Goal: Task Accomplishment & Management: Manage account settings

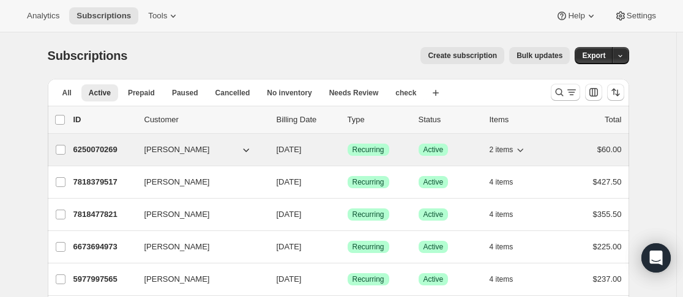
click at [131, 147] on p "6250070269" at bounding box center [103, 150] width 61 height 12
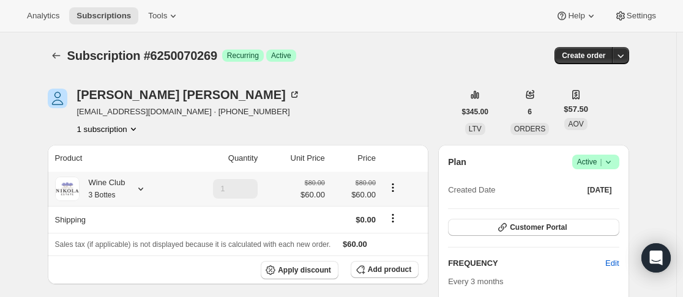
click at [142, 187] on icon at bounding box center [141, 189] width 12 height 12
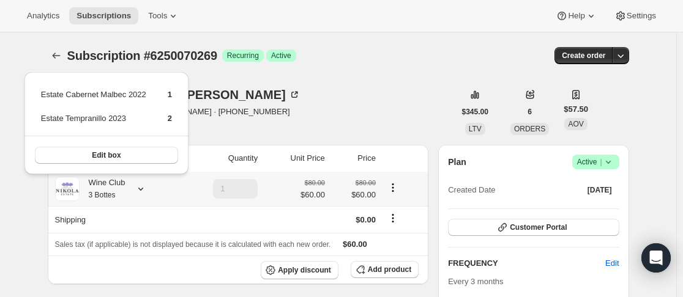
click at [142, 187] on icon at bounding box center [141, 189] width 12 height 12
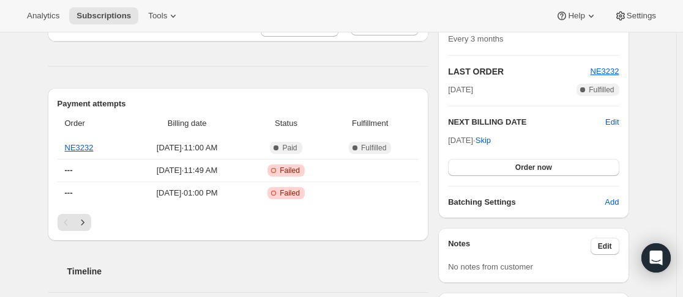
scroll to position [245, 0]
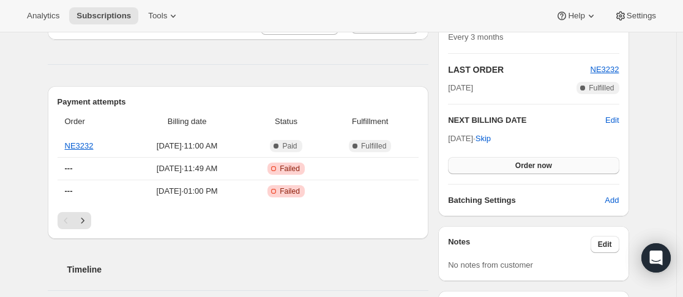
click at [561, 158] on button "Order now" at bounding box center [533, 165] width 171 height 17
click at [561, 158] on button "Click to confirm" at bounding box center [533, 165] width 171 height 17
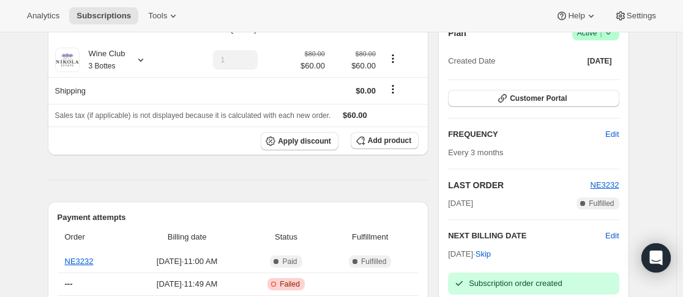
scroll to position [0, 0]
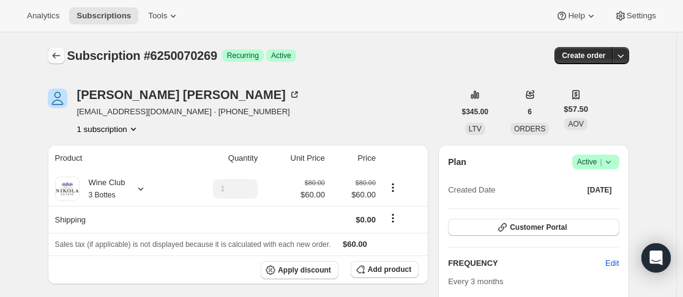
click at [61, 49] on button "Subscriptions" at bounding box center [56, 55] width 17 height 17
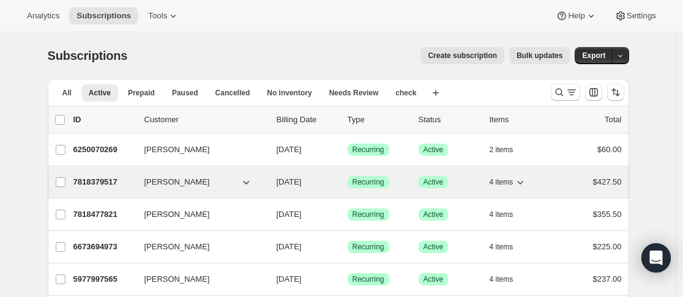
click at [140, 182] on div "7818379517 Matthew Pieterse 09/29/2025 Success Recurring Success Active 4 items…" at bounding box center [347, 182] width 548 height 17
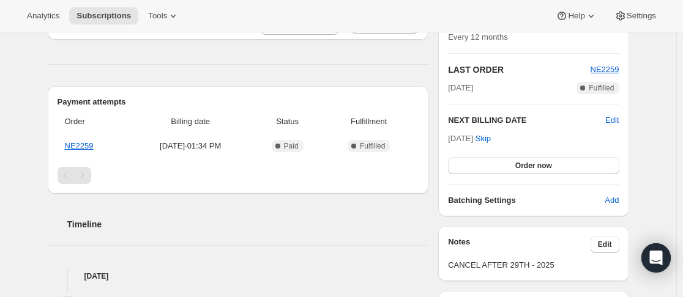
scroll to position [306, 0]
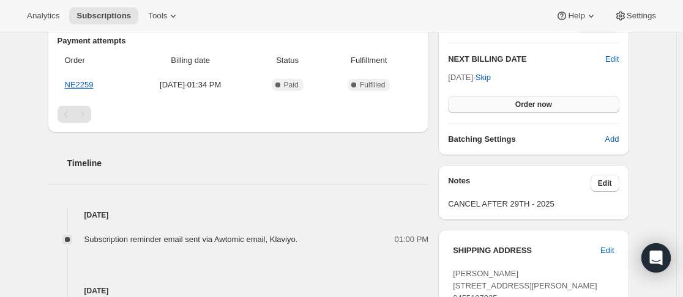
click at [536, 105] on span "Order now" at bounding box center [533, 105] width 37 height 10
click at [536, 105] on span "Click to confirm" at bounding box center [533, 105] width 56 height 10
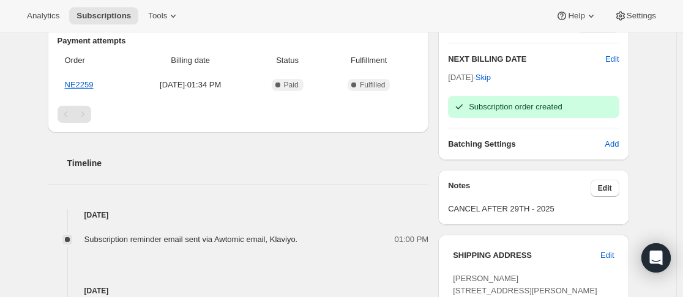
scroll to position [61, 0]
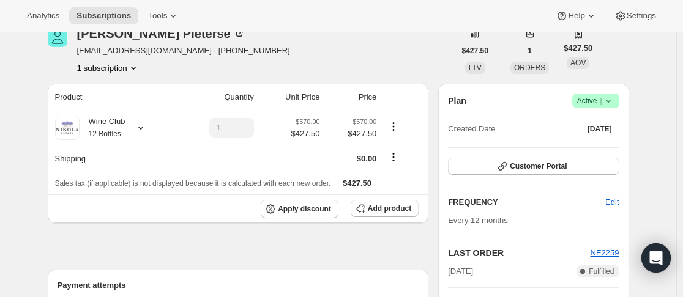
click at [609, 99] on icon at bounding box center [608, 101] width 12 height 12
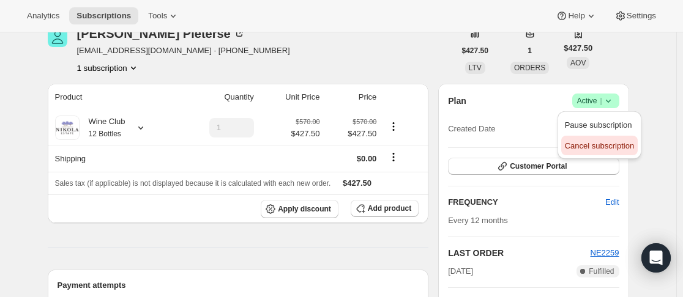
click at [601, 143] on span "Cancel subscription" at bounding box center [598, 145] width 69 height 9
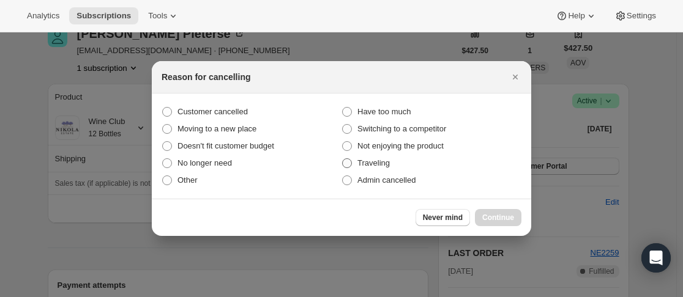
click at [383, 163] on span "Traveling" at bounding box center [373, 162] width 32 height 9
click at [342, 159] on input "Traveling" at bounding box center [342, 158] width 1 height 1
radio input "true"
click at [388, 149] on span "Not enjoying the product" at bounding box center [400, 145] width 86 height 9
click at [342, 142] on input "Not enjoying the product" at bounding box center [342, 141] width 1 height 1
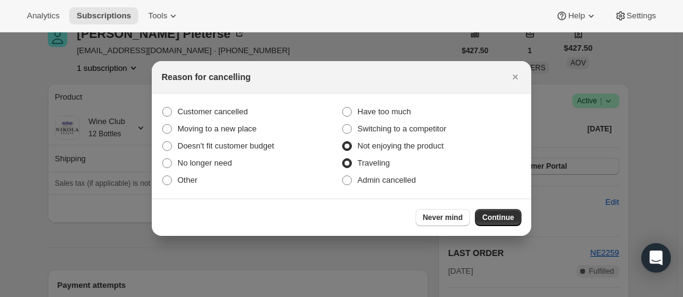
radio input "true"
radio input "false"
click at [415, 128] on span "Switching to a competitor" at bounding box center [401, 128] width 89 height 9
click at [342, 125] on input "Switching to a competitor" at bounding box center [342, 124] width 1 height 1
radio input "true"
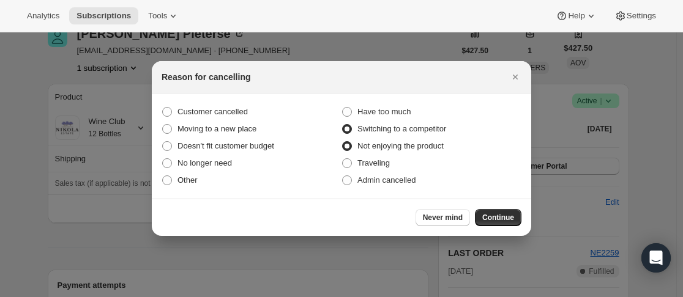
radio input "false"
click at [376, 111] on span "Have too much" at bounding box center [383, 111] width 53 height 9
click at [342, 108] on input "Have too much" at bounding box center [342, 107] width 1 height 1
radio input "true"
radio input "false"
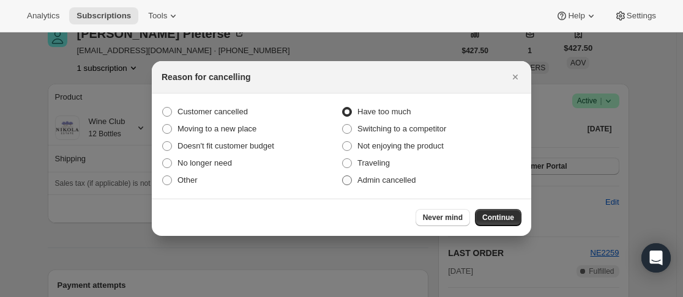
click at [382, 185] on span "Admin cancelled" at bounding box center [386, 180] width 58 height 9
click at [342, 176] on input "Admin cancelled" at bounding box center [342, 176] width 1 height 1
radio input "true"
radio input "false"
click at [476, 209] on div "Never mind Continue" at bounding box center [341, 217] width 379 height 37
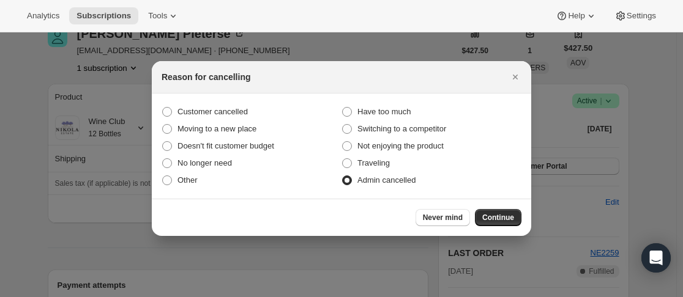
click at [487, 209] on div "Never mind Continue" at bounding box center [341, 217] width 379 height 37
click at [503, 232] on div "Never mind Continue" at bounding box center [341, 217] width 379 height 37
click at [500, 216] on span "Continue" at bounding box center [498, 218] width 32 height 10
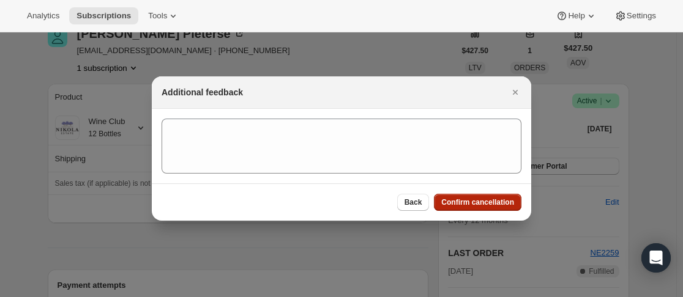
click at [496, 200] on span "Confirm cancellation" at bounding box center [477, 203] width 73 height 10
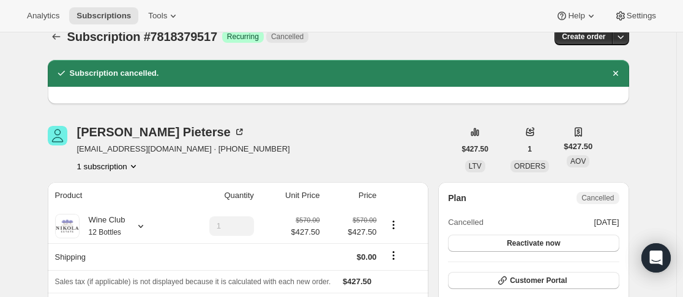
scroll to position [0, 0]
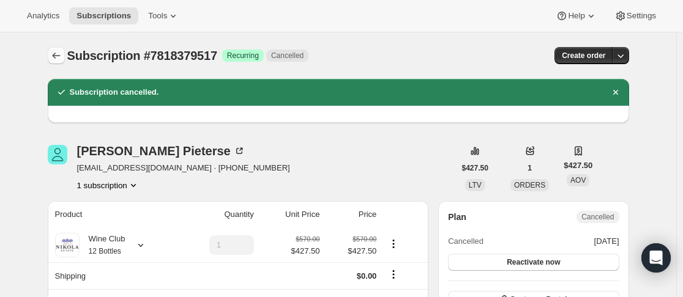
click at [54, 51] on icon "Subscriptions" at bounding box center [56, 56] width 12 height 12
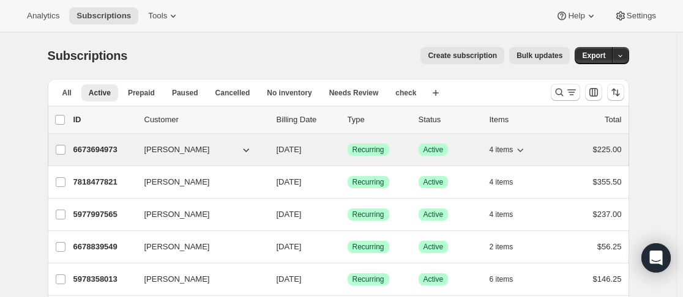
click at [139, 149] on div "6673694973 Sharon Choke 09/29/2025 Success Recurring Success Active 4 items $22…" at bounding box center [347, 149] width 548 height 17
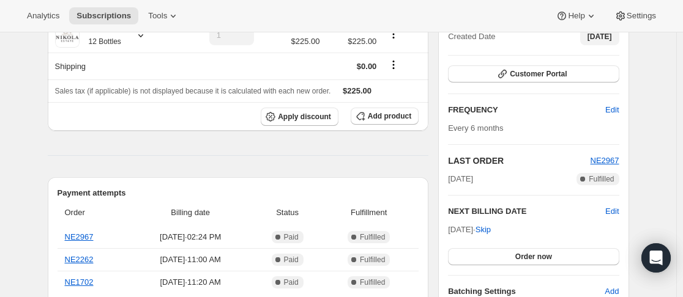
scroll to position [183, 0]
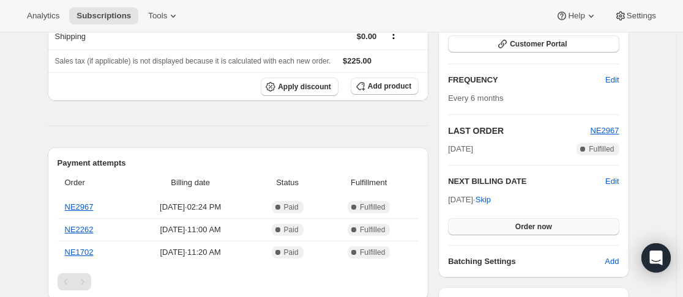
click at [531, 218] on button "Order now" at bounding box center [533, 226] width 171 height 17
click at [528, 223] on span "Click to confirm" at bounding box center [533, 227] width 56 height 10
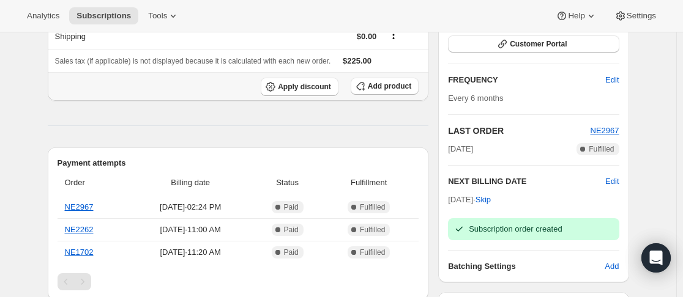
scroll to position [0, 0]
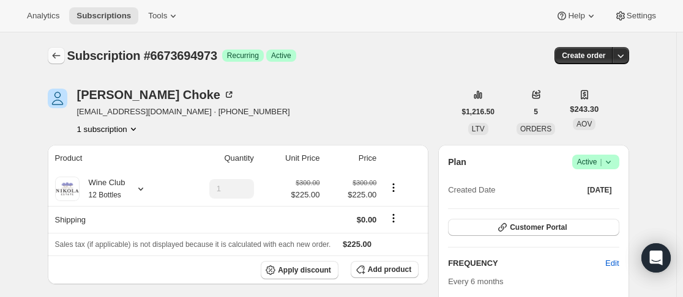
click at [62, 58] on icon "Subscriptions" at bounding box center [56, 56] width 12 height 12
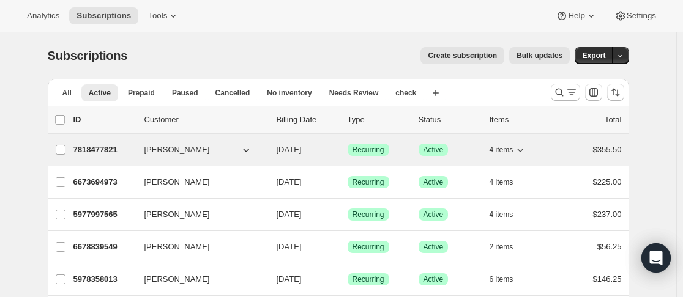
click at [138, 150] on div "7818477821 Karen Nash 09/29/2025 Success Recurring Success Active 4 items $355.…" at bounding box center [347, 149] width 548 height 17
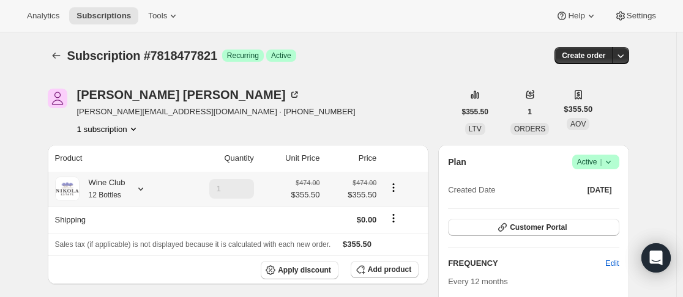
click at [147, 191] on icon at bounding box center [141, 189] width 12 height 12
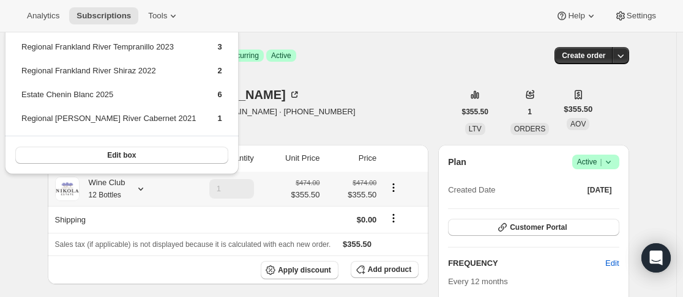
click at [146, 191] on icon at bounding box center [141, 189] width 12 height 12
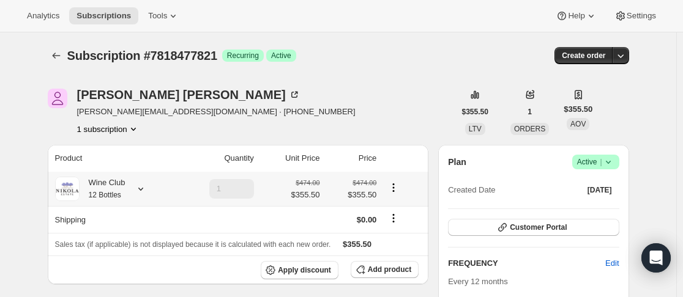
click at [147, 190] on icon at bounding box center [141, 189] width 12 height 12
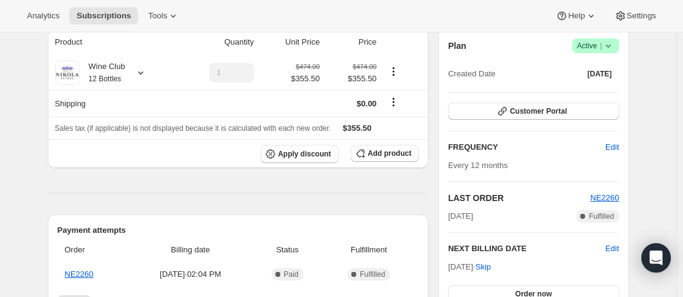
scroll to position [245, 0]
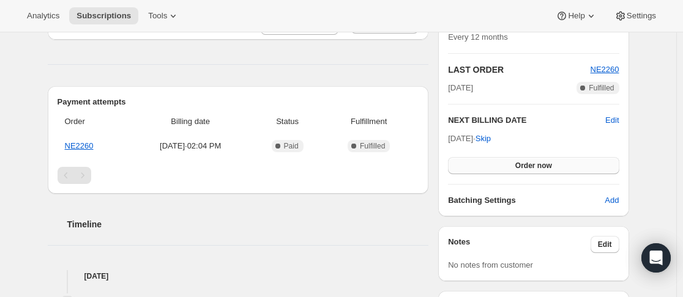
click at [541, 160] on button "Order now" at bounding box center [533, 165] width 171 height 17
click at [527, 160] on button "Click to confirm" at bounding box center [533, 165] width 171 height 17
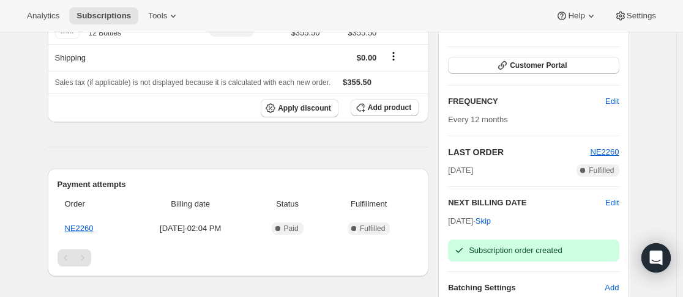
scroll to position [0, 0]
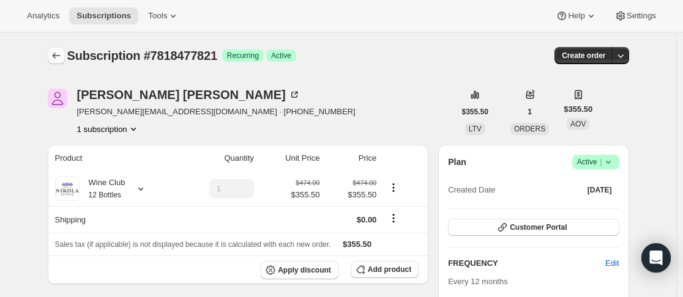
click at [59, 57] on icon "Subscriptions" at bounding box center [56, 56] width 12 height 12
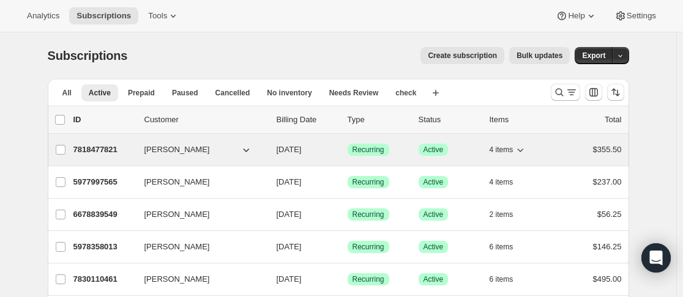
click at [138, 147] on div "7818477821 Karen Nash 09/29/2025 Success Recurring Success Active 4 items $355.…" at bounding box center [347, 149] width 548 height 17
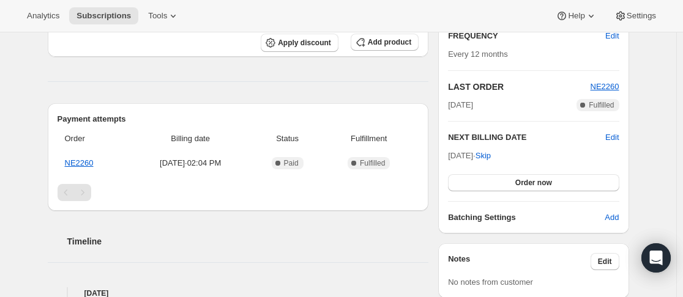
scroll to position [245, 0]
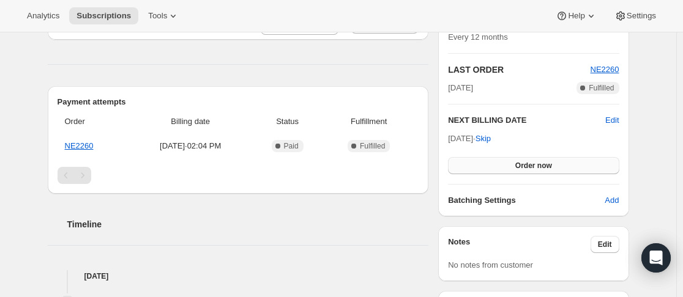
click at [535, 168] on span "Order now" at bounding box center [533, 166] width 37 height 10
click at [533, 165] on span "Click to confirm" at bounding box center [533, 166] width 56 height 10
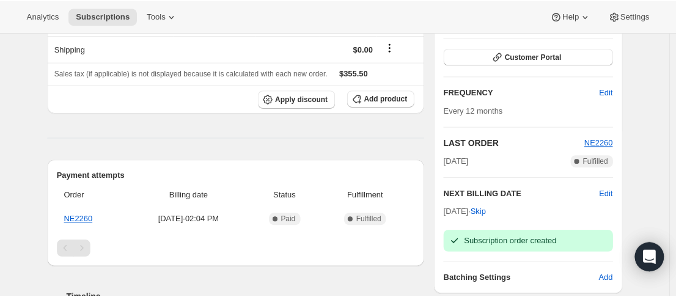
scroll to position [0, 0]
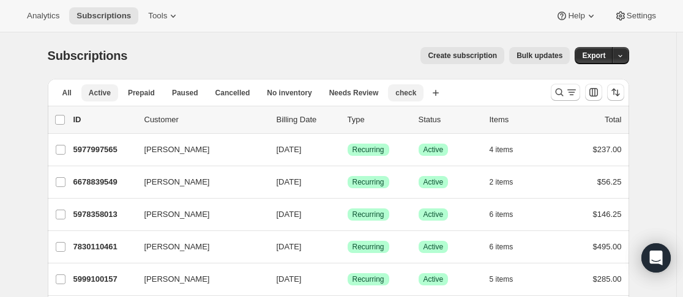
click at [405, 92] on button "check" at bounding box center [405, 92] width 35 height 17
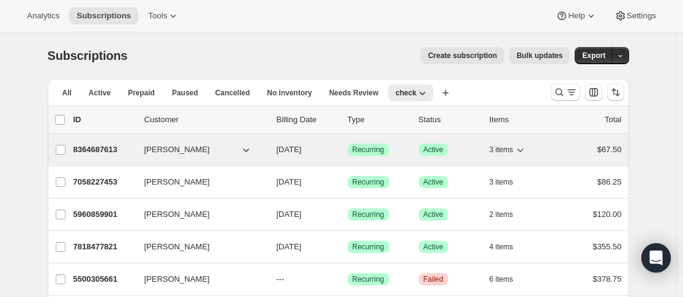
click at [128, 144] on p "8364687613" at bounding box center [103, 150] width 61 height 12
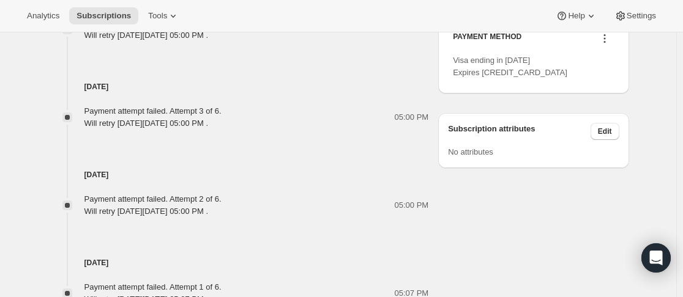
scroll to position [694, 0]
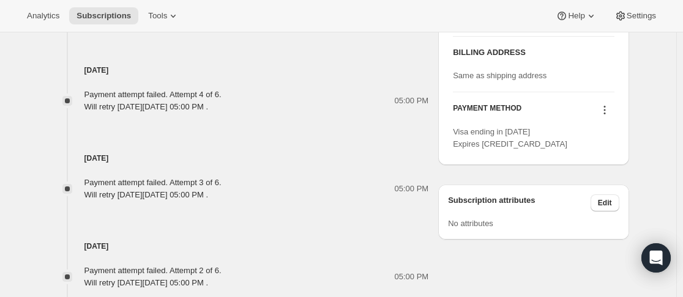
click at [610, 116] on icon at bounding box center [604, 110] width 12 height 12
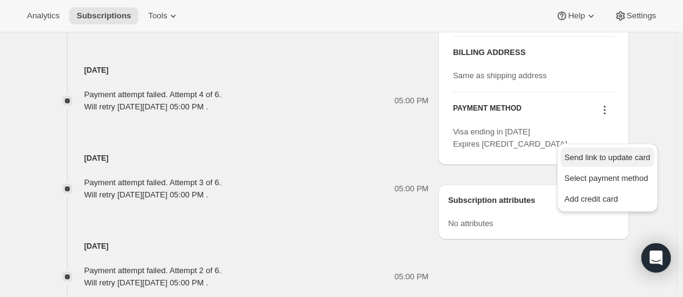
click at [604, 158] on span "Send link to update card" at bounding box center [607, 157] width 86 height 9
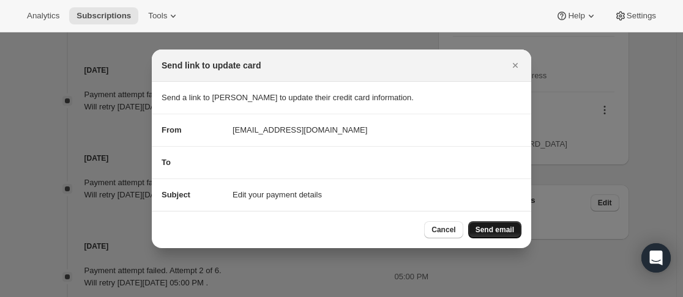
click at [505, 228] on span "Send email" at bounding box center [494, 230] width 39 height 10
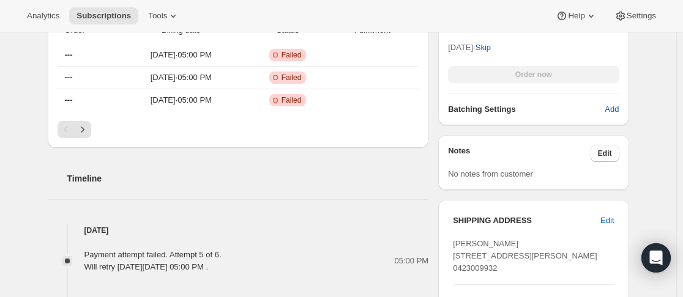
scroll to position [450, 0]
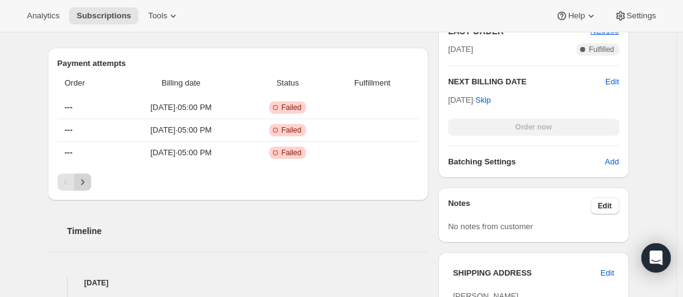
click at [82, 186] on icon "Next" at bounding box center [82, 182] width 12 height 12
click at [84, 183] on icon "Next" at bounding box center [82, 182] width 12 height 12
click at [87, 185] on icon "Next" at bounding box center [82, 182] width 12 height 12
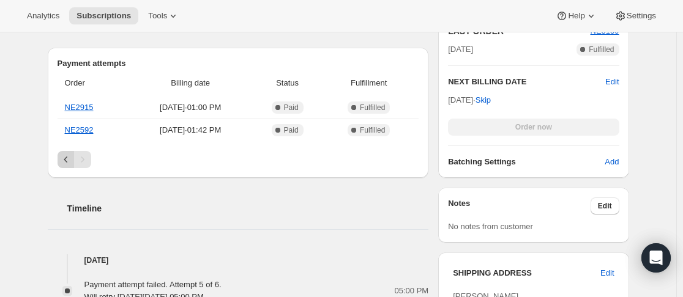
click at [67, 163] on icon "Previous" at bounding box center [66, 160] width 12 height 12
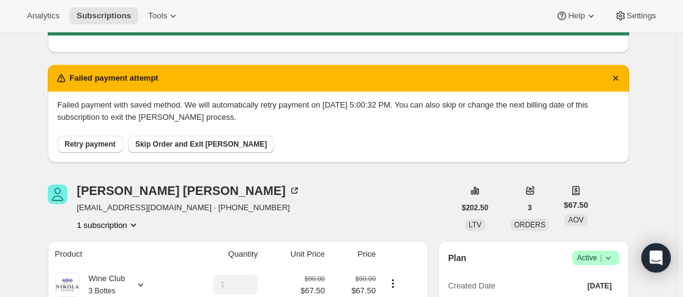
scroll to position [144, 0]
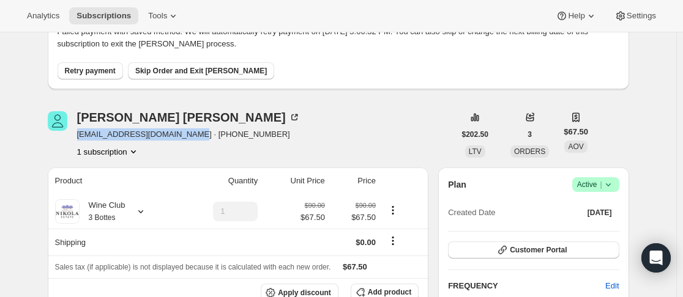
drag, startPoint x: 80, startPoint y: 135, endPoint x: 193, endPoint y: 139, distance: 113.2
click at [193, 139] on span "[EMAIL_ADDRESS][DOMAIN_NAME] · [PHONE_NUMBER]" at bounding box center [188, 134] width 223 height 12
copy span "[EMAIL_ADDRESS][DOMAIN_NAME]"
click at [319, 117] on div "[PERSON_NAME] [EMAIL_ADDRESS][DOMAIN_NAME] · [PHONE_NUMBER] 1 subscription" at bounding box center [251, 134] width 407 height 46
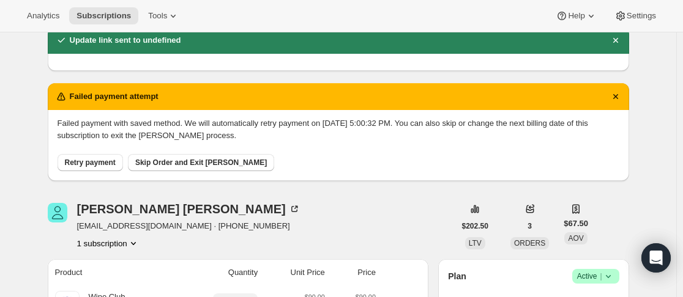
scroll to position [0, 0]
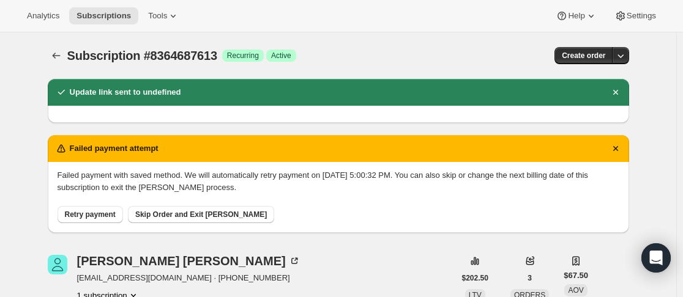
click at [87, 213] on span "Retry payment" at bounding box center [90, 215] width 51 height 10
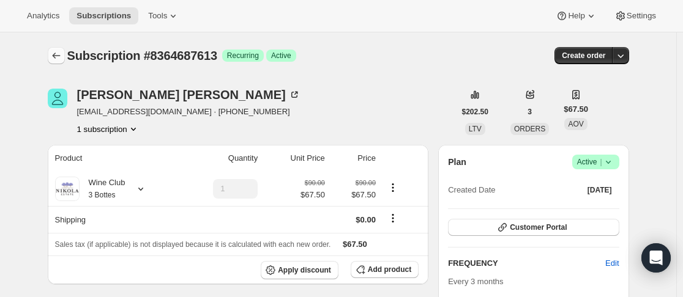
click at [58, 54] on icon "Subscriptions" at bounding box center [56, 56] width 12 height 12
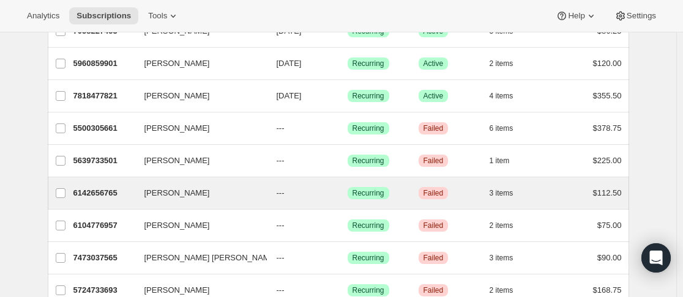
scroll to position [152, 0]
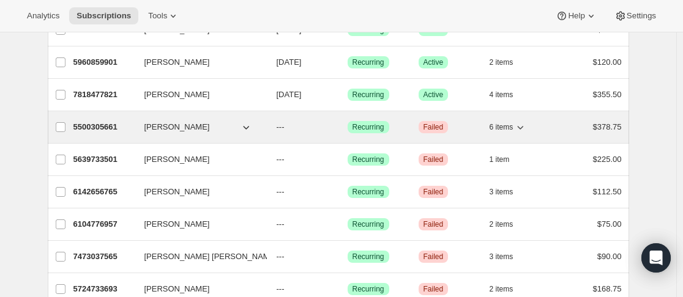
click at [135, 130] on p "5500305661" at bounding box center [103, 127] width 61 height 12
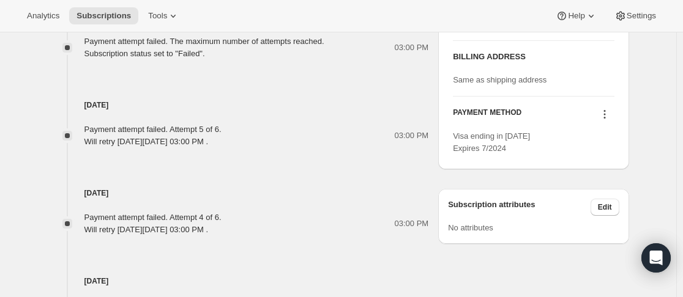
scroll to position [550, 0]
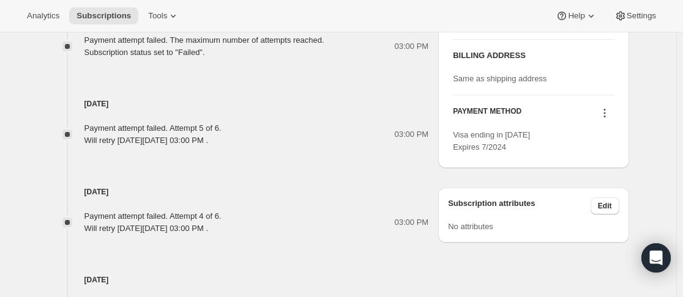
click at [601, 119] on icon at bounding box center [604, 113] width 12 height 12
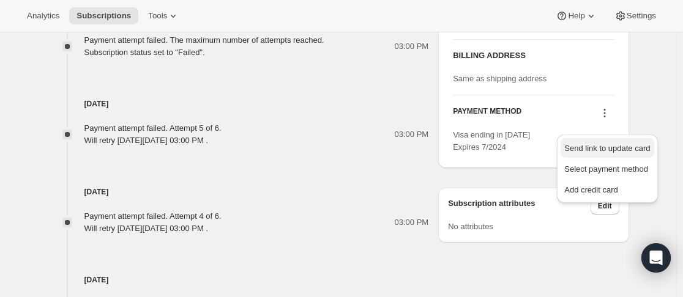
click at [604, 147] on span "Send link to update card" at bounding box center [607, 148] width 86 height 9
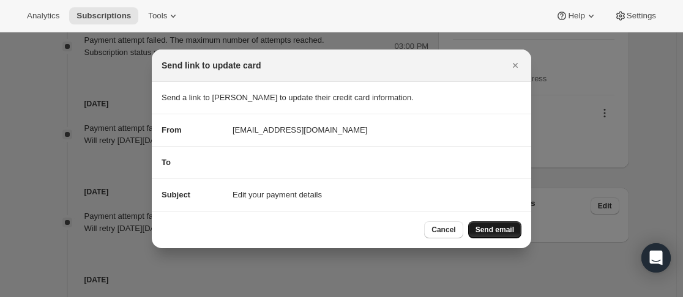
click at [500, 230] on span "Send email" at bounding box center [494, 230] width 39 height 10
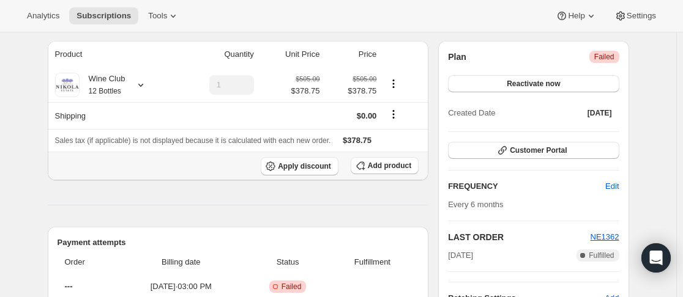
scroll to position [183, 0]
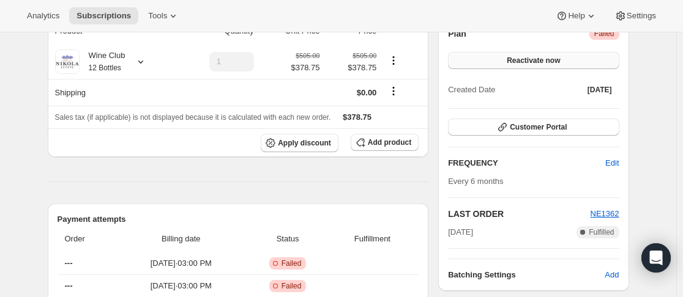
click at [544, 63] on span "Reactivate now" at bounding box center [532, 61] width 53 height 10
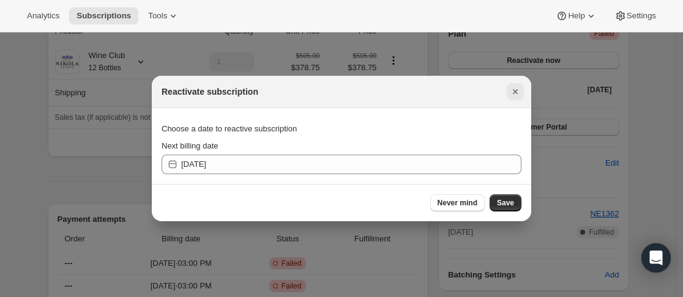
click at [518, 93] on icon "Close" at bounding box center [515, 92] width 12 height 12
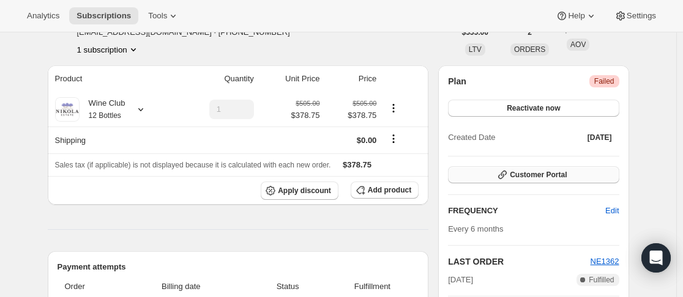
scroll to position [122, 0]
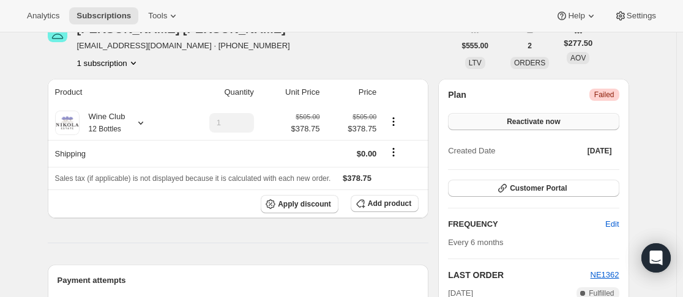
click at [527, 121] on span "Reactivate now" at bounding box center [532, 122] width 53 height 10
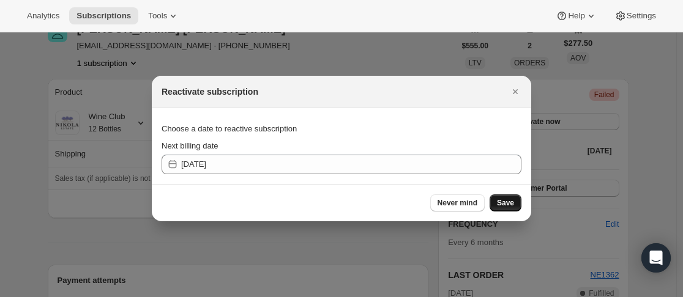
click at [514, 207] on button "Save" at bounding box center [505, 202] width 32 height 17
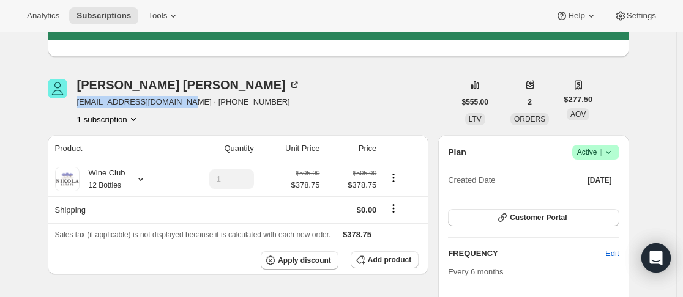
drag, startPoint x: 78, startPoint y: 105, endPoint x: 182, endPoint y: 104, distance: 103.4
click at [182, 104] on div "[PERSON_NAME] [EMAIL_ADDRESS][DOMAIN_NAME] · [PHONE_NUMBER] 1 subscription" at bounding box center [251, 102] width 407 height 46
copy span "[EMAIL_ADDRESS][DOMAIN_NAME]"
click at [327, 89] on div "[PERSON_NAME] [EMAIL_ADDRESS][DOMAIN_NAME] · [PHONE_NUMBER] 1 subscription" at bounding box center [251, 102] width 407 height 46
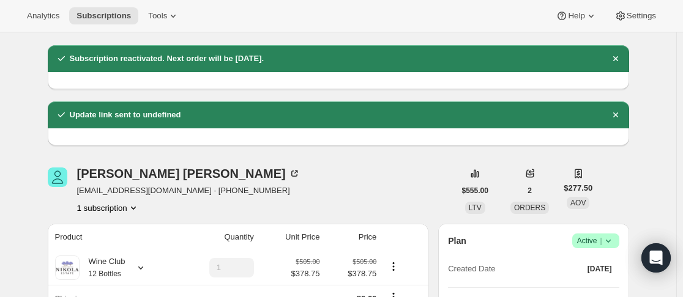
scroll to position [0, 0]
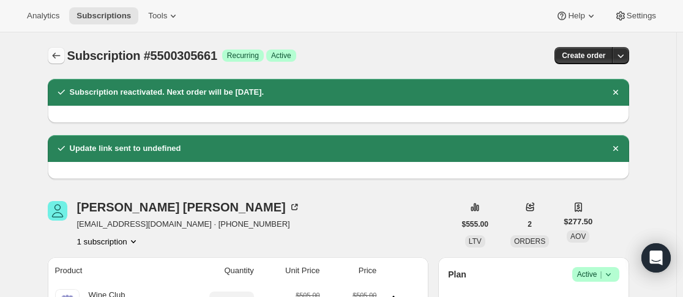
click at [53, 59] on icon "Subscriptions" at bounding box center [56, 56] width 12 height 12
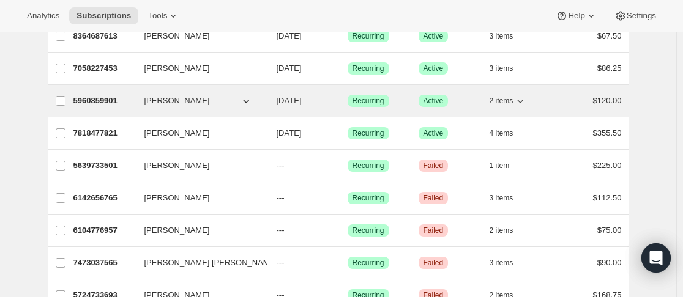
scroll to position [122, 0]
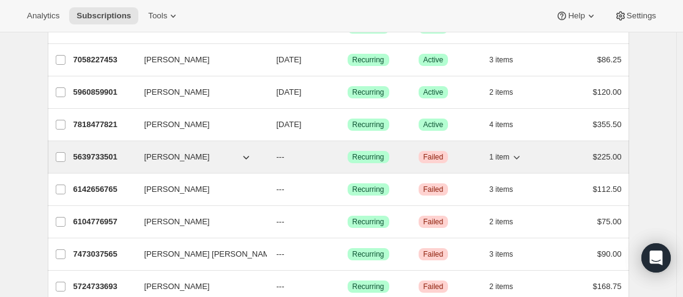
click at [139, 161] on div "5639733501 [PERSON_NAME] --- Success Recurring Critical Failed 1 item $225.00" at bounding box center [347, 157] width 548 height 17
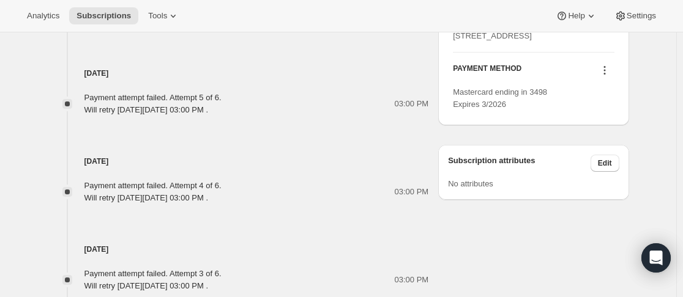
scroll to position [612, 0]
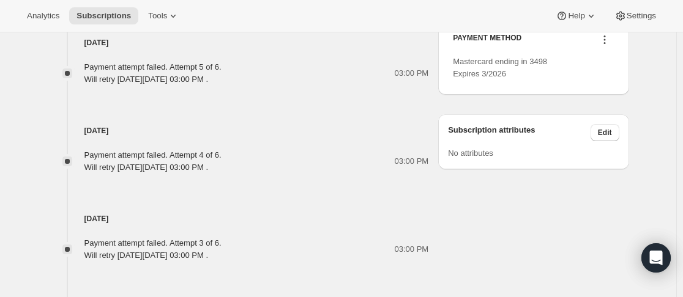
click at [604, 46] on icon at bounding box center [604, 40] width 12 height 12
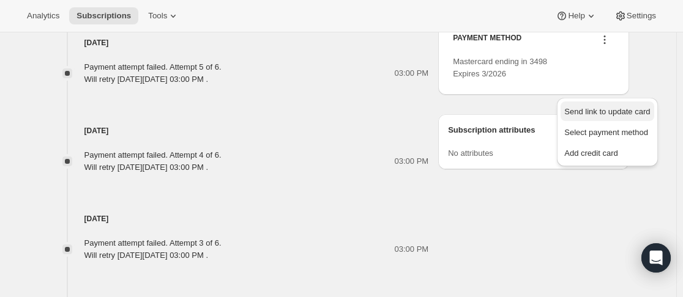
click at [600, 113] on span "Send link to update card" at bounding box center [607, 111] width 86 height 9
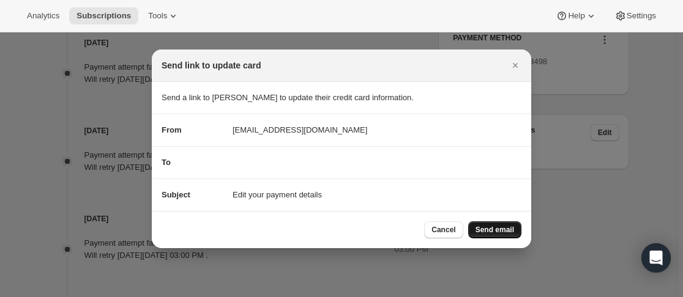
click at [503, 230] on span "Send email" at bounding box center [494, 230] width 39 height 10
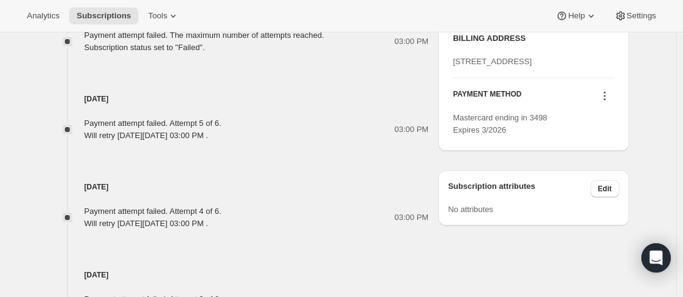
click at [614, 103] on button at bounding box center [604, 95] width 20 height 13
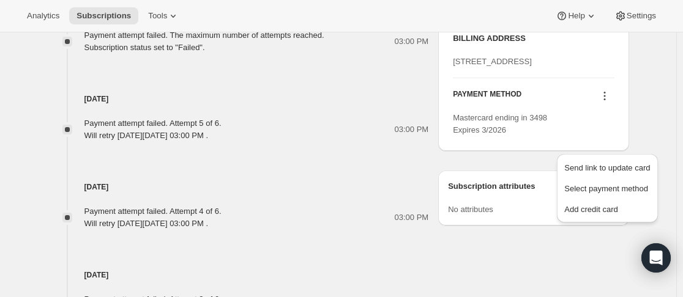
click at [610, 102] on icon at bounding box center [604, 96] width 12 height 12
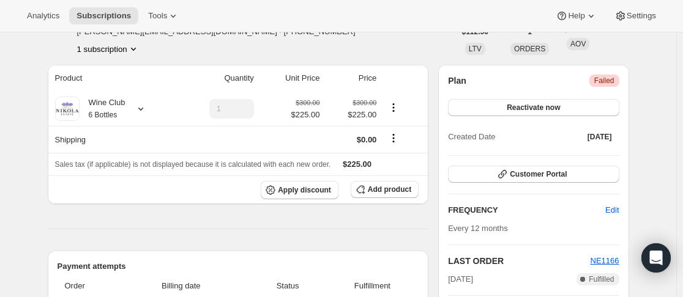
scroll to position [122, 0]
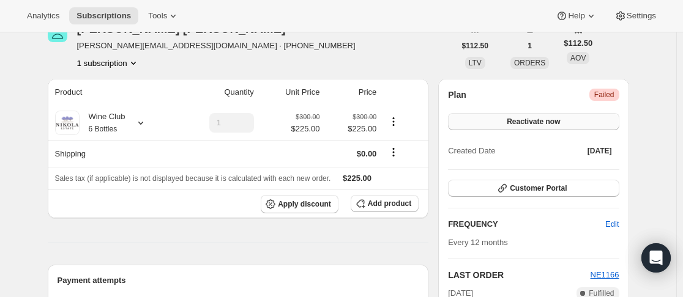
click at [585, 125] on button "Reactivate now" at bounding box center [533, 121] width 171 height 17
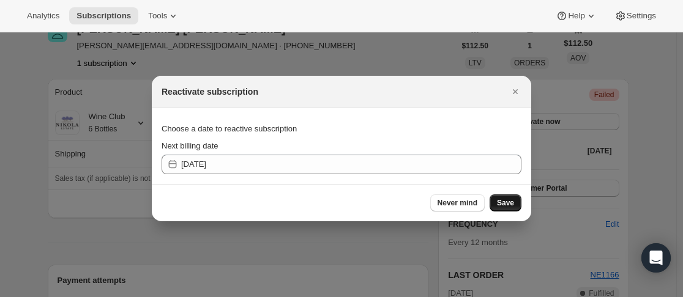
click at [515, 202] on button "Save" at bounding box center [505, 202] width 32 height 17
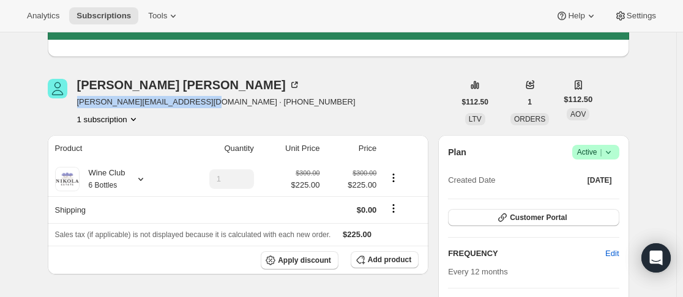
drag, startPoint x: 200, startPoint y: 105, endPoint x: 78, endPoint y: 101, distance: 121.8
click at [78, 101] on div "[PERSON_NAME] [PERSON_NAME][EMAIL_ADDRESS][DOMAIN_NAME] · [PHONE_NUMBER] 1 subs…" at bounding box center [251, 102] width 407 height 46
copy span "[PERSON_NAME][EMAIL_ADDRESS][DOMAIN_NAME]"
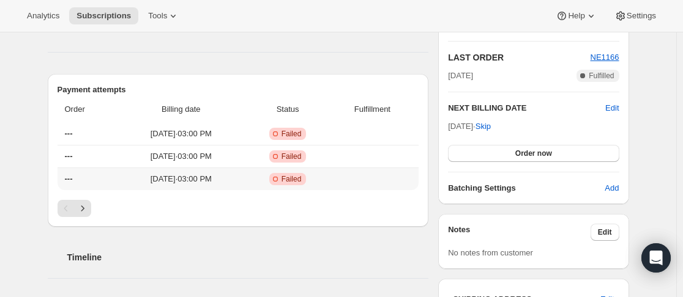
scroll to position [367, 0]
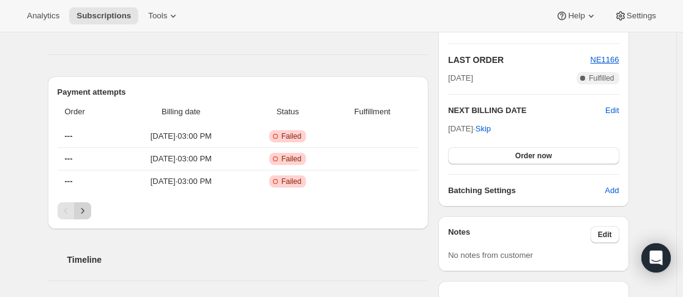
click at [89, 213] on icon "Next" at bounding box center [82, 211] width 12 height 12
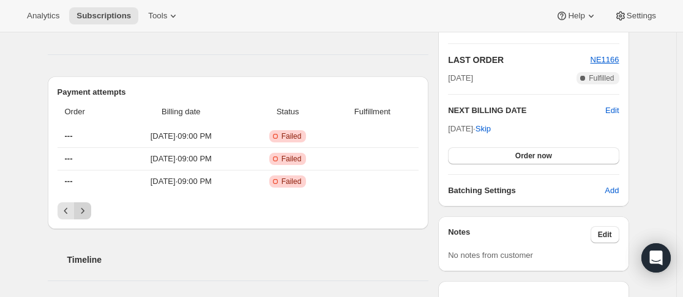
click at [89, 213] on icon "Next" at bounding box center [82, 211] width 12 height 12
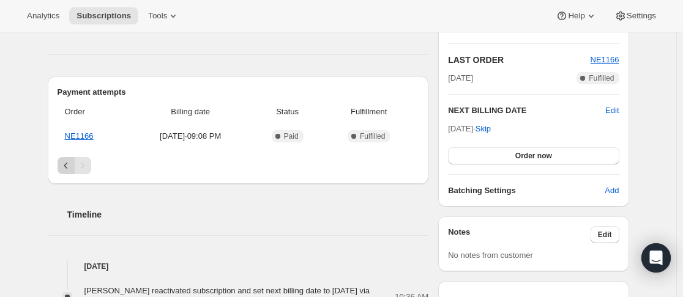
click at [67, 167] on icon "Previous" at bounding box center [66, 166] width 12 height 12
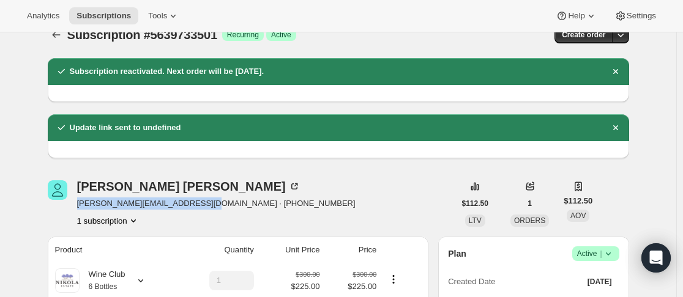
scroll to position [0, 0]
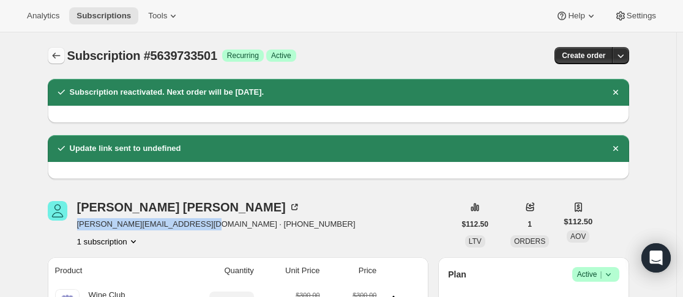
click at [59, 57] on icon "Subscriptions" at bounding box center [56, 56] width 12 height 12
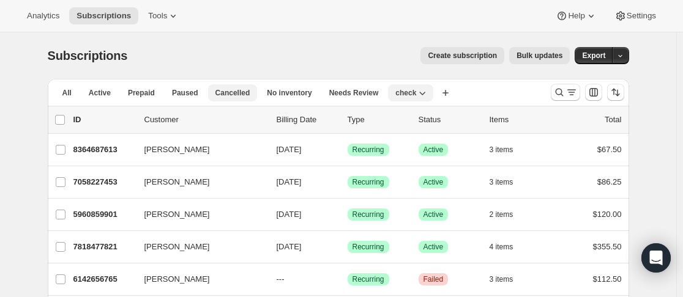
click at [227, 87] on button "Cancelled" at bounding box center [233, 92] width 50 height 17
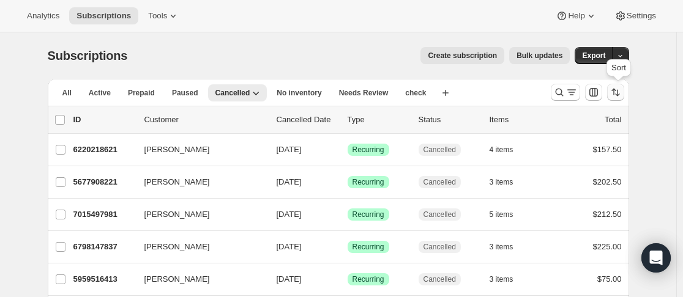
click at [621, 95] on icon "Sort the results" at bounding box center [615, 92] width 12 height 12
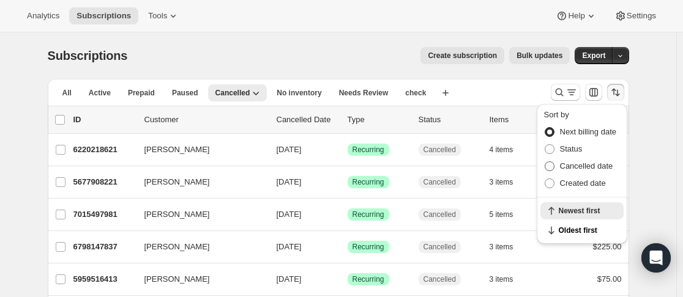
click at [593, 167] on span "Cancelled date" at bounding box center [586, 165] width 53 height 9
click at [545, 162] on input "Cancelled date" at bounding box center [544, 161] width 1 height 1
radio input "true"
click at [591, 229] on span "Newest first" at bounding box center [586, 231] width 57 height 10
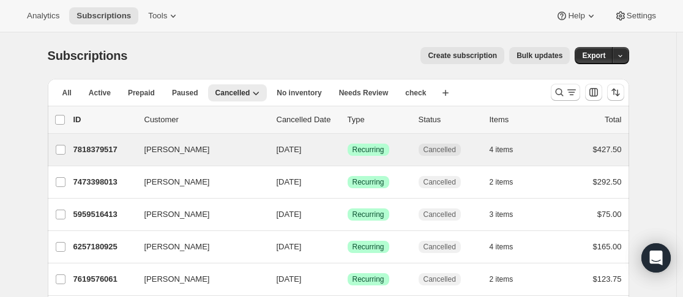
scroll to position [61, 0]
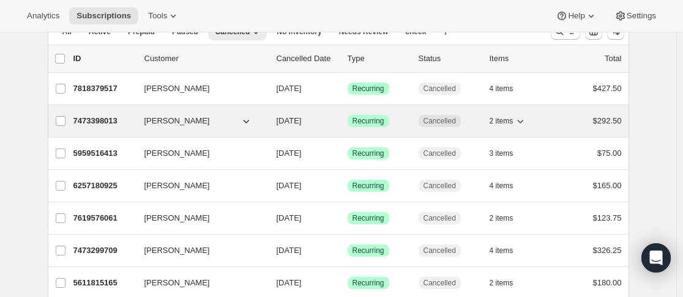
click at [135, 121] on p "7473398013" at bounding box center [103, 121] width 61 height 12
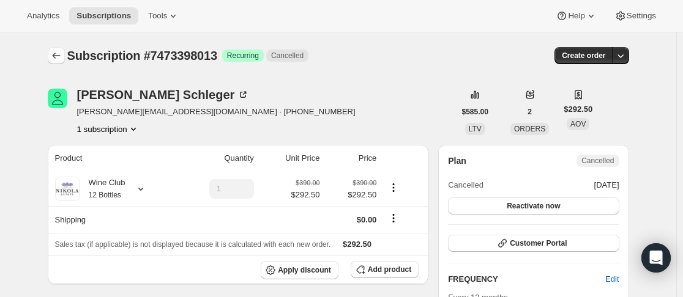
click at [62, 62] on button "Subscriptions" at bounding box center [56, 55] width 17 height 17
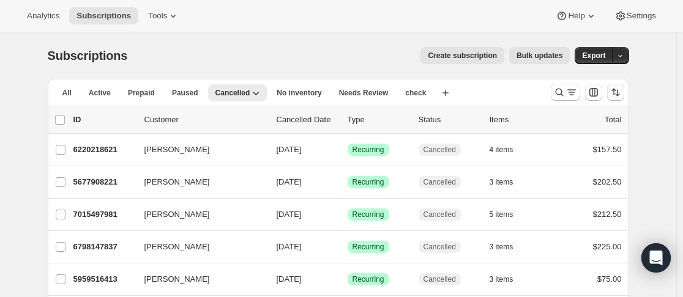
click at [618, 93] on icon "Sort the results" at bounding box center [615, 92] width 12 height 12
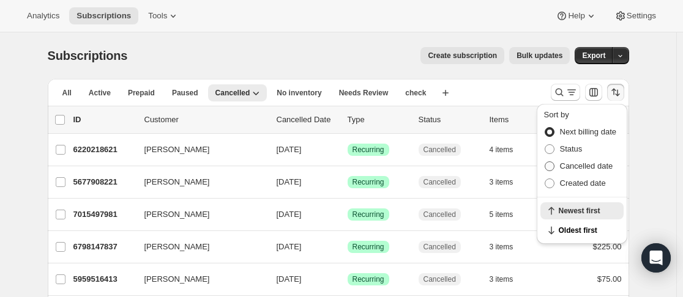
click at [589, 165] on span "Cancelled date" at bounding box center [586, 165] width 53 height 9
click at [545, 162] on input "Cancelled date" at bounding box center [544, 161] width 1 height 1
radio input "true"
click at [585, 226] on span "Newest first" at bounding box center [586, 231] width 57 height 10
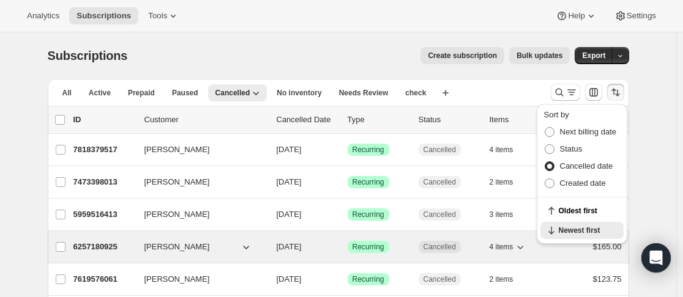
click at [133, 245] on p "6257180925" at bounding box center [103, 247] width 61 height 12
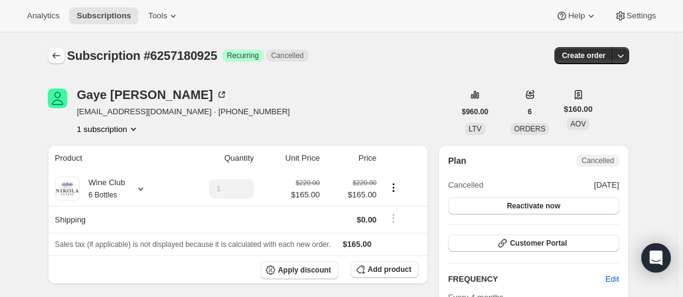
click at [54, 57] on icon "Subscriptions" at bounding box center [56, 56] width 12 height 12
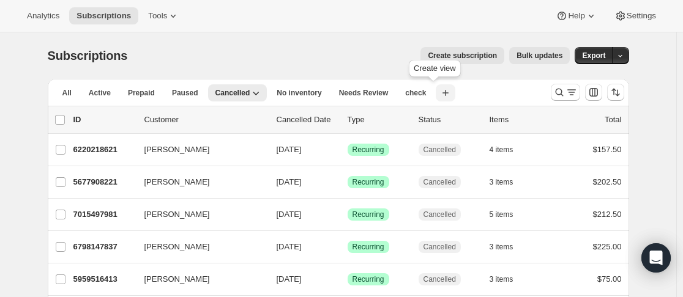
click at [442, 93] on icon "button" at bounding box center [445, 93] width 6 height 6
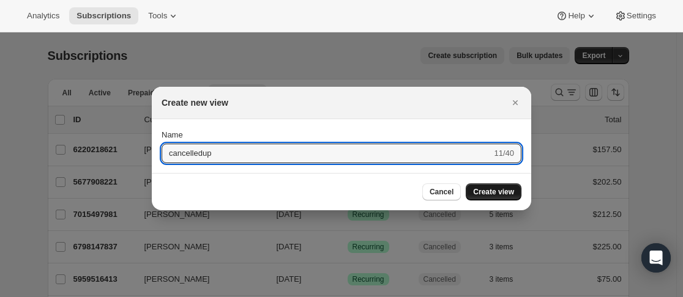
type input "cancelledup"
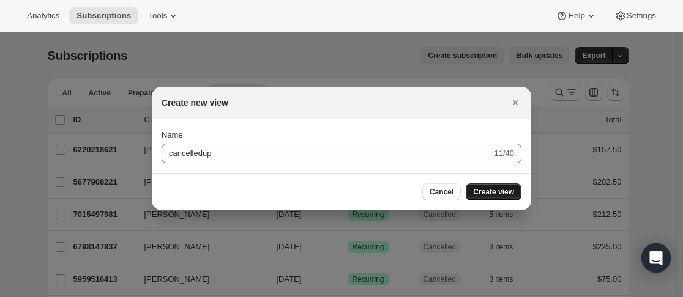
click at [506, 193] on span "Create view" at bounding box center [493, 192] width 41 height 10
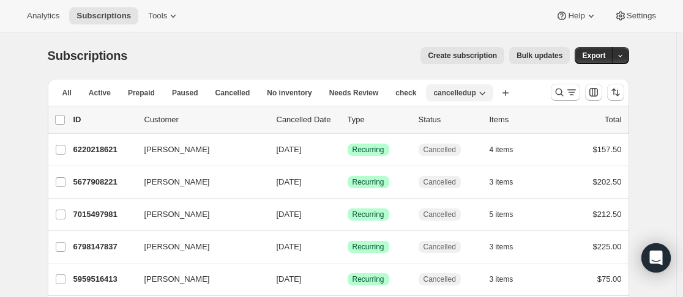
click at [476, 91] on icon "button" at bounding box center [482, 93] width 12 height 12
click at [476, 92] on icon "button" at bounding box center [482, 93] width 12 height 12
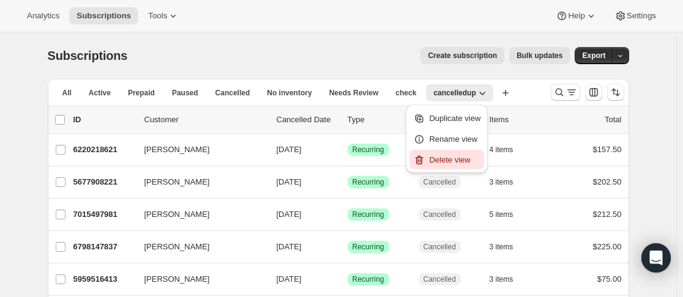
click at [454, 155] on span "Delete view" at bounding box center [449, 159] width 41 height 9
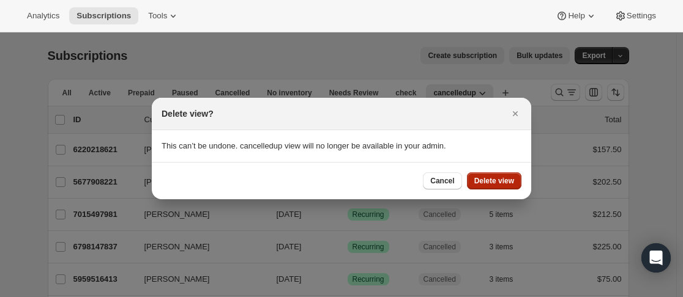
click at [497, 177] on span "Delete view" at bounding box center [494, 181] width 40 height 10
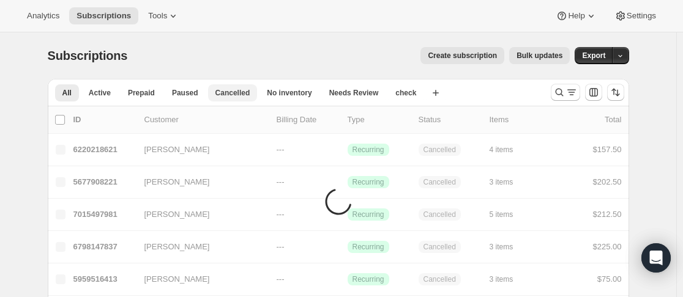
click at [228, 94] on span "Cancelled" at bounding box center [232, 93] width 35 height 10
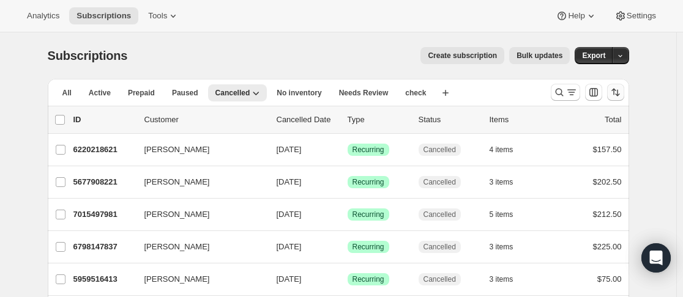
click at [617, 93] on icon "Sort the results" at bounding box center [615, 92] width 12 height 12
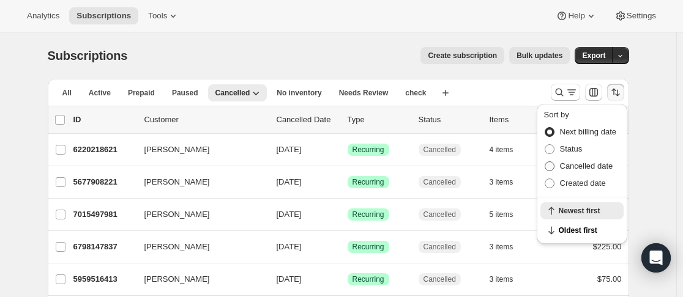
click at [594, 163] on span "Cancelled date" at bounding box center [586, 165] width 53 height 9
click at [545, 162] on input "Cancelled date" at bounding box center [544, 161] width 1 height 1
radio input "true"
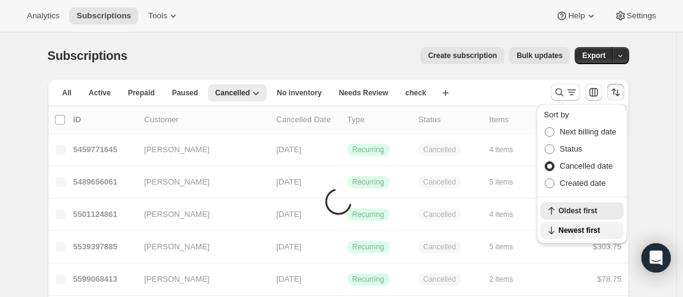
click at [591, 226] on span "Newest first" at bounding box center [586, 231] width 57 height 10
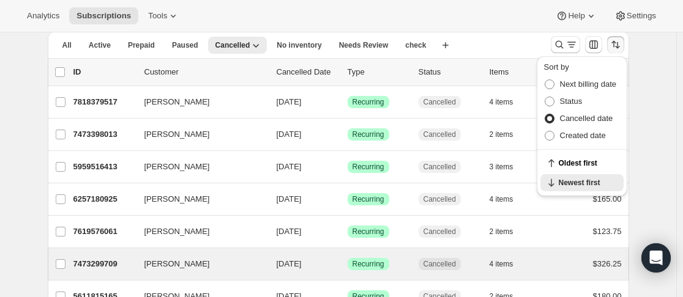
scroll to position [61, 0]
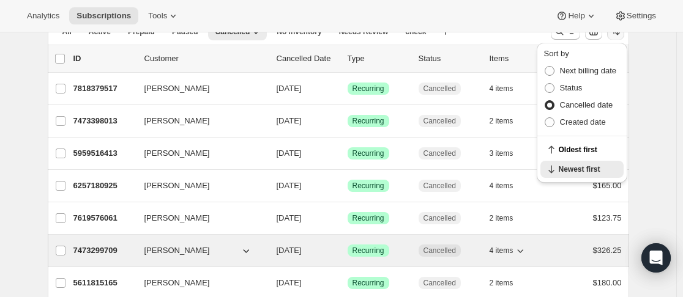
click at [135, 253] on p "7473299709" at bounding box center [103, 251] width 61 height 12
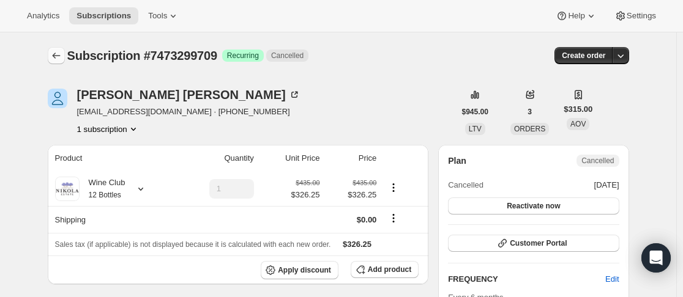
click at [61, 49] on button "Subscriptions" at bounding box center [56, 55] width 17 height 17
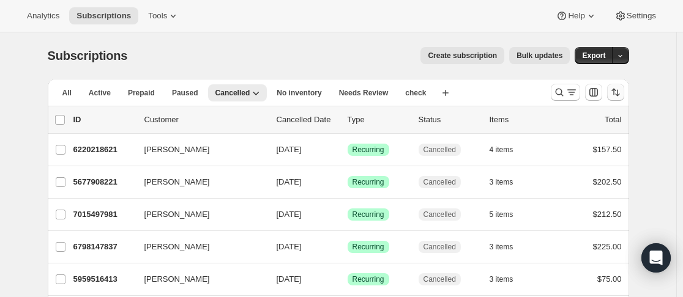
click at [618, 92] on icon "Sort the results" at bounding box center [615, 92] width 12 height 12
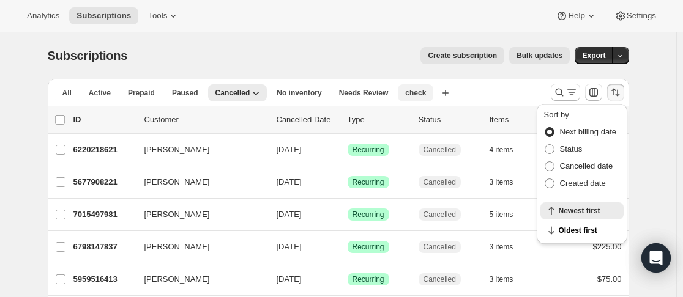
drag, startPoint x: 495, startPoint y: 90, endPoint x: 416, endPoint y: 97, distance: 79.8
click at [495, 89] on div "All Active Prepaid Paused Cancelled No inventory Needs Review check More views …" at bounding box center [294, 92] width 493 height 27
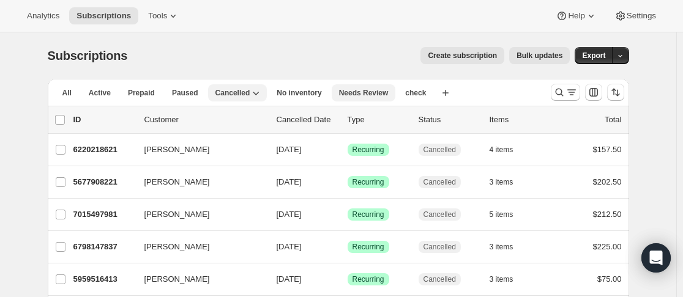
click at [361, 99] on button "Needs Review" at bounding box center [363, 92] width 64 height 17
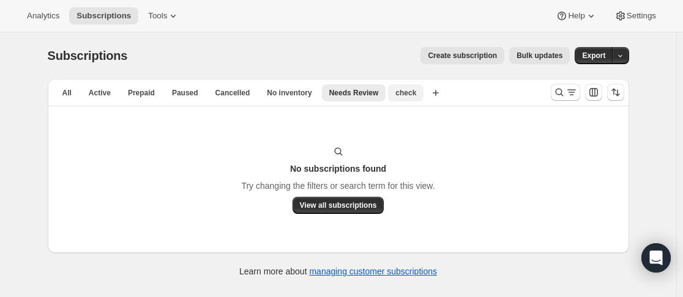
click at [393, 99] on button "check" at bounding box center [405, 92] width 35 height 17
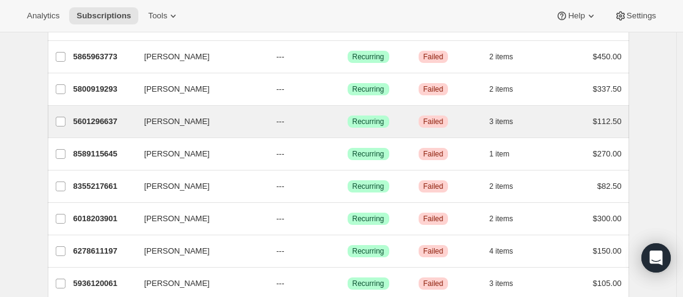
scroll to position [821, 0]
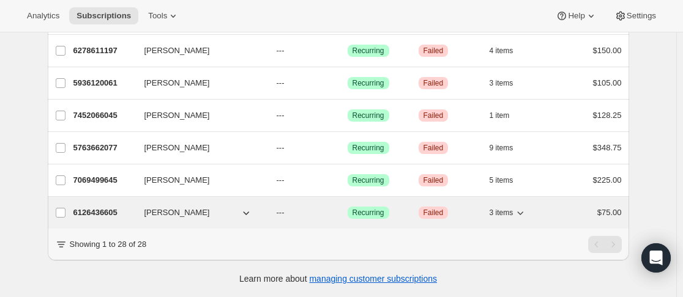
click at [135, 207] on p "6126436605" at bounding box center [103, 213] width 61 height 12
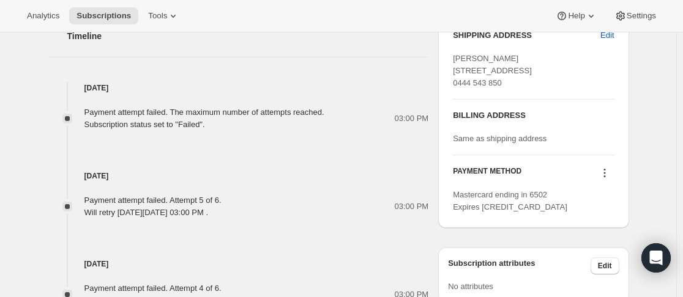
scroll to position [550, 0]
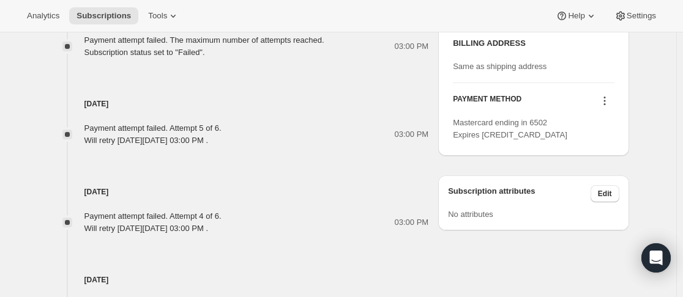
click at [605, 111] on div at bounding box center [604, 102] width 20 height 17
click at [605, 107] on icon at bounding box center [604, 101] width 12 height 12
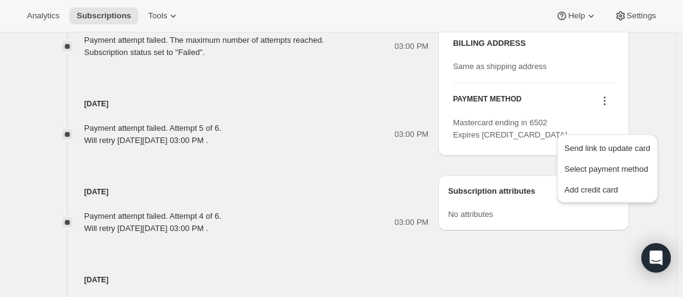
click at [605, 102] on icon at bounding box center [604, 101] width 2 height 2
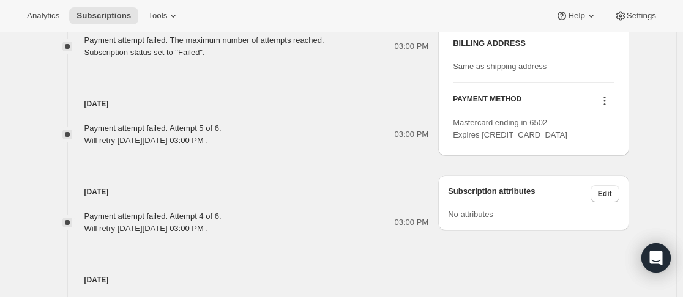
click at [605, 102] on icon at bounding box center [604, 101] width 2 height 2
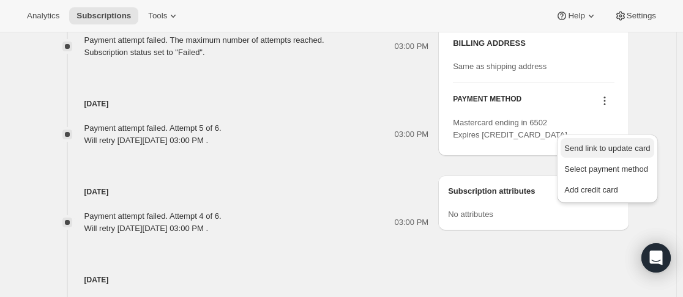
click at [605, 146] on span "Send link to update card" at bounding box center [607, 148] width 86 height 9
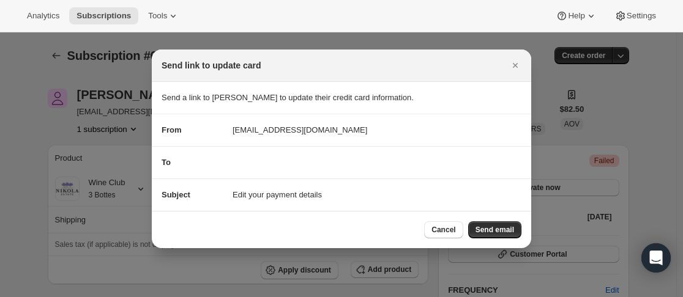
scroll to position [0, 0]
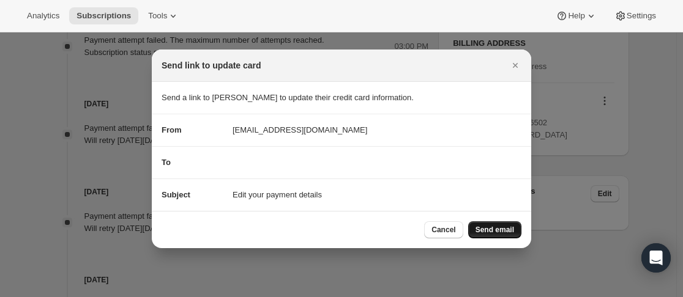
click at [500, 234] on span "Send email" at bounding box center [494, 230] width 39 height 10
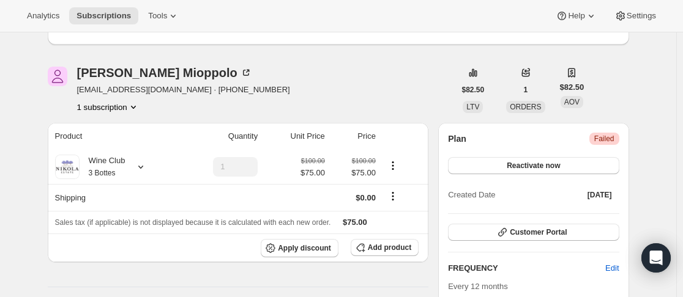
scroll to position [61, 0]
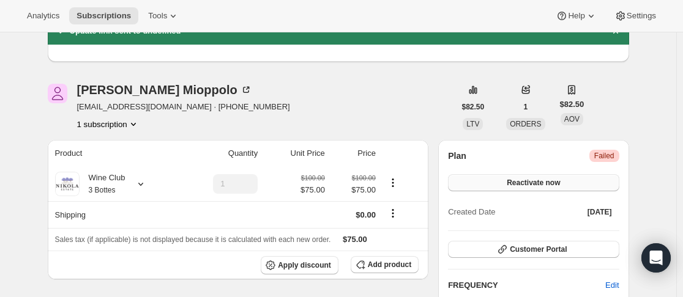
click at [547, 186] on span "Reactivate now" at bounding box center [532, 183] width 53 height 10
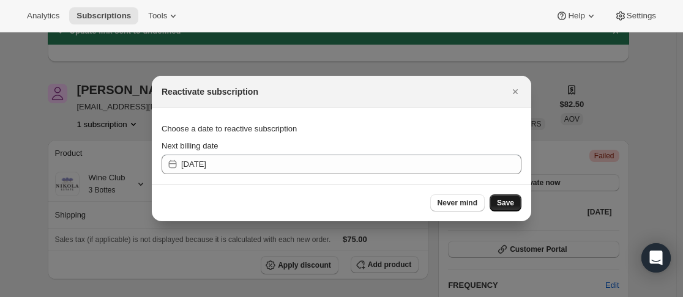
click at [511, 200] on span "Save" at bounding box center [505, 203] width 17 height 10
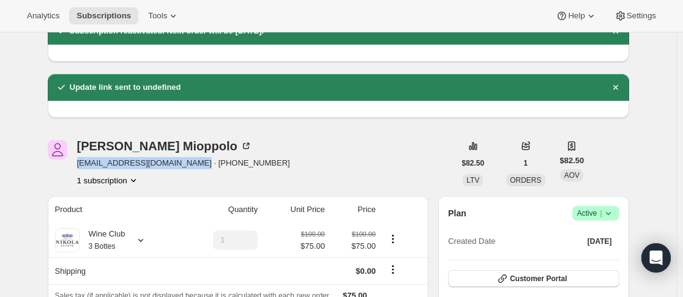
drag, startPoint x: 78, startPoint y: 168, endPoint x: 185, endPoint y: 161, distance: 106.6
click at [185, 161] on div "Annette Mioppolo annettemioppolo@iinet.net.au · +61444543850 1 subscription" at bounding box center [251, 163] width 407 height 46
copy span "annettemioppolo@iinet.net.au"
click at [404, 154] on div "Annette Mioppolo annettemioppolo@iinet.net.au · +61444543850 1 subscription" at bounding box center [251, 163] width 407 height 46
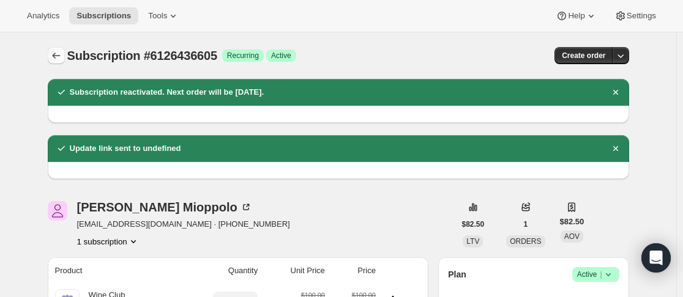
click at [56, 56] on icon "Subscriptions" at bounding box center [56, 56] width 8 height 6
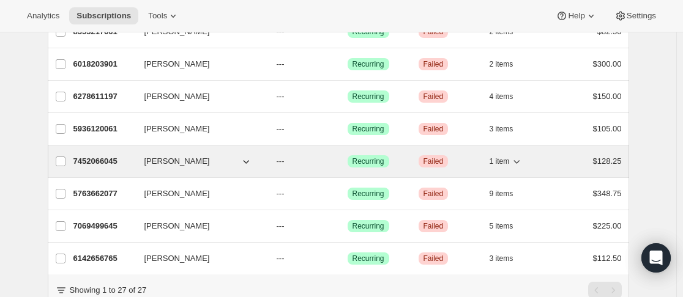
scroll to position [789, 0]
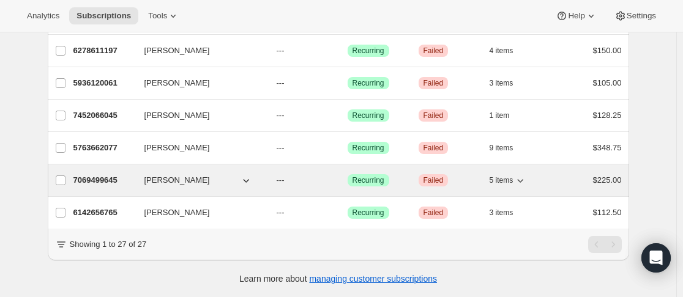
click at [138, 176] on div "7069499645 Phil Hinton --- Success Recurring Critical Failed 5 items $225.00" at bounding box center [347, 180] width 548 height 17
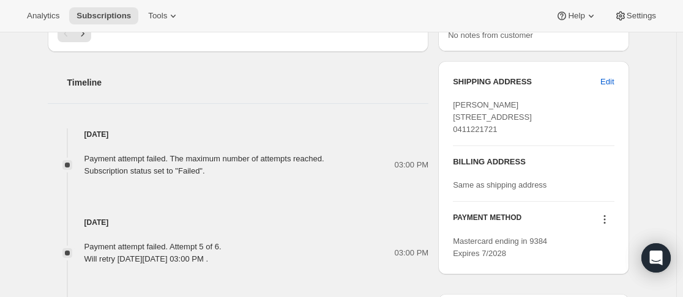
scroll to position [550, 0]
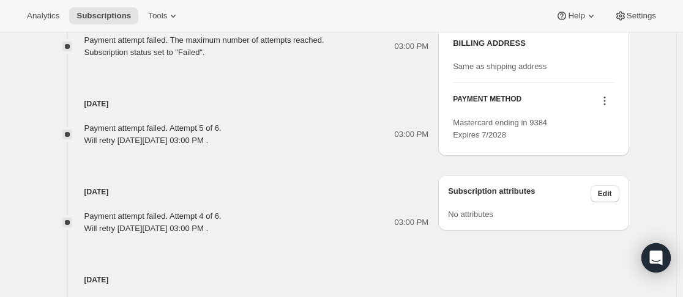
click at [604, 107] on icon at bounding box center [604, 101] width 12 height 12
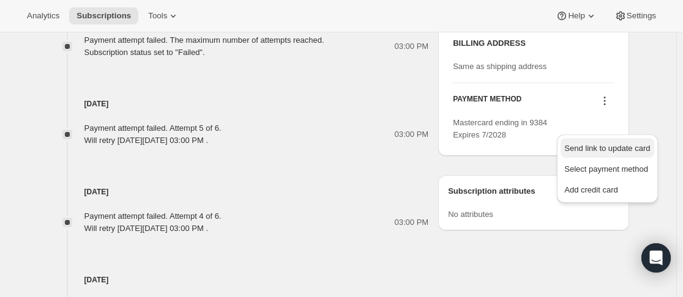
click at [615, 154] on span "Send link to update card" at bounding box center [607, 148] width 86 height 12
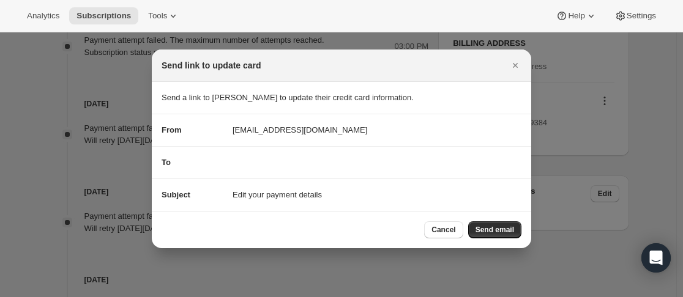
click at [489, 228] on span "Send email" at bounding box center [494, 230] width 39 height 10
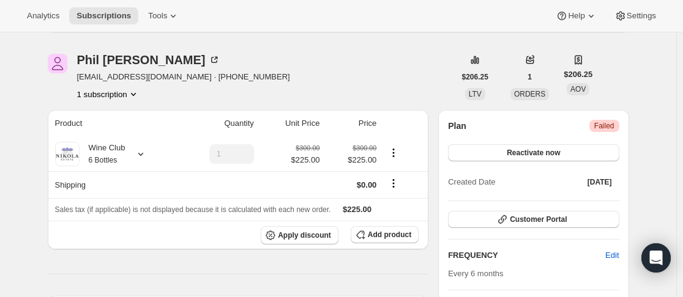
scroll to position [0, 0]
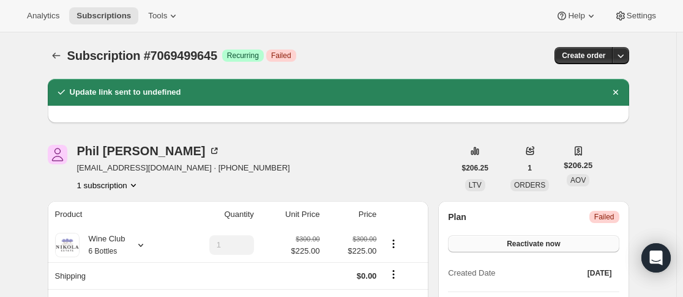
click at [570, 248] on button "Reactivate now" at bounding box center [533, 243] width 171 height 17
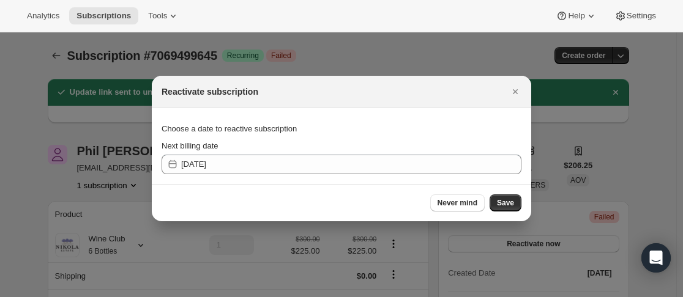
drag, startPoint x: 513, startPoint y: 201, endPoint x: 239, endPoint y: 169, distance: 275.8
click at [513, 200] on span "Save" at bounding box center [505, 203] width 17 height 10
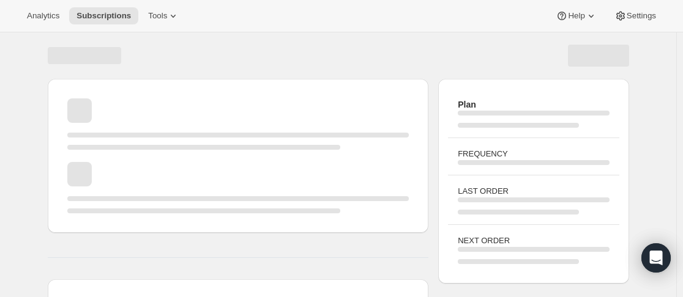
drag, startPoint x: 78, startPoint y: 169, endPoint x: 169, endPoint y: 175, distance: 91.3
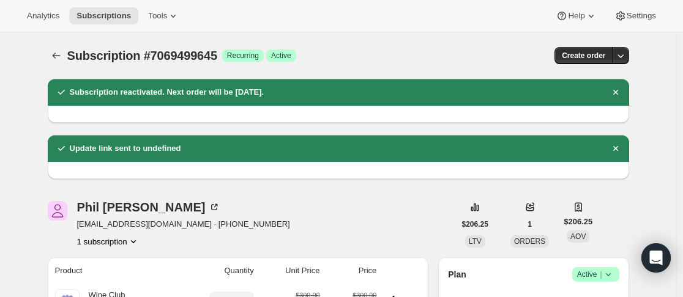
click at [232, 201] on div "Phil Hinton fabulous2405@gmail.com · +61411221721 1 subscription" at bounding box center [251, 224] width 407 height 46
drag, startPoint x: 80, startPoint y: 226, endPoint x: 169, endPoint y: 226, distance: 89.3
click at [169, 226] on span "fabulous2405@gmail.com · +61411221721" at bounding box center [183, 224] width 213 height 12
copy span "fabulous2405@gmail.com"
click at [342, 211] on div "Phil Hinton fabulous2405@gmail.com · +61411221721 1 subscription" at bounding box center [251, 224] width 407 height 46
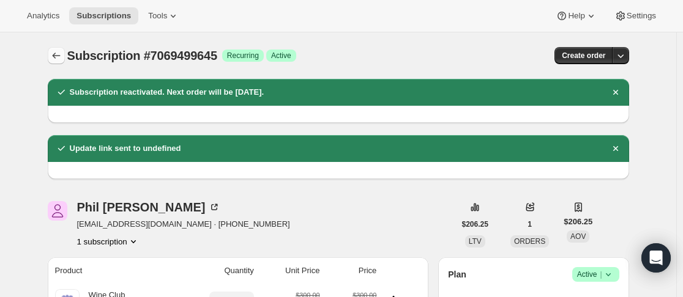
click at [59, 59] on icon "Subscriptions" at bounding box center [56, 56] width 12 height 12
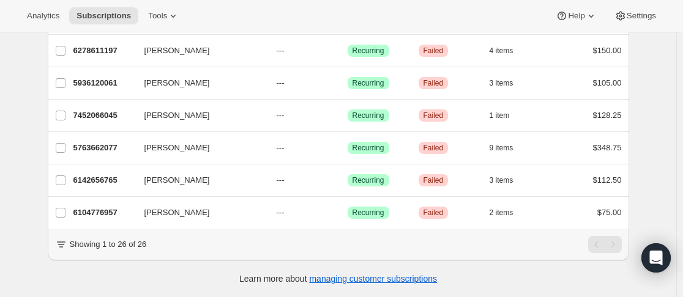
scroll to position [757, 0]
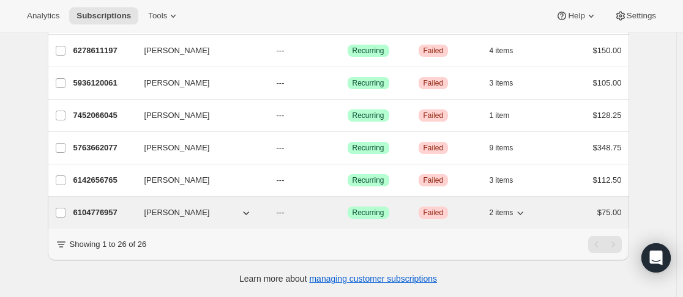
click at [135, 207] on p "6104776957" at bounding box center [103, 213] width 61 height 12
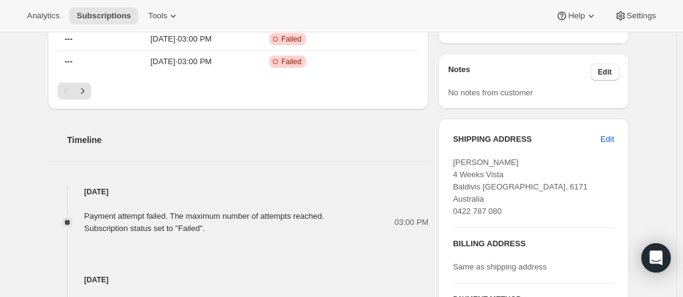
scroll to position [550, 0]
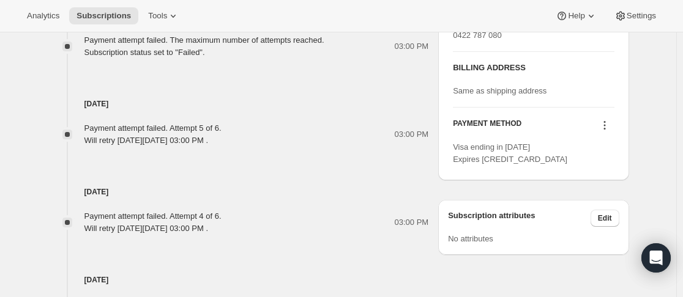
click at [605, 128] on icon at bounding box center [604, 129] width 2 height 2
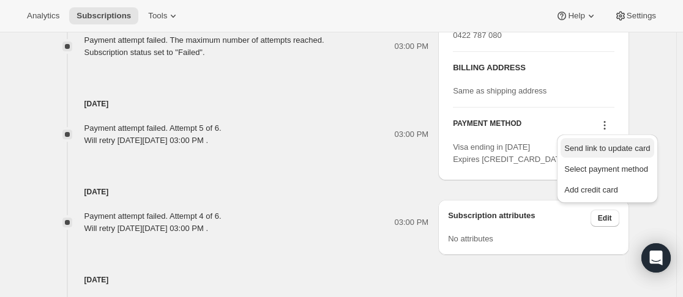
click at [610, 152] on span "Send link to update card" at bounding box center [607, 148] width 86 height 9
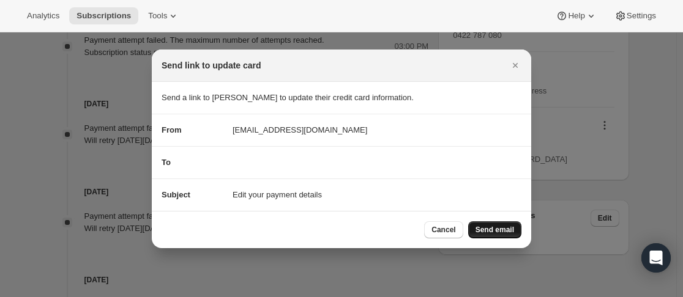
click at [518, 230] on button "Send email" at bounding box center [494, 229] width 53 height 17
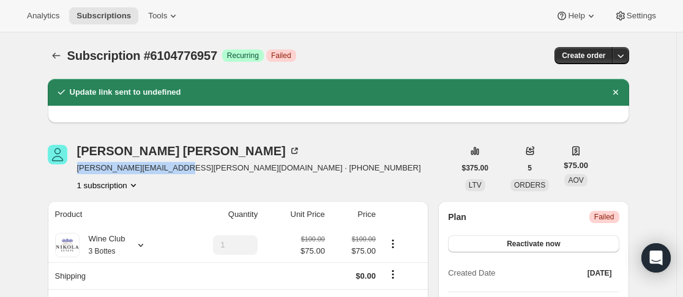
drag, startPoint x: 82, startPoint y: 171, endPoint x: 174, endPoint y: 166, distance: 92.5
click at [174, 166] on span "marie.duguid@hotmail.com · +61422787080" at bounding box center [249, 168] width 344 height 12
copy span "marie.duguid@hotmail.com"
click at [475, 70] on div "Subscription #6104776957. This page is ready Subscription #6104776957 Success R…" at bounding box center [338, 55] width 581 height 46
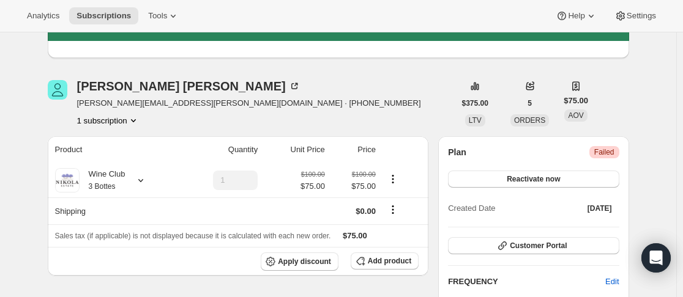
scroll to position [61, 0]
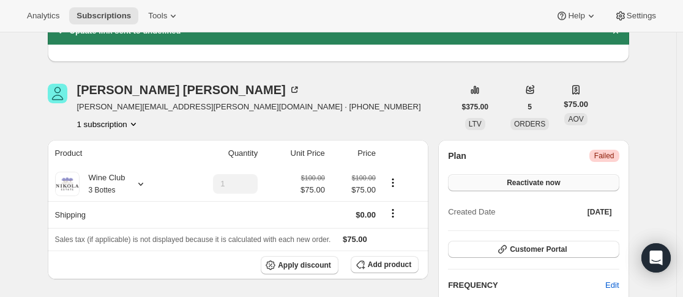
click at [530, 180] on span "Reactivate now" at bounding box center [532, 183] width 53 height 10
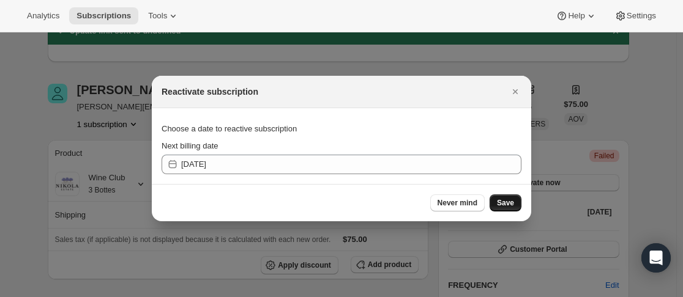
click at [519, 204] on button "Save" at bounding box center [505, 202] width 32 height 17
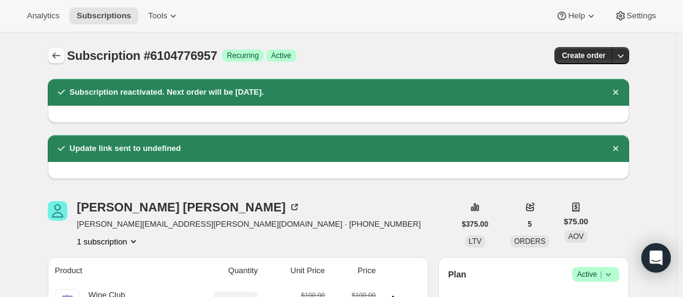
click at [57, 60] on icon "Subscriptions" at bounding box center [56, 56] width 12 height 12
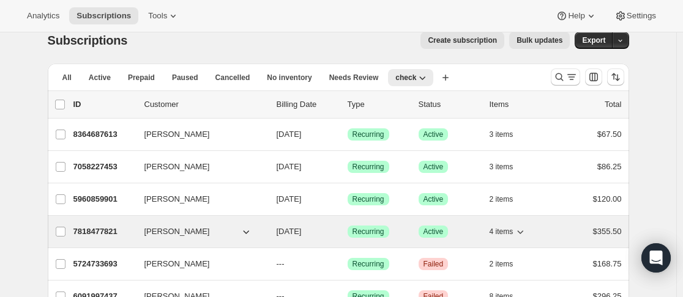
scroll to position [122, 0]
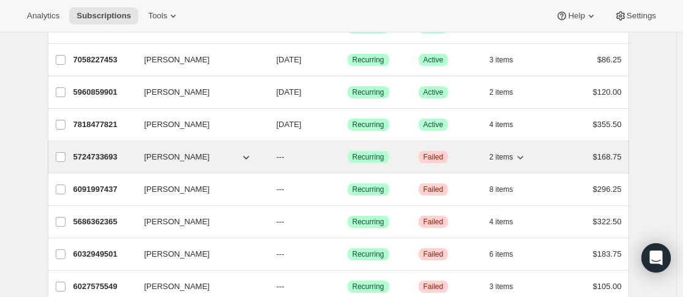
click at [130, 154] on p "5724733693" at bounding box center [103, 157] width 61 height 12
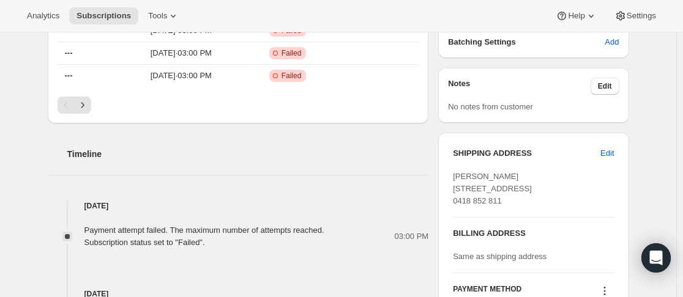
scroll to position [367, 0]
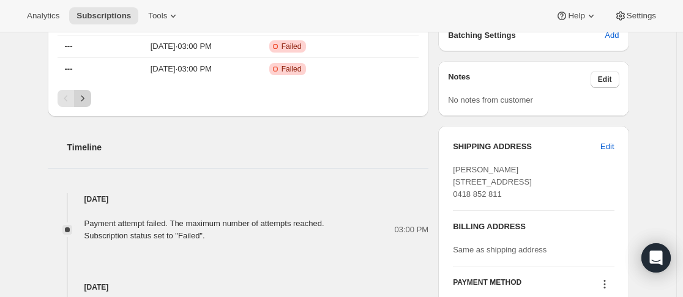
click at [94, 98] on div "Pagination" at bounding box center [237, 98] width 361 height 17
click at [89, 100] on icon "Next" at bounding box center [82, 98] width 12 height 12
click at [85, 96] on icon "Next" at bounding box center [82, 98] width 12 height 12
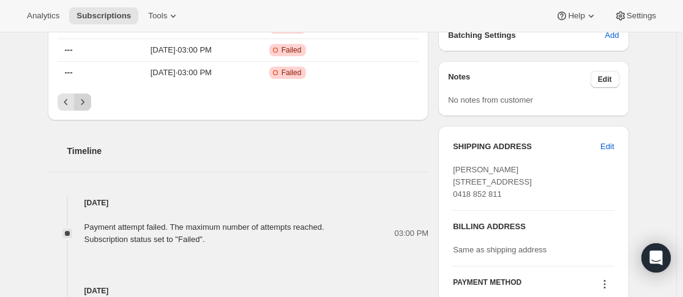
click at [85, 96] on icon "Next" at bounding box center [82, 102] width 12 height 12
click at [85, 97] on icon "Next" at bounding box center [82, 102] width 12 height 12
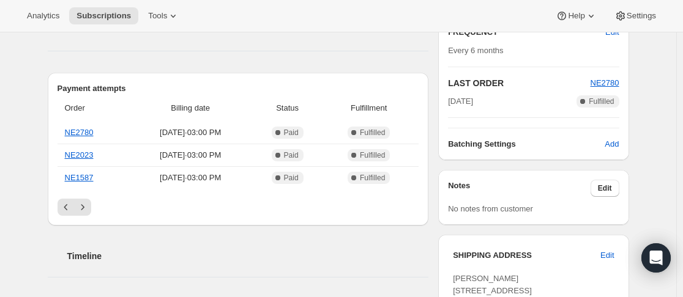
scroll to position [306, 0]
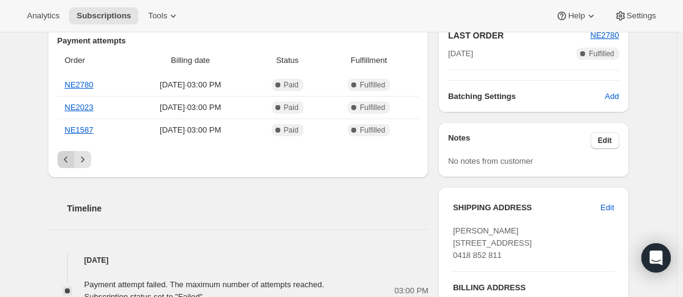
click at [67, 161] on icon "Previous" at bounding box center [66, 160] width 12 height 12
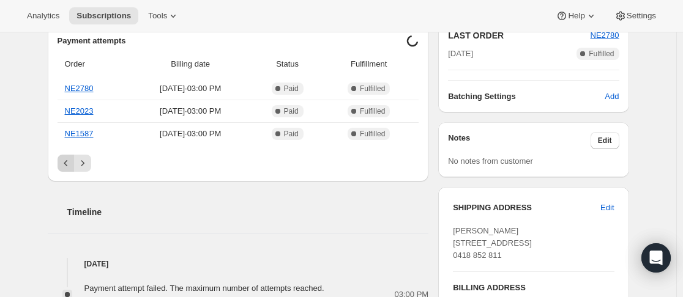
click at [67, 162] on icon "Previous" at bounding box center [66, 163] width 4 height 6
click at [68, 162] on icon "Previous" at bounding box center [66, 163] width 12 height 12
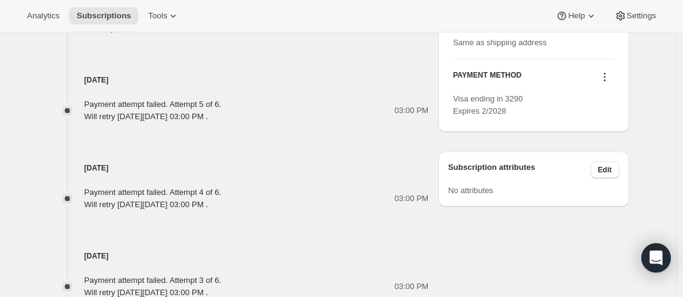
scroll to position [612, 0]
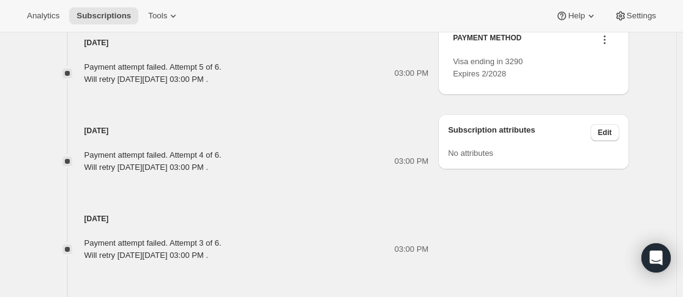
click at [598, 46] on button at bounding box center [604, 39] width 20 height 13
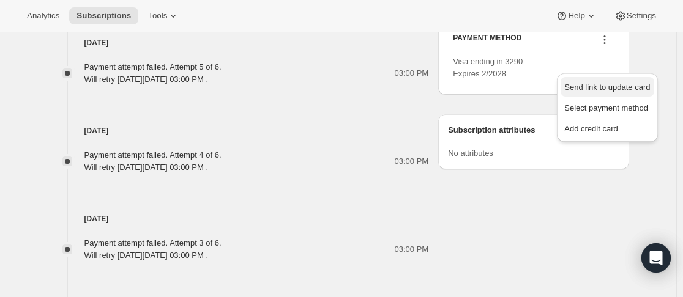
click at [604, 80] on button "Send link to update card" at bounding box center [606, 87] width 93 height 20
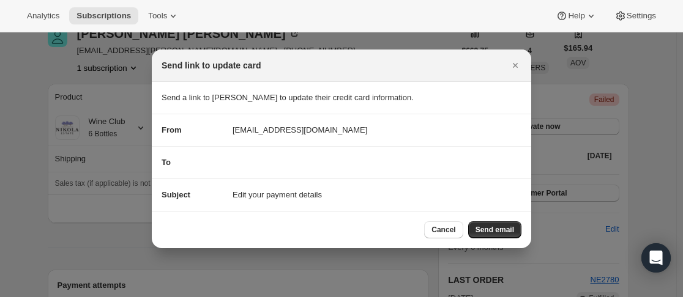
scroll to position [0, 0]
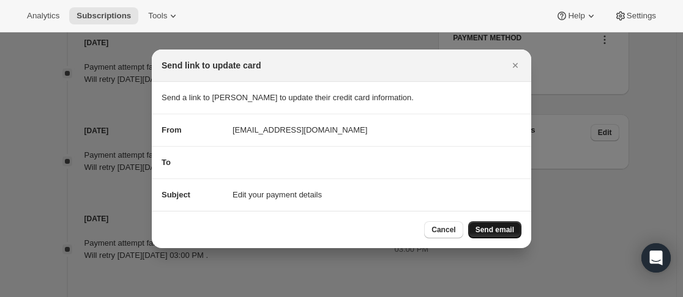
click at [489, 227] on span "Send email" at bounding box center [494, 230] width 39 height 10
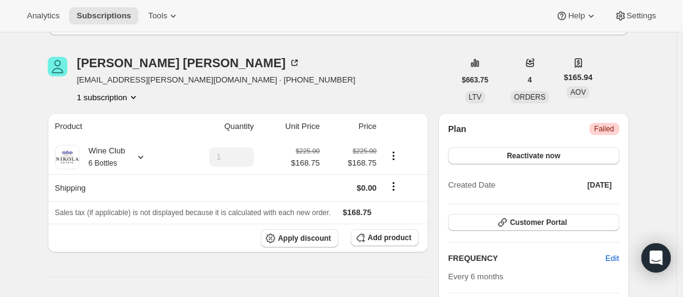
scroll to position [61, 0]
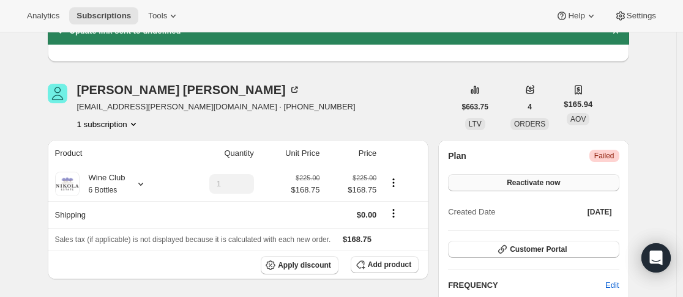
click at [545, 176] on button "Reactivate now" at bounding box center [533, 182] width 171 height 17
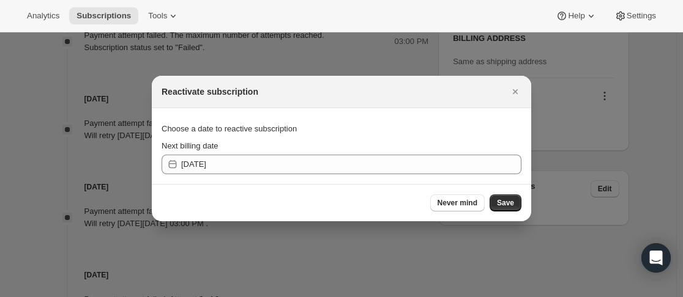
scroll to position [0, 0]
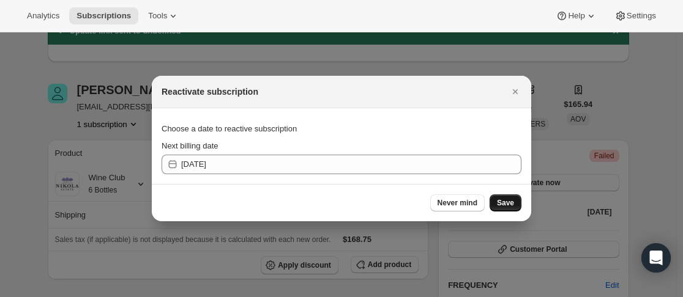
click at [505, 205] on span "Save" at bounding box center [505, 203] width 17 height 10
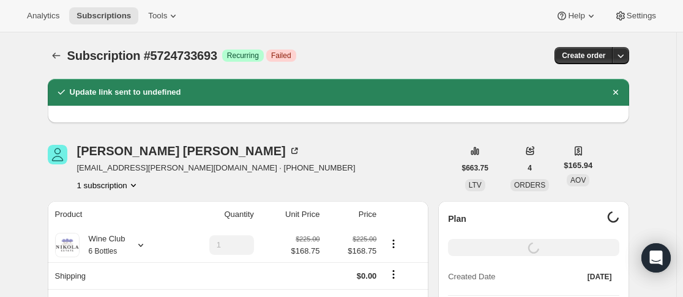
scroll to position [61, 0]
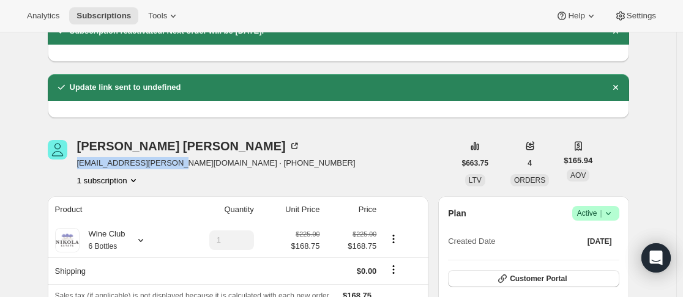
drag, startPoint x: 76, startPoint y: 166, endPoint x: 174, endPoint y: 161, distance: 98.6
click at [174, 161] on div "karen alexander kazza_rides@adam.com.au · +61418852811 1 subscription" at bounding box center [251, 163] width 407 height 46
copy span "kazza_rides@adam.com.au"
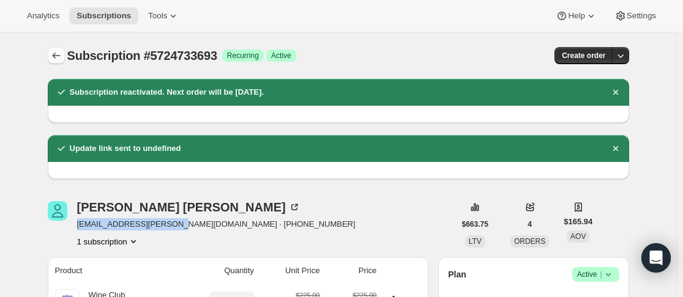
click at [60, 57] on icon "Subscriptions" at bounding box center [56, 56] width 12 height 12
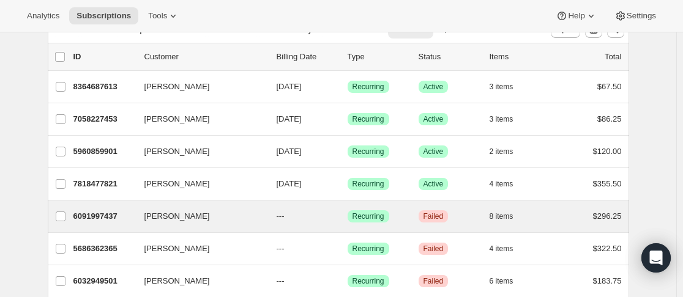
scroll to position [122, 0]
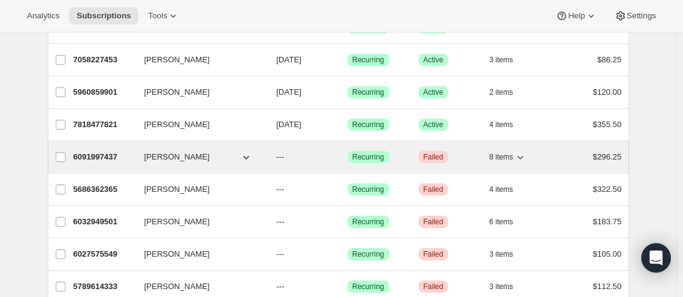
click at [135, 155] on p "6091997437" at bounding box center [103, 157] width 61 height 12
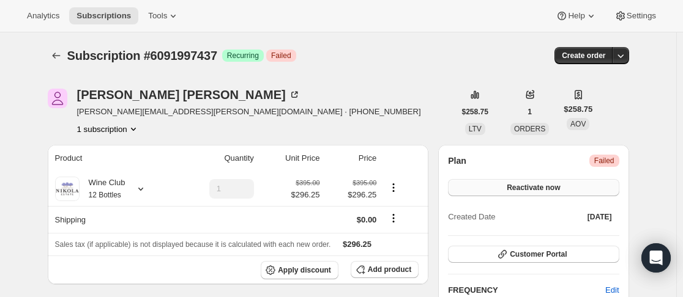
click at [568, 185] on button "Reactivate now" at bounding box center [533, 187] width 171 height 17
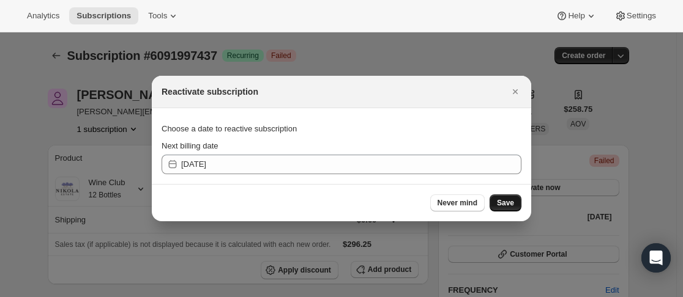
click at [507, 198] on button "Save" at bounding box center [505, 202] width 32 height 17
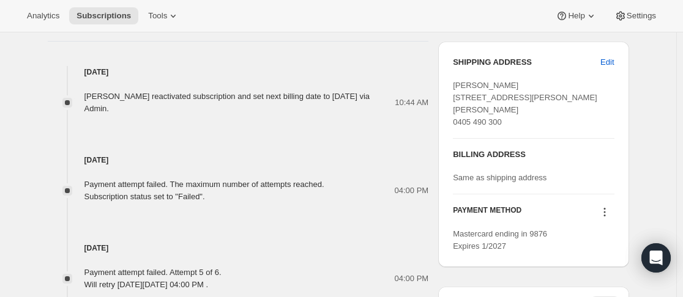
scroll to position [550, 0]
click at [607, 219] on icon at bounding box center [604, 213] width 12 height 12
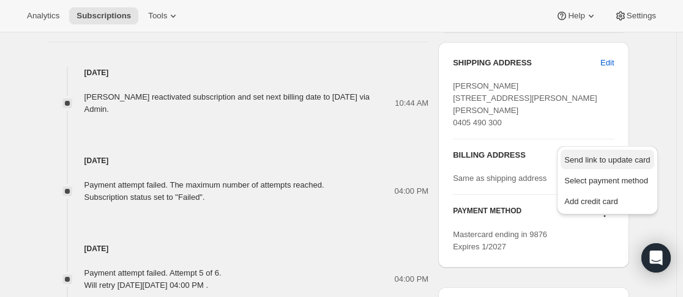
click at [614, 162] on span "Send link to update card" at bounding box center [607, 159] width 86 height 9
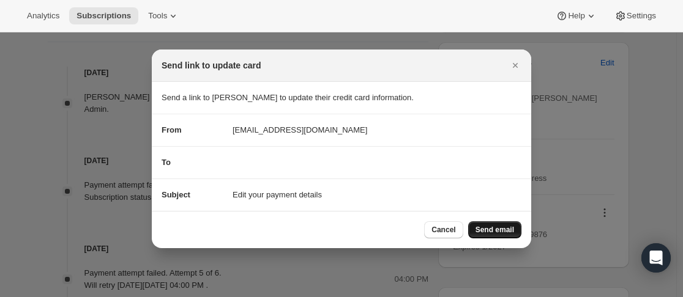
click at [490, 225] on span "Send email" at bounding box center [494, 230] width 39 height 10
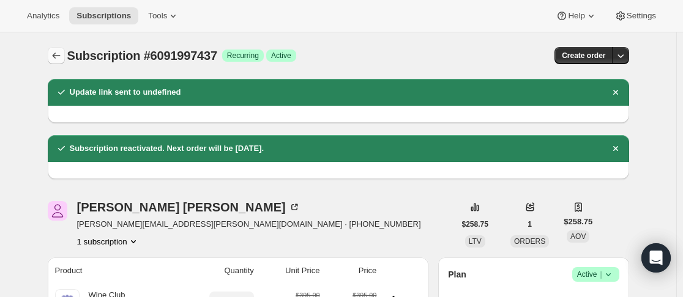
click at [54, 57] on icon "Subscriptions" at bounding box center [56, 56] width 12 height 12
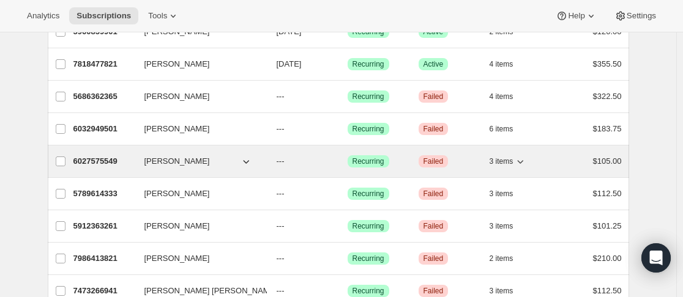
scroll to position [183, 0]
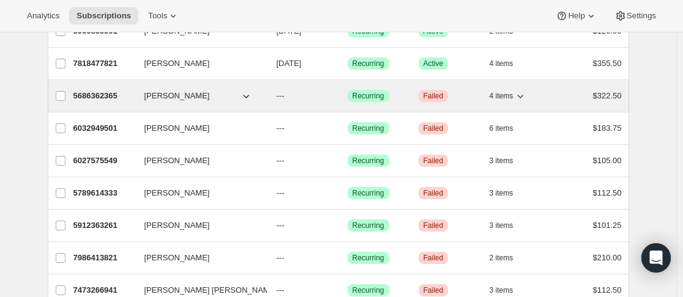
click at [128, 100] on p "5686362365" at bounding box center [103, 96] width 61 height 12
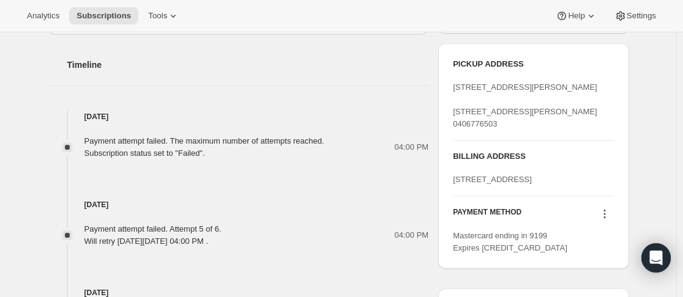
scroll to position [489, 0]
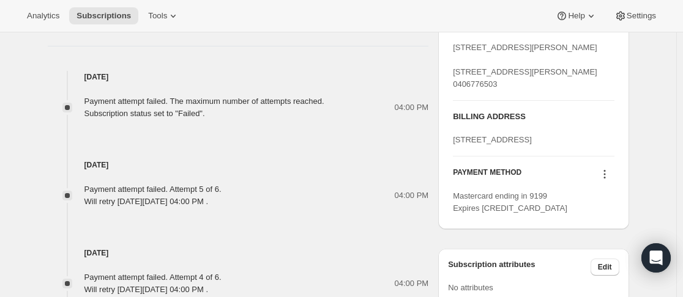
click at [609, 180] on icon at bounding box center [604, 174] width 12 height 12
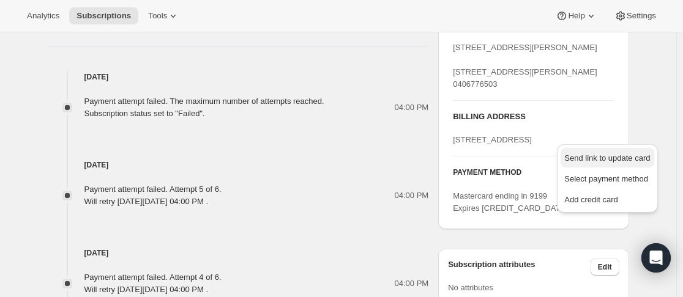
click at [586, 154] on span "Send link to update card" at bounding box center [607, 158] width 86 height 9
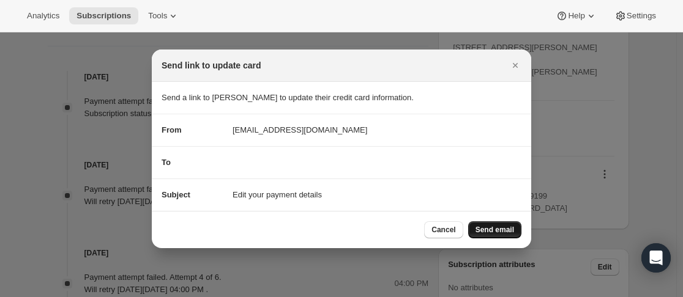
click at [492, 228] on span "Send email" at bounding box center [494, 230] width 39 height 10
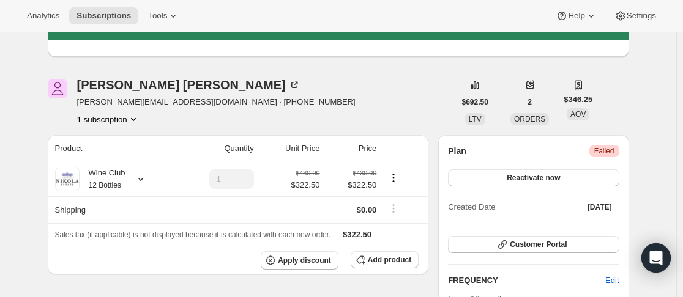
scroll to position [0, 0]
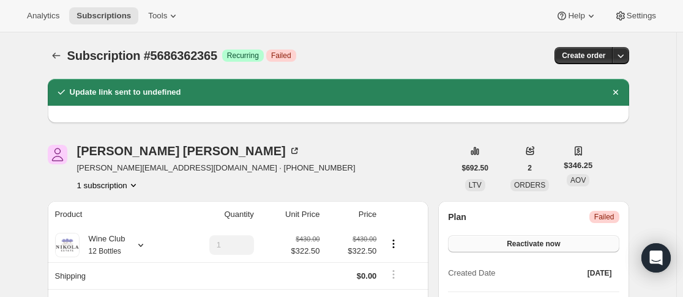
click at [545, 249] on button "Reactivate now" at bounding box center [533, 243] width 171 height 17
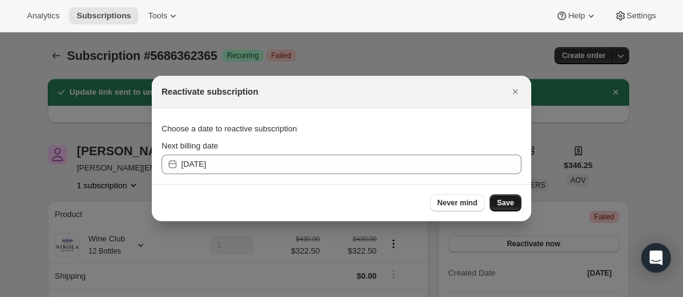
click at [505, 200] on span "Save" at bounding box center [505, 203] width 17 height 10
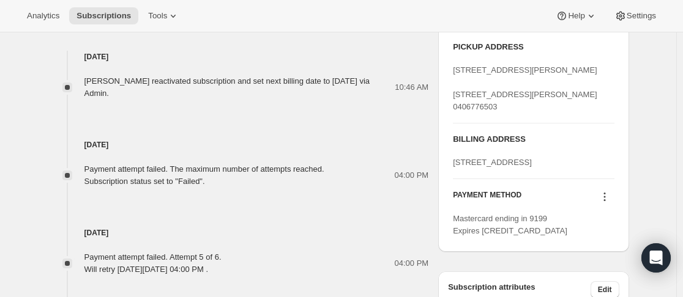
scroll to position [795, 0]
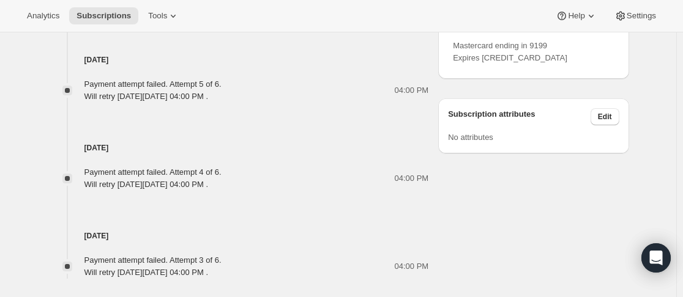
click at [605, 30] on icon at bounding box center [604, 24] width 12 height 12
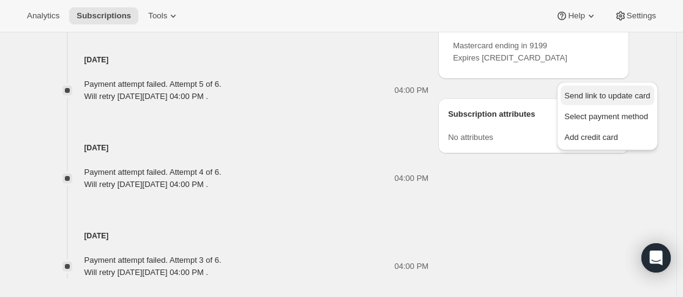
click at [602, 95] on span "Send link to update card" at bounding box center [607, 95] width 86 height 9
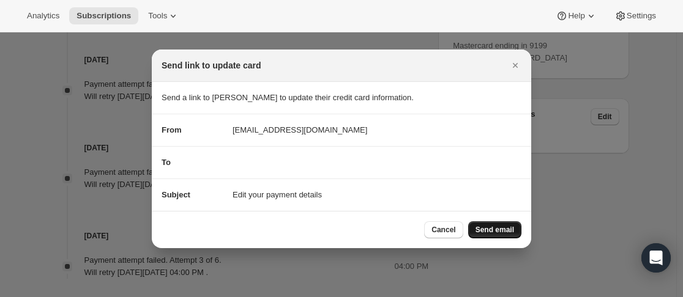
click at [493, 235] on button "Send email" at bounding box center [494, 229] width 53 height 17
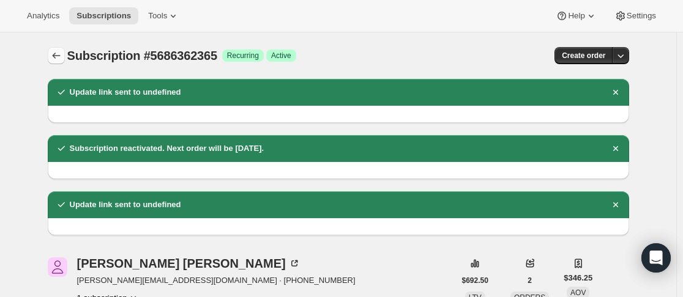
click at [58, 57] on icon "Subscriptions" at bounding box center [56, 56] width 12 height 12
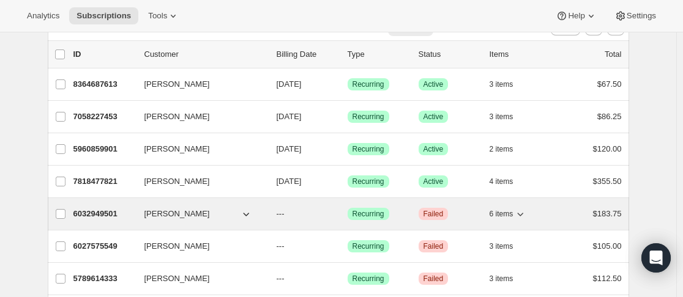
scroll to position [183, 0]
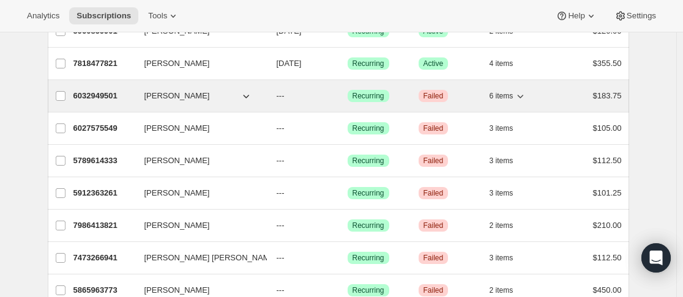
click at [135, 97] on p "6032949501" at bounding box center [103, 96] width 61 height 12
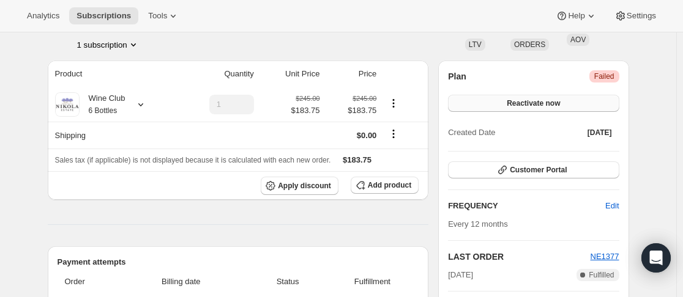
scroll to position [489, 0]
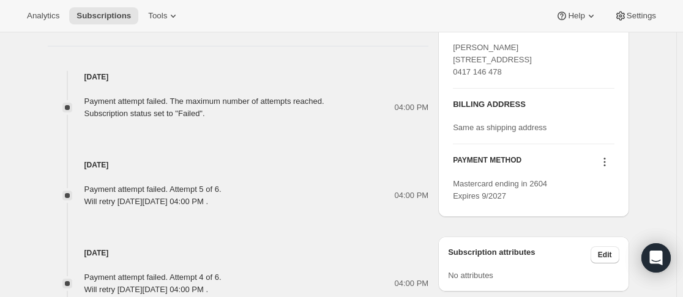
click at [607, 168] on icon at bounding box center [604, 162] width 12 height 12
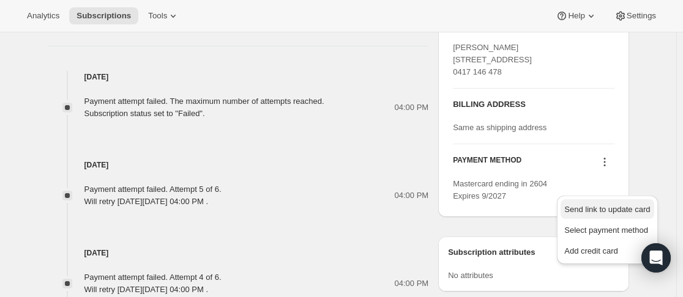
click at [607, 209] on span "Send link to update card" at bounding box center [607, 209] width 86 height 9
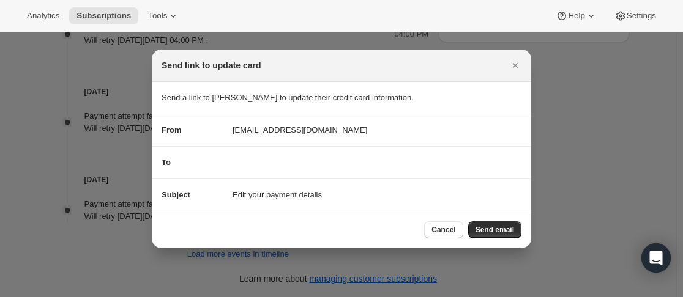
scroll to position [0, 0]
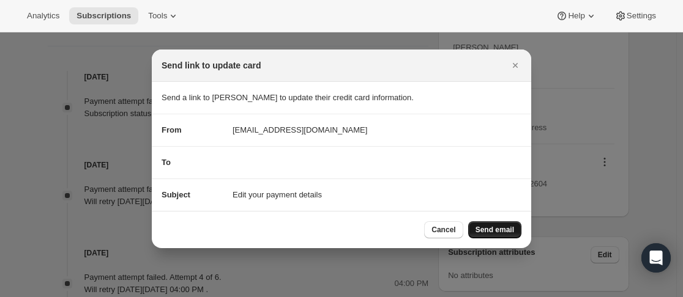
click at [503, 231] on span "Send email" at bounding box center [494, 230] width 39 height 10
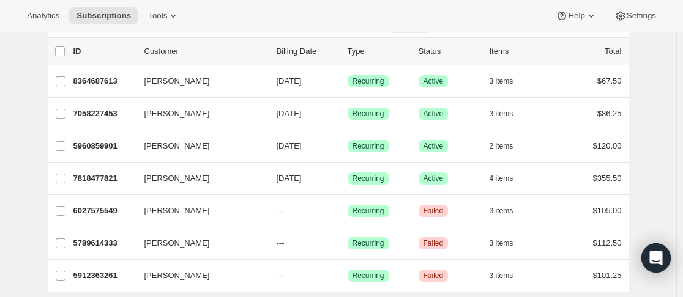
scroll to position [122, 0]
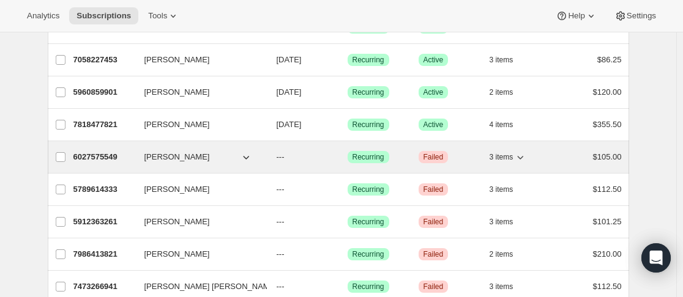
click at [135, 154] on p "6027575549" at bounding box center [103, 157] width 61 height 12
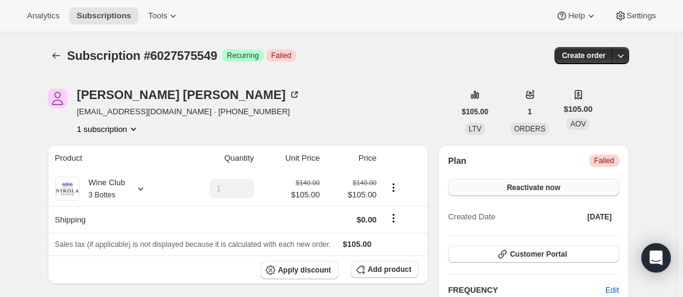
click at [590, 188] on button "Reactivate now" at bounding box center [533, 187] width 171 height 17
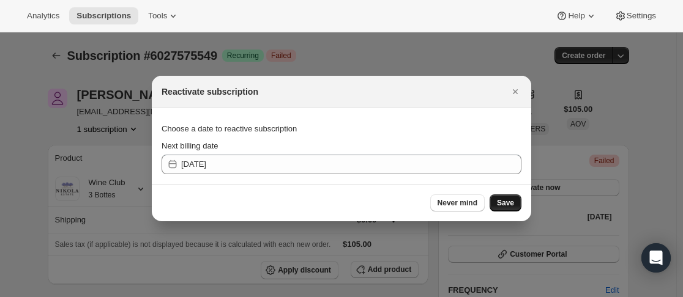
click at [505, 202] on span "Save" at bounding box center [505, 203] width 17 height 10
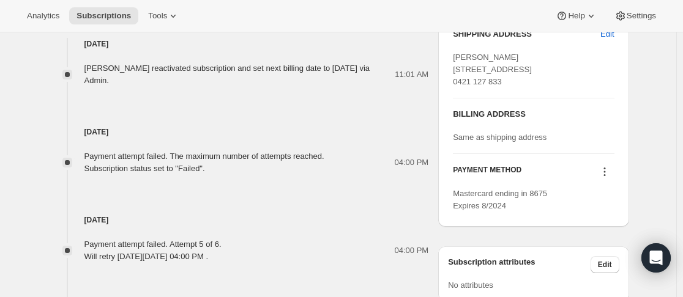
scroll to position [673, 0]
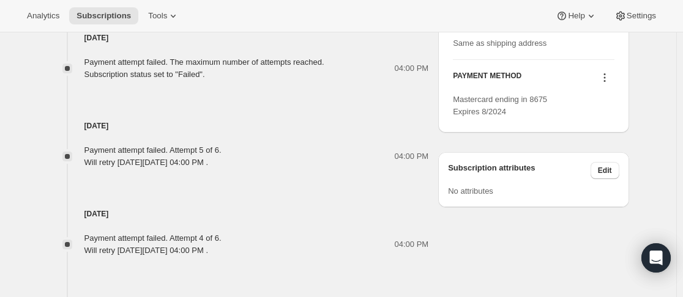
click at [606, 84] on icon at bounding box center [604, 78] width 12 height 12
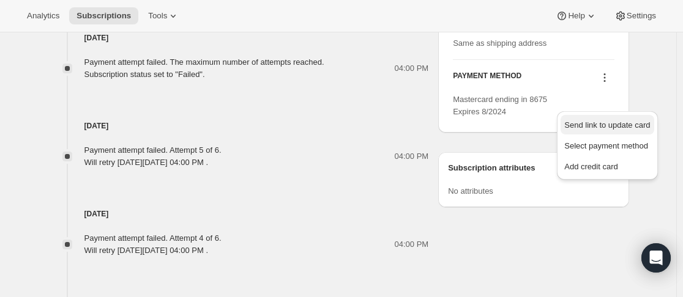
click at [617, 127] on span "Send link to update card" at bounding box center [607, 124] width 86 height 9
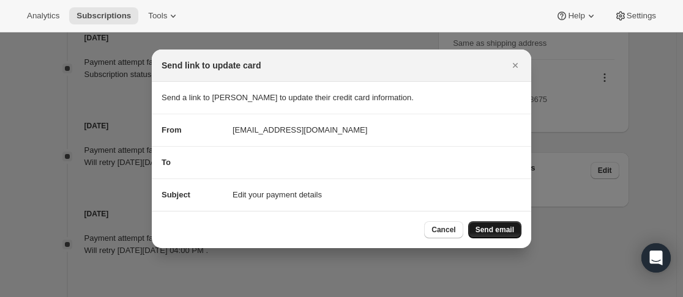
click at [502, 230] on span "Send email" at bounding box center [494, 230] width 39 height 10
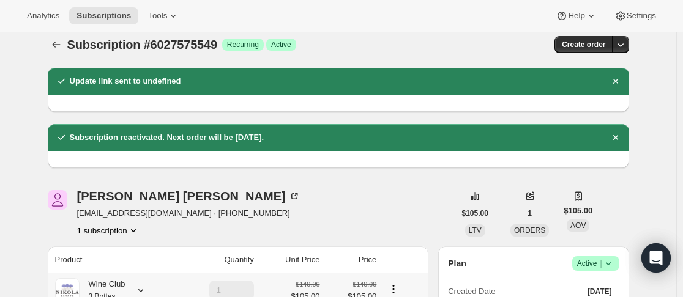
scroll to position [0, 0]
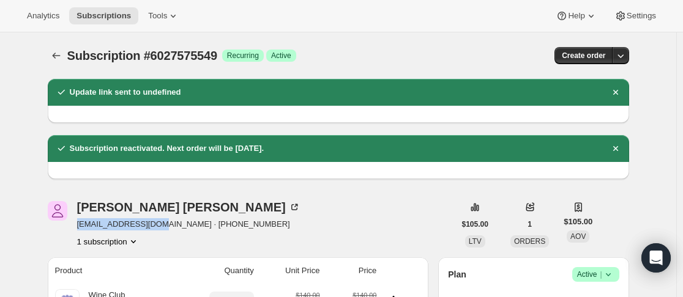
drag, startPoint x: 78, startPoint y: 224, endPoint x: 154, endPoint y: 227, distance: 75.9
click at [154, 227] on div "Karl Smith karlbsmith@live.com · +61421127833 1 subscription" at bounding box center [251, 224] width 407 height 46
copy span "karlbsmith@live.com"
click at [62, 54] on icon "Subscriptions" at bounding box center [56, 56] width 12 height 12
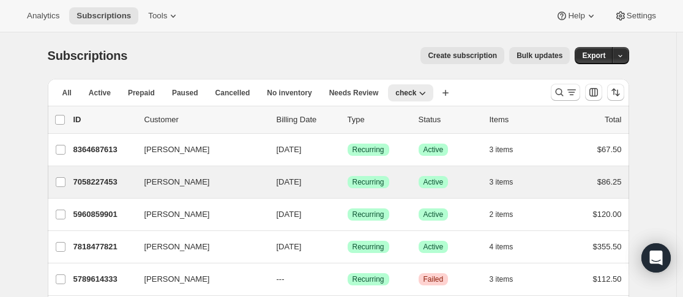
scroll to position [122, 0]
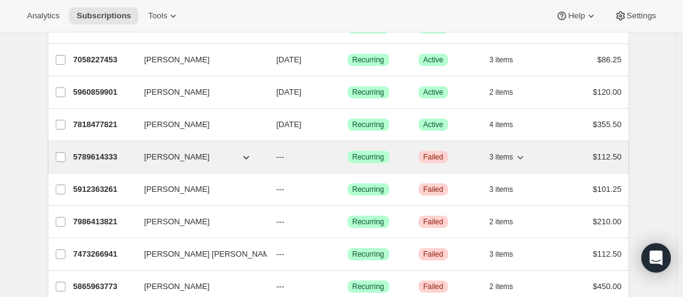
click at [135, 155] on p "5789614333" at bounding box center [103, 157] width 61 height 12
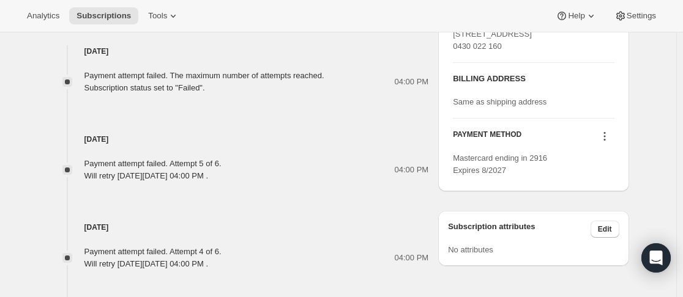
scroll to position [550, 0]
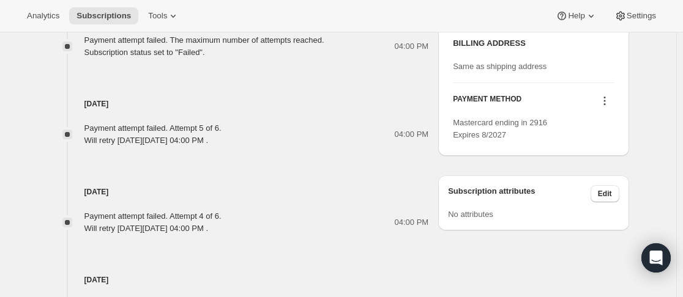
click at [610, 107] on icon at bounding box center [604, 101] width 12 height 12
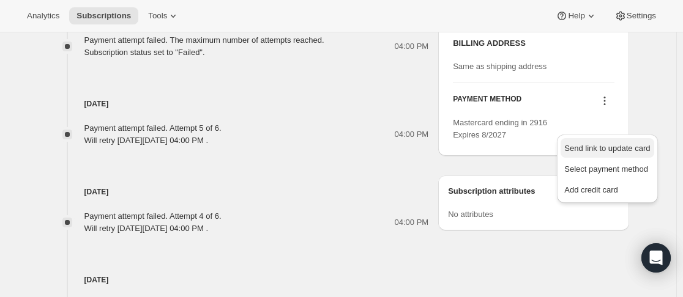
click at [607, 144] on span "Send link to update card" at bounding box center [607, 148] width 86 height 9
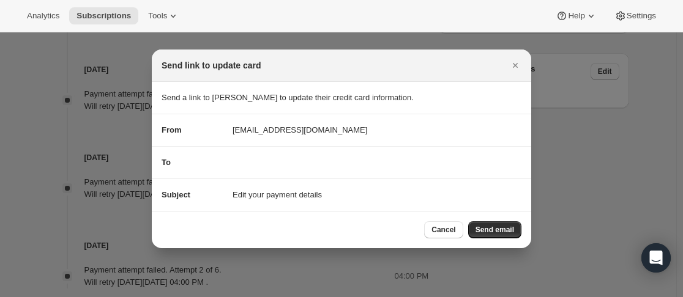
scroll to position [0, 0]
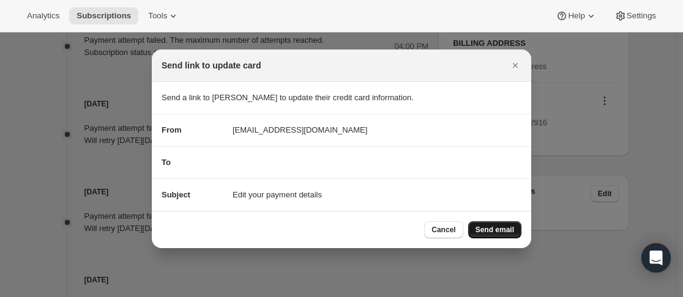
click at [501, 225] on span "Send email" at bounding box center [494, 230] width 39 height 10
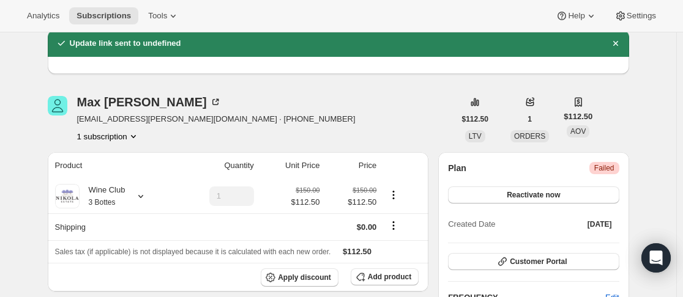
scroll to position [122, 0]
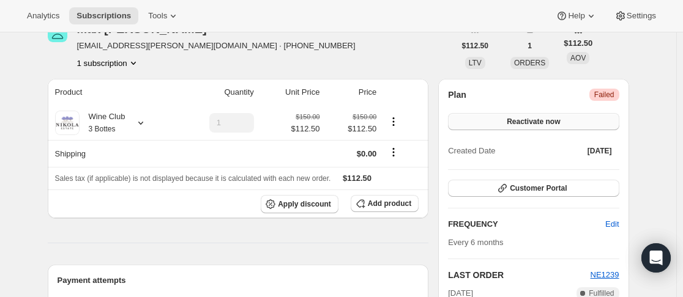
click at [566, 120] on button "Reactivate now" at bounding box center [533, 121] width 171 height 17
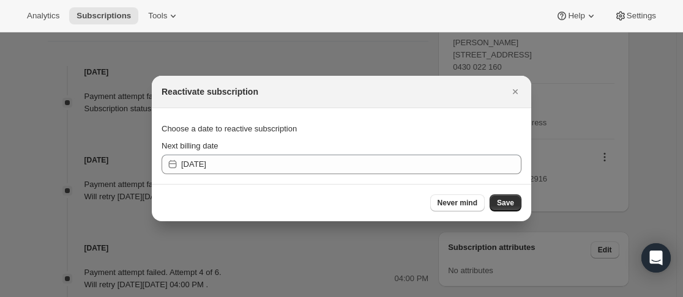
scroll to position [0, 0]
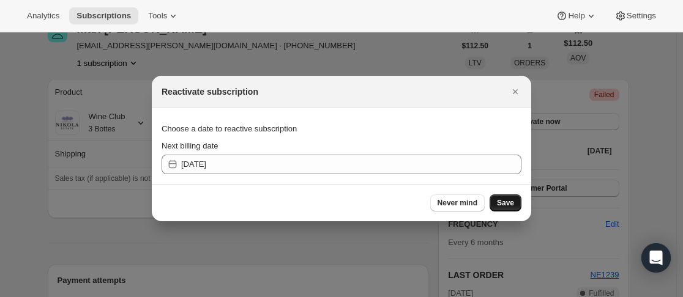
click at [508, 195] on button "Save" at bounding box center [505, 202] width 32 height 17
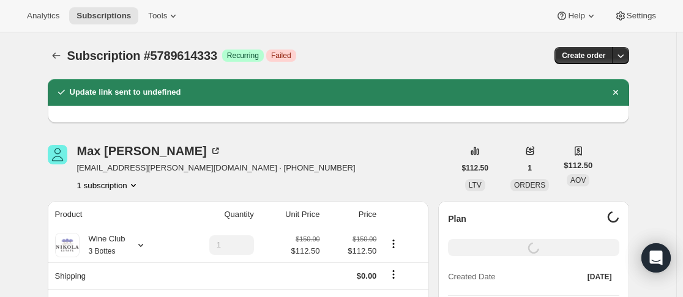
scroll to position [122, 0]
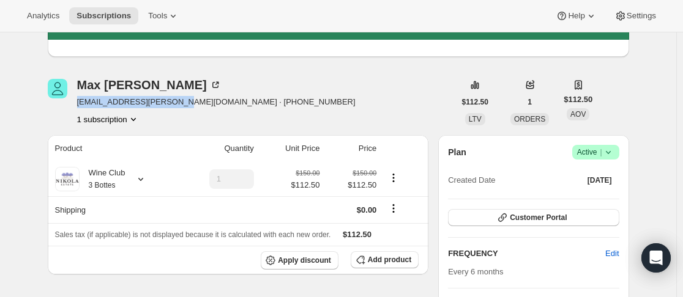
drag, startPoint x: 80, startPoint y: 103, endPoint x: 174, endPoint y: 103, distance: 94.2
click at [174, 103] on span "mark.sansone@live.com.au · +61430022160" at bounding box center [216, 102] width 278 height 12
copy span "mark.sansone@live.com.au"
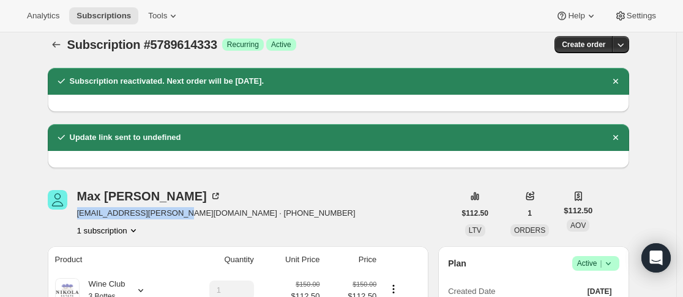
scroll to position [0, 0]
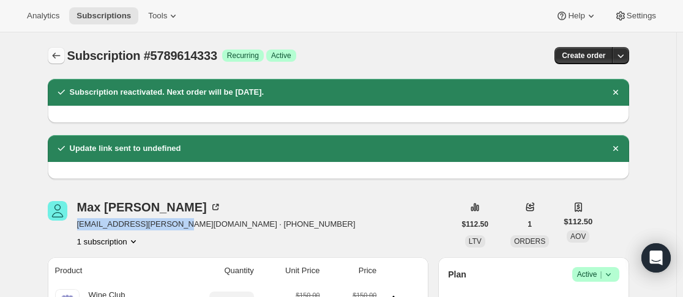
click at [61, 58] on icon "Subscriptions" at bounding box center [56, 56] width 12 height 12
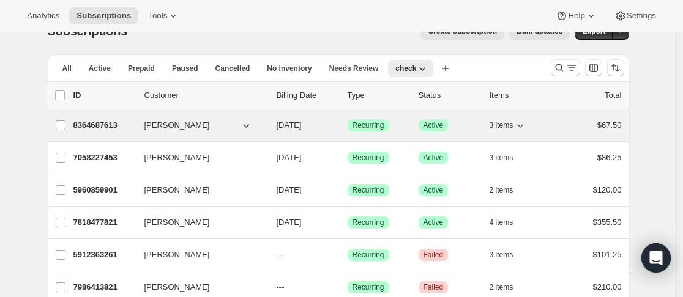
scroll to position [61, 0]
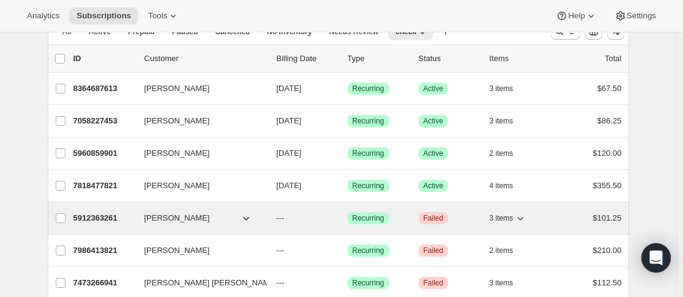
click at [142, 219] on div "5912363261 Hitomi Koganemaru --- Success Recurring Critical Failed 3 items $101…" at bounding box center [347, 218] width 548 height 17
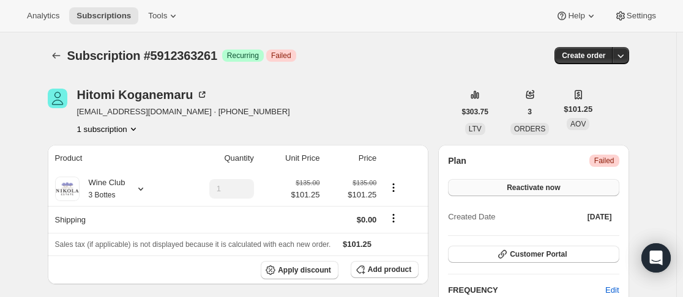
click at [512, 190] on span "Reactivate now" at bounding box center [532, 188] width 53 height 10
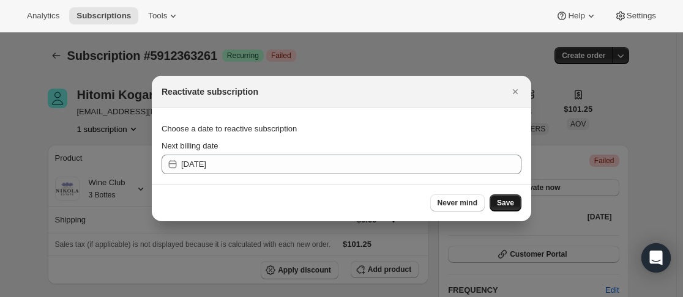
click at [510, 204] on span "Save" at bounding box center [505, 203] width 17 height 10
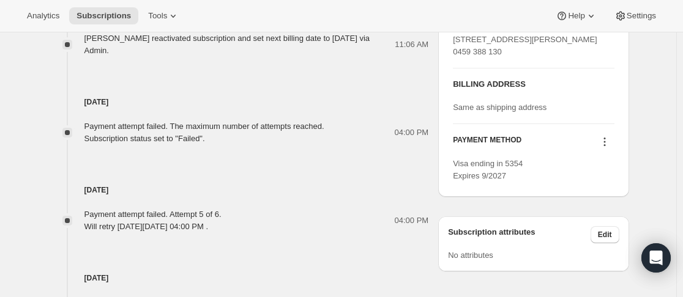
scroll to position [612, 0]
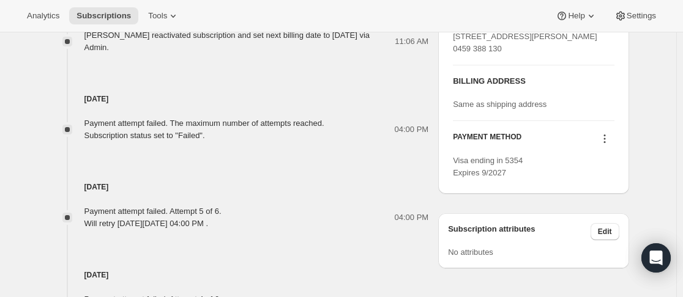
click at [610, 145] on icon at bounding box center [604, 139] width 12 height 12
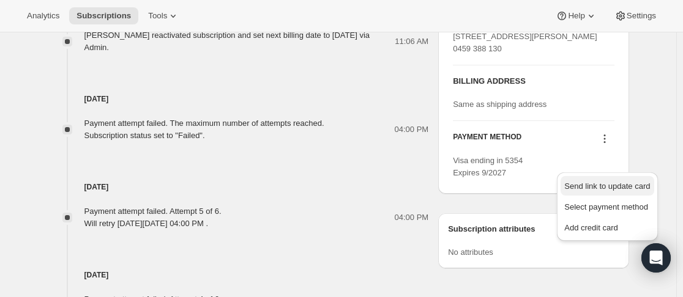
click at [582, 182] on span "Send link to update card" at bounding box center [607, 186] width 86 height 9
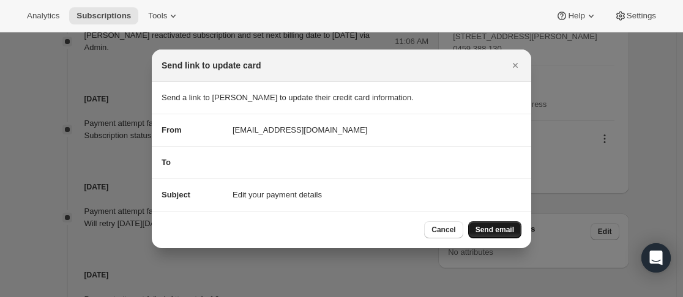
click at [493, 224] on button "Send email" at bounding box center [494, 229] width 53 height 17
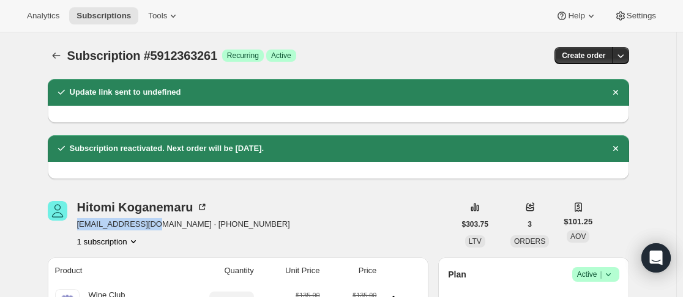
drag, startPoint x: 89, startPoint y: 224, endPoint x: 160, endPoint y: 223, distance: 70.3
click at [160, 223] on div "Hitomi Koganemaru smnnm1@hotmail.com · +61459388130 1 subscription" at bounding box center [251, 224] width 407 height 46
copy span "smnnm1@hotmail.com"
click at [62, 51] on icon "Subscriptions" at bounding box center [56, 56] width 12 height 12
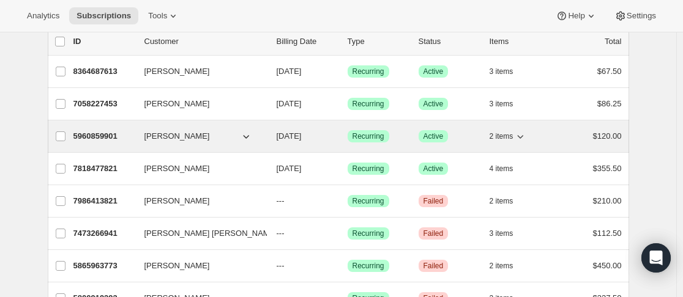
scroll to position [122, 0]
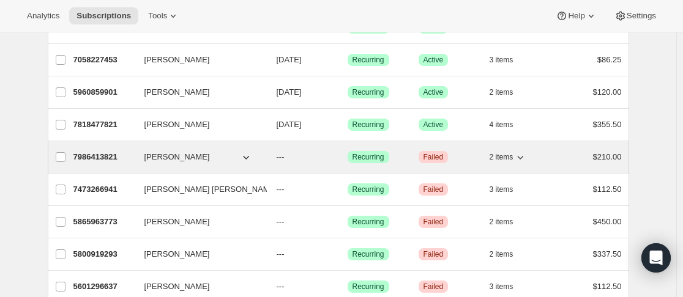
click at [128, 163] on p "7986413821" at bounding box center [103, 157] width 61 height 12
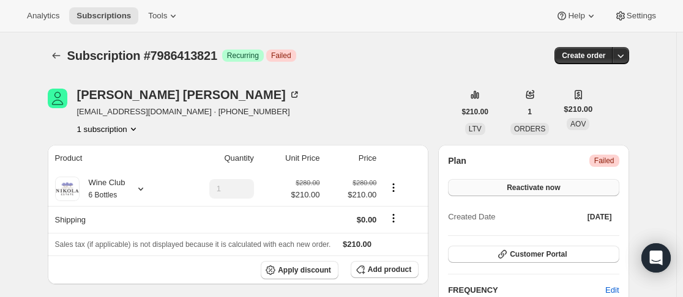
click at [516, 185] on span "Reactivate now" at bounding box center [532, 188] width 53 height 10
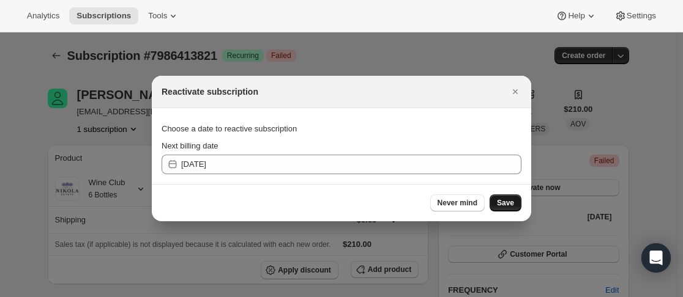
click at [508, 202] on span "Save" at bounding box center [505, 203] width 17 height 10
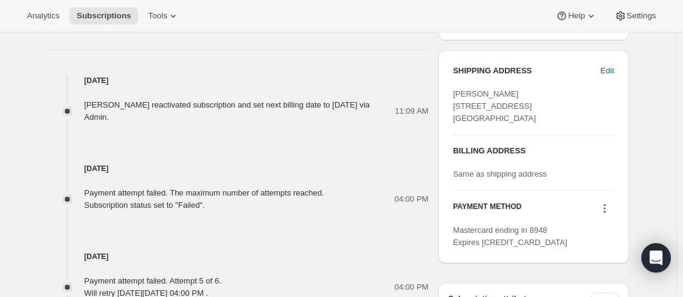
scroll to position [612, 0]
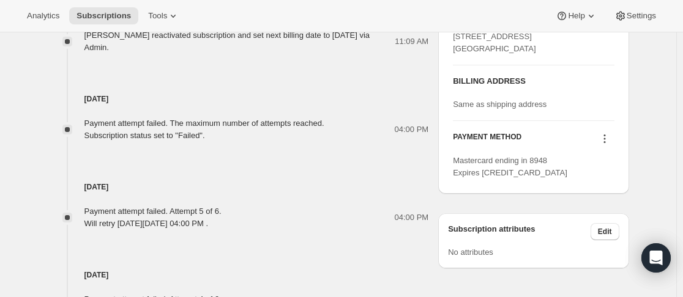
click at [607, 145] on icon at bounding box center [604, 139] width 12 height 12
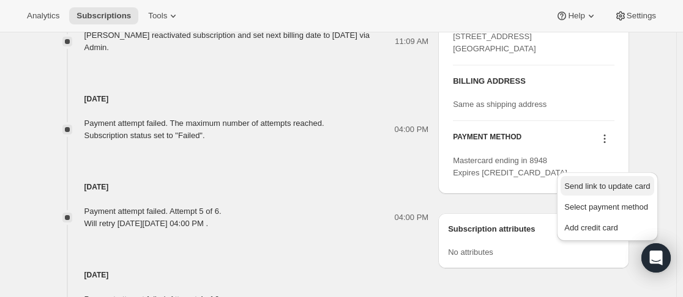
click at [602, 185] on span "Send link to update card" at bounding box center [607, 186] width 86 height 9
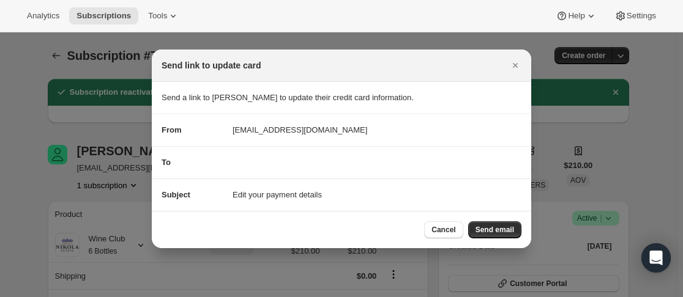
scroll to position [0, 0]
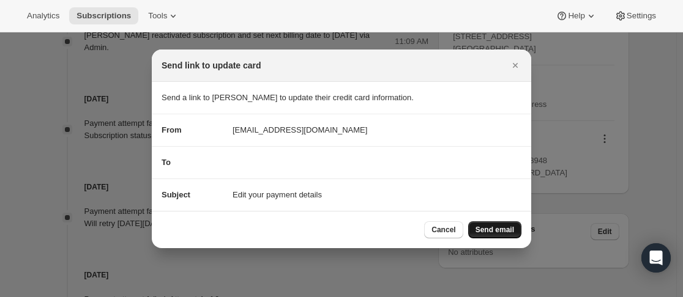
click at [496, 237] on button "Send email" at bounding box center [494, 229] width 53 height 17
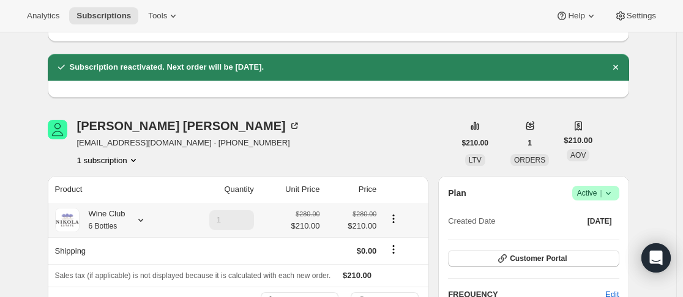
scroll to position [122, 0]
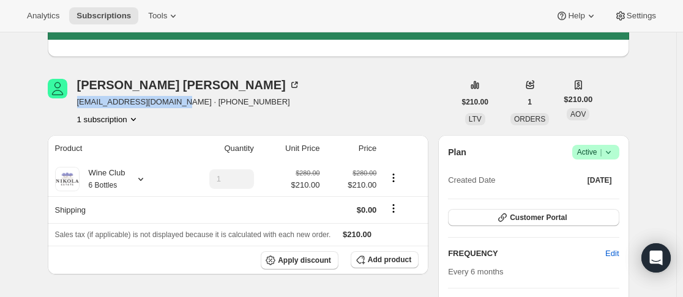
drag, startPoint x: 79, startPoint y: 103, endPoint x: 180, endPoint y: 106, distance: 100.9
click at [180, 106] on div "Lyndsey Mckenzie lyndseymck@yahoo.com.au · +61403246808 1 subscription" at bounding box center [251, 102] width 407 height 46
copy span "lyndseymck@yahoo.com.au"
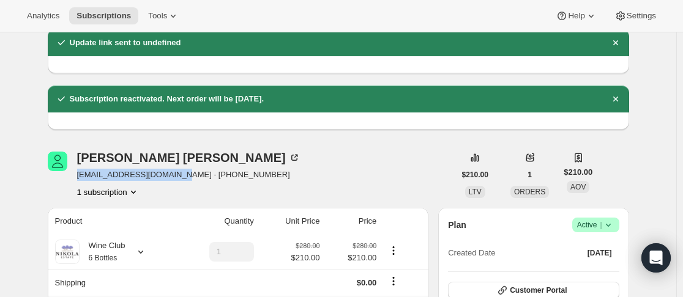
scroll to position [0, 0]
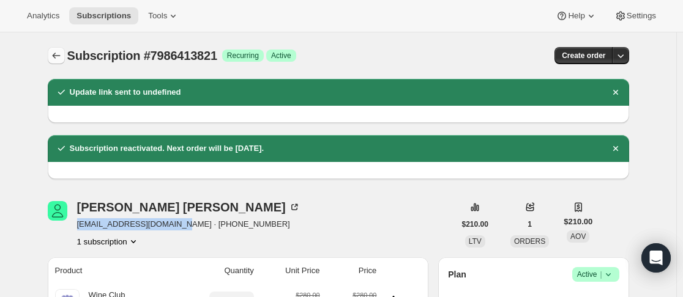
click at [62, 56] on icon "Subscriptions" at bounding box center [56, 56] width 12 height 12
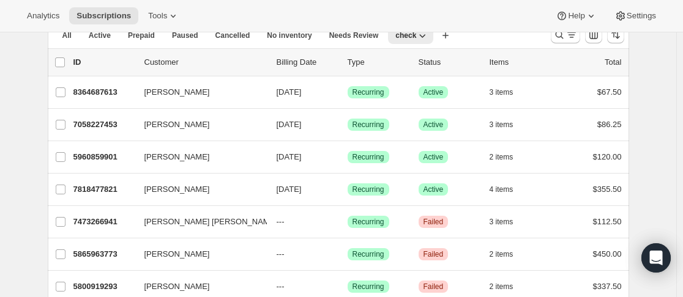
scroll to position [183, 0]
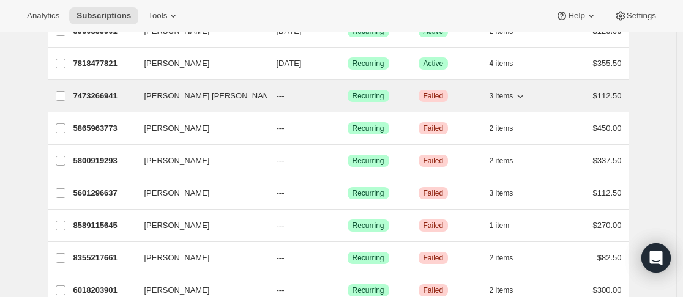
click at [139, 96] on div "7473266941 Montgomery Craine --- Success Recurring Critical Failed 3 items $112…" at bounding box center [347, 95] width 548 height 17
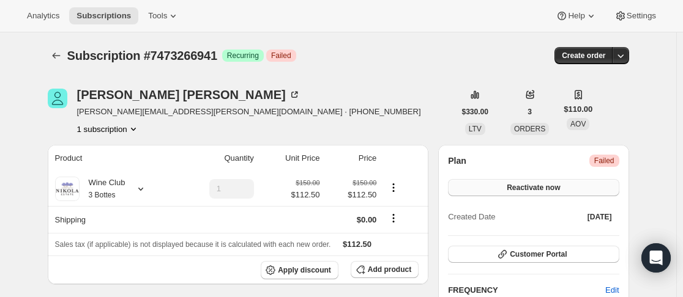
click at [548, 189] on span "Reactivate now" at bounding box center [532, 188] width 53 height 10
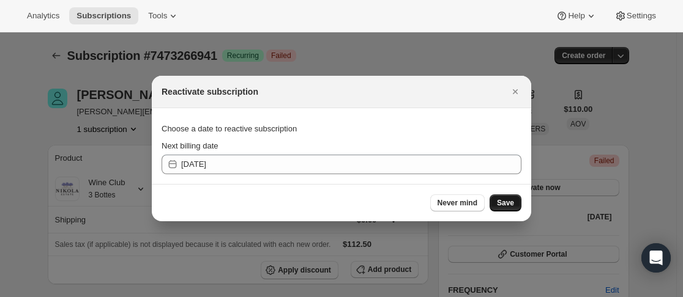
click at [502, 203] on span "Save" at bounding box center [505, 203] width 17 height 10
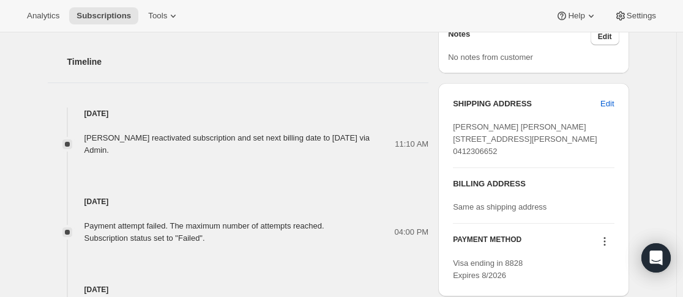
scroll to position [550, 0]
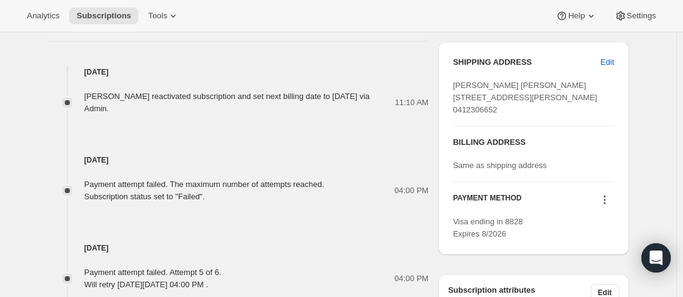
click at [604, 206] on icon at bounding box center [604, 200] width 12 height 12
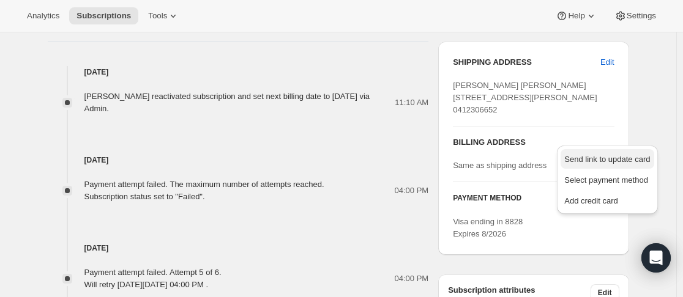
click at [600, 158] on span "Send link to update card" at bounding box center [607, 159] width 86 height 9
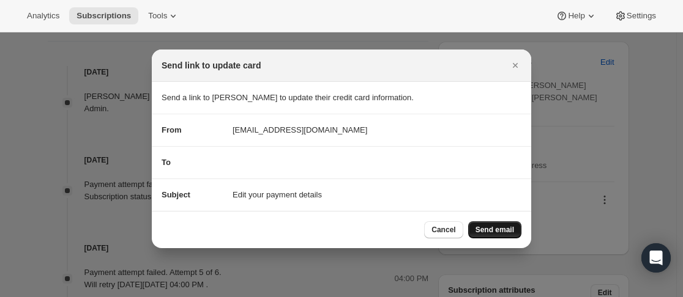
click at [512, 229] on span "Send email" at bounding box center [494, 230] width 39 height 10
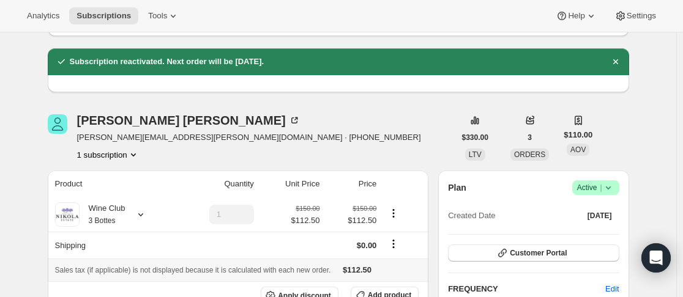
scroll to position [183, 0]
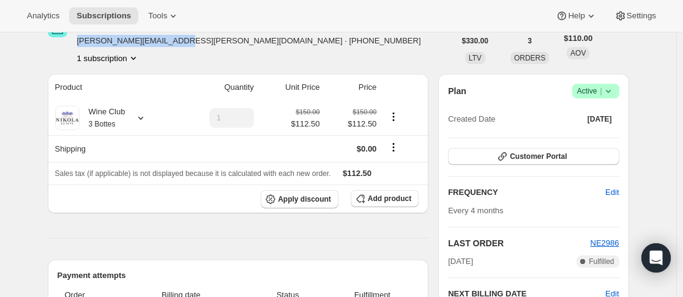
drag, startPoint x: 80, startPoint y: 42, endPoint x: 175, endPoint y: 42, distance: 94.8
click at [175, 42] on span "monty.craine@hotmail.com · +61412306652" at bounding box center [249, 41] width 344 height 12
copy span "monty.craine@hotmail.com"
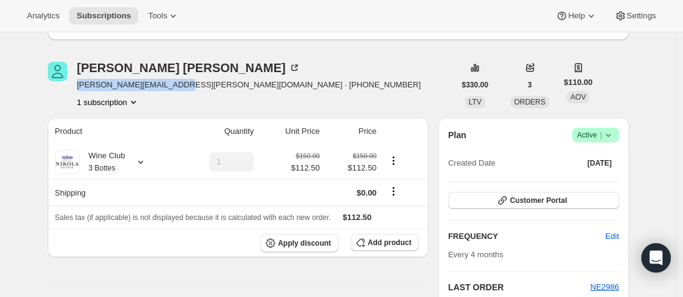
scroll to position [0, 0]
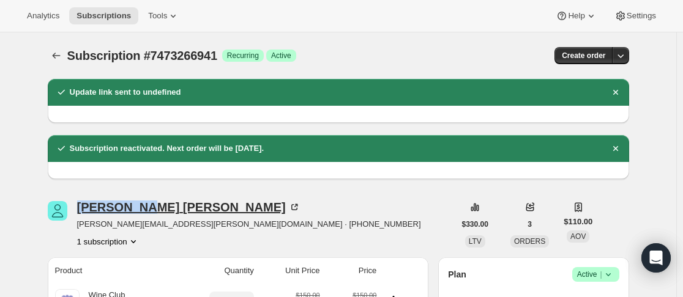
drag, startPoint x: 77, startPoint y: 202, endPoint x: 134, endPoint y: 202, distance: 56.9
click at [154, 201] on div "Montgomery Craine monty.craine@hotmail.com · +61412306652 1 subscription" at bounding box center [251, 224] width 407 height 46
copy div "Montgomery"
click at [61, 58] on icon "Subscriptions" at bounding box center [56, 56] width 12 height 12
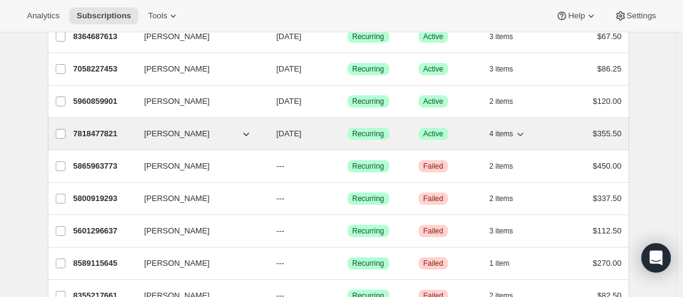
scroll to position [122, 0]
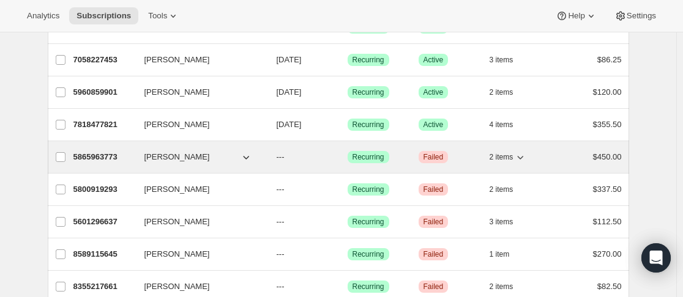
click at [132, 154] on p "5865963773" at bounding box center [103, 157] width 61 height 12
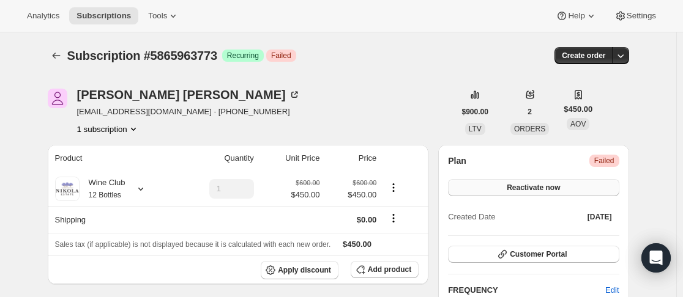
click at [544, 183] on span "Reactivate now" at bounding box center [532, 188] width 53 height 10
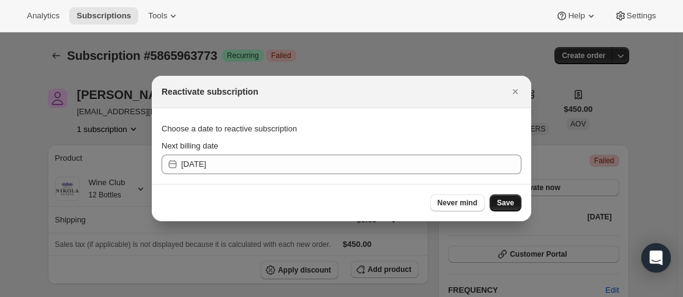
click at [509, 205] on span "Save" at bounding box center [505, 203] width 17 height 10
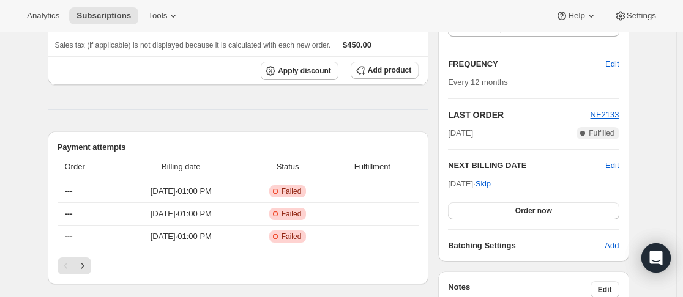
scroll to position [612, 0]
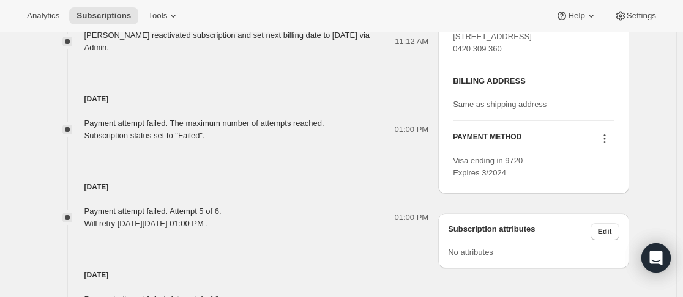
click at [609, 145] on icon at bounding box center [604, 139] width 12 height 12
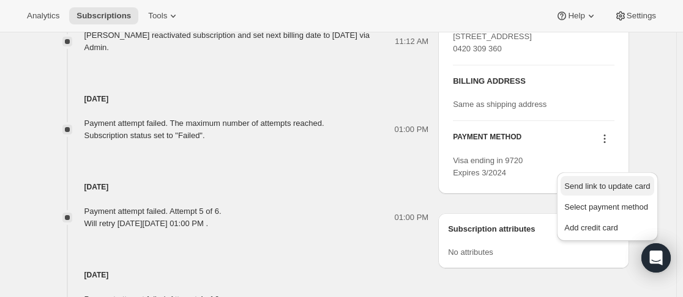
click at [599, 185] on span "Send link to update card" at bounding box center [607, 186] width 86 height 9
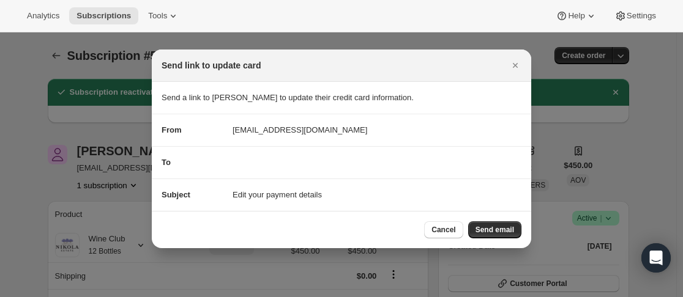
scroll to position [0, 0]
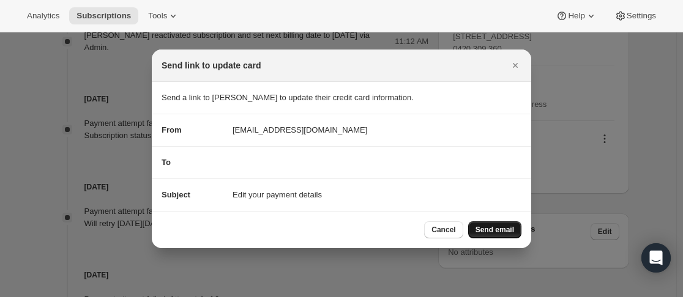
click at [497, 225] on span "Send email" at bounding box center [494, 230] width 39 height 10
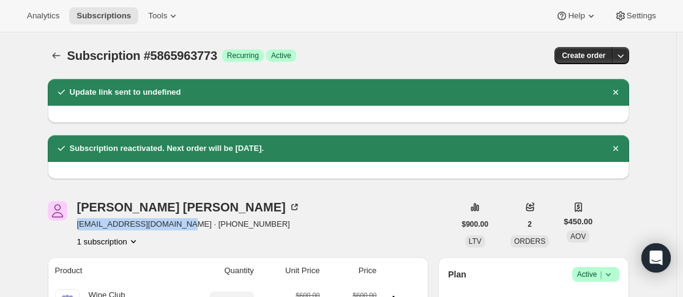
drag, startPoint x: 77, startPoint y: 230, endPoint x: 185, endPoint y: 225, distance: 108.4
click at [185, 225] on div "Zhao Wang zhaosongwang@hotmail.com · +61420309360 1 subscription" at bounding box center [251, 224] width 407 height 46
copy span "zhaosongwang@hotmail.com"
click at [319, 229] on div "Zhao Wang zhaosongwang@hotmail.com · +61420309360 1 subscription" at bounding box center [251, 224] width 407 height 46
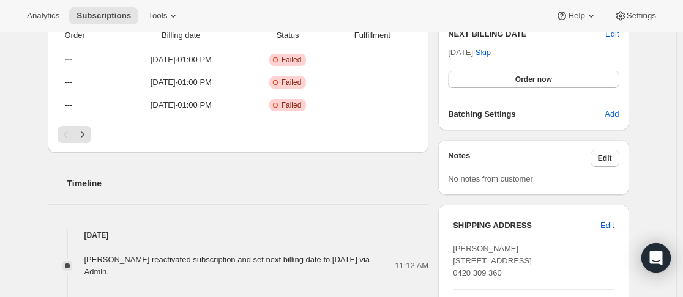
scroll to position [612, 0]
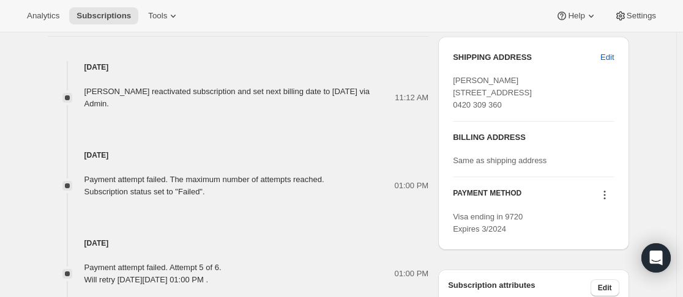
click at [605, 201] on icon at bounding box center [604, 195] width 12 height 12
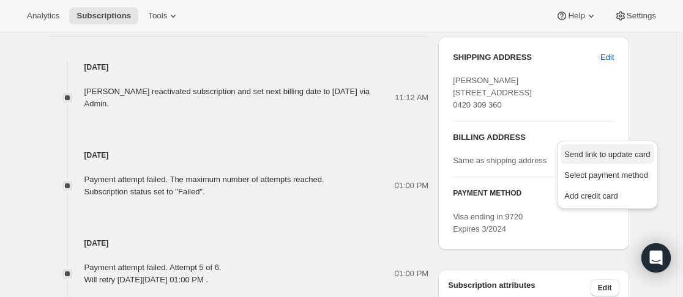
click at [596, 157] on span "Send link to update card" at bounding box center [607, 154] width 86 height 9
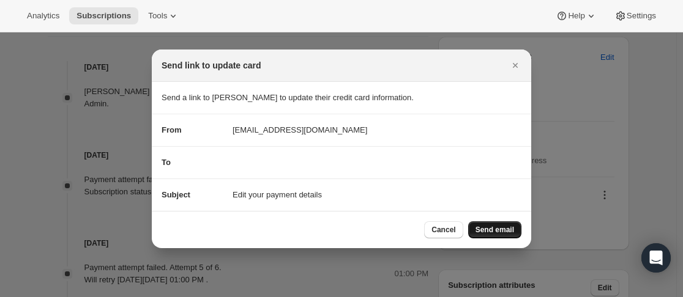
click at [486, 229] on span "Send email" at bounding box center [494, 230] width 39 height 10
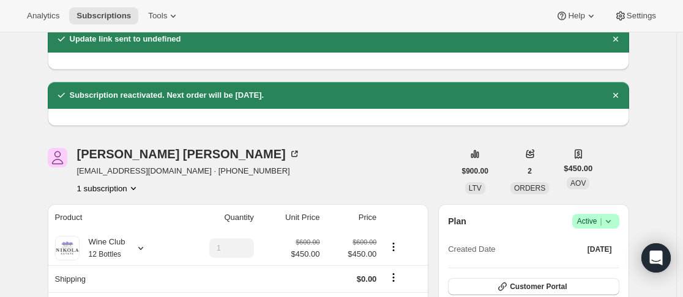
scroll to position [0, 0]
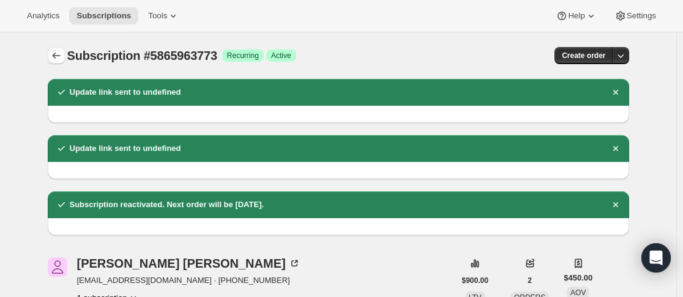
click at [58, 61] on icon "Subscriptions" at bounding box center [56, 56] width 12 height 12
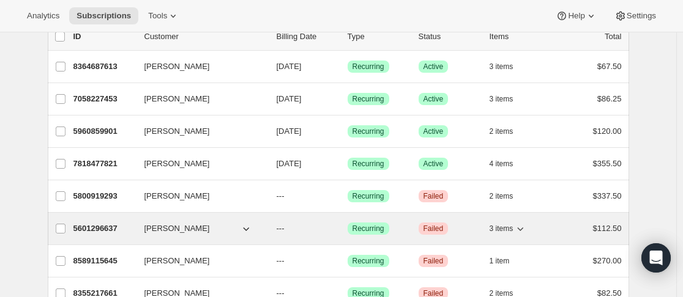
scroll to position [122, 0]
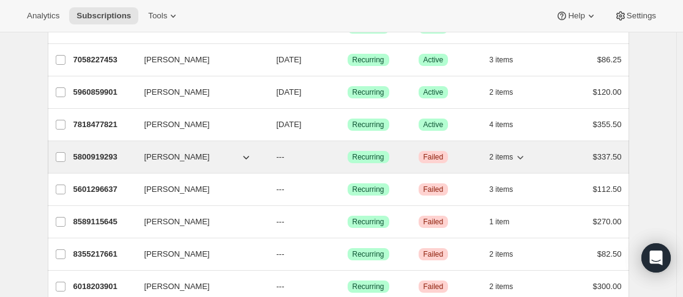
click at [135, 153] on p "5800919293" at bounding box center [103, 157] width 61 height 12
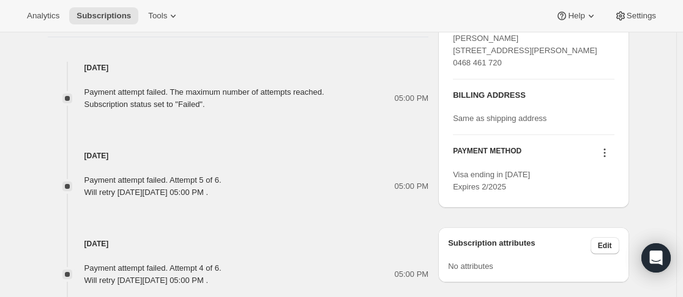
scroll to position [550, 0]
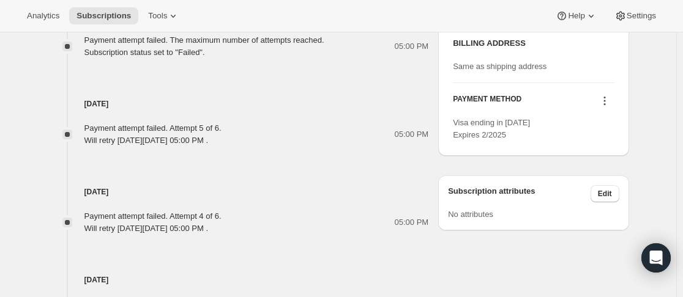
click at [610, 107] on icon at bounding box center [604, 101] width 12 height 12
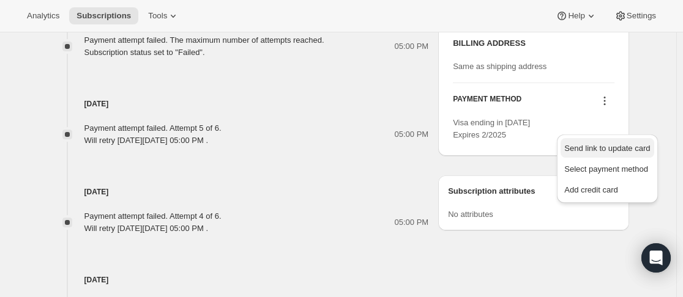
click at [600, 147] on span "Send link to update card" at bounding box center [607, 148] width 86 height 9
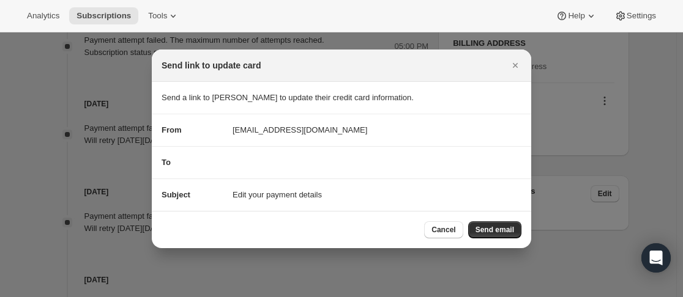
click at [498, 231] on span "Send email" at bounding box center [494, 230] width 39 height 10
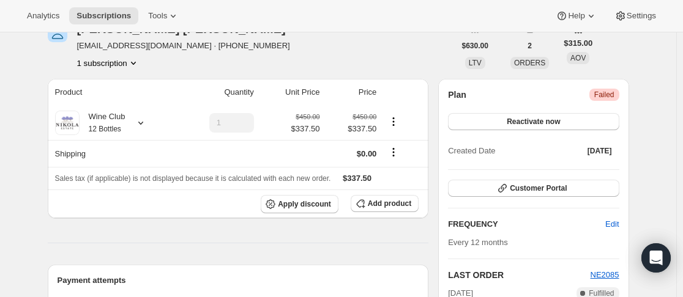
scroll to position [0, 0]
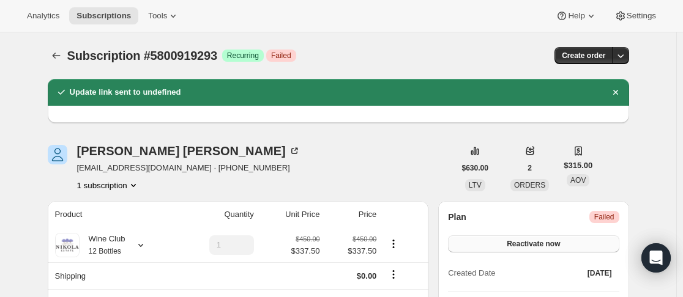
click at [544, 248] on span "Reactivate now" at bounding box center [532, 244] width 53 height 10
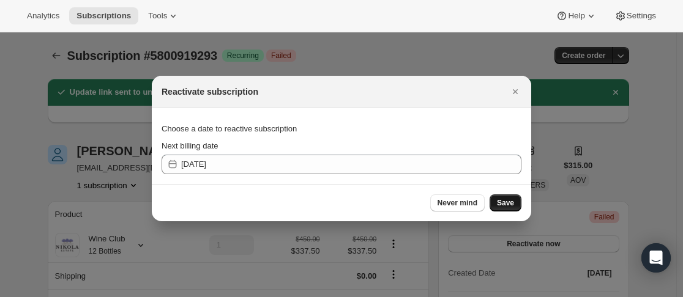
click at [505, 206] on span "Save" at bounding box center [505, 203] width 17 height 10
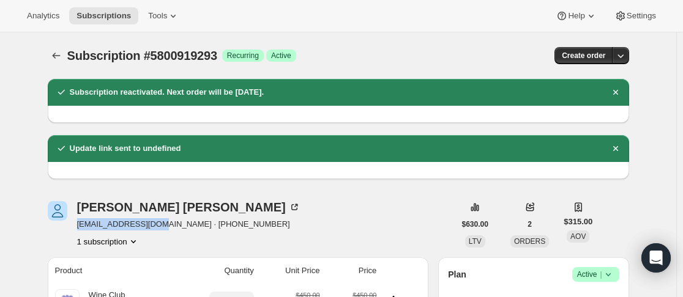
drag, startPoint x: 76, startPoint y: 225, endPoint x: 159, endPoint y: 229, distance: 82.7
click at [159, 229] on div "Debbie Shaw drshaw159@gmail.com · +61468461720 1 subscription" at bounding box center [251, 224] width 407 height 46
copy span "drshaw159@gmail.com"
click at [57, 52] on icon "Subscriptions" at bounding box center [56, 56] width 12 height 12
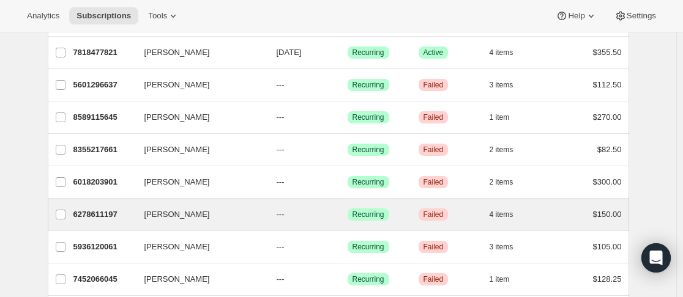
scroll to position [245, 0]
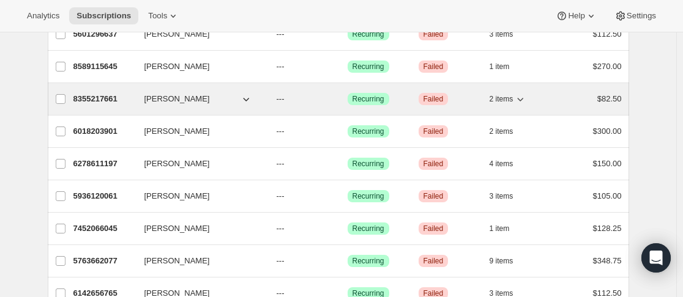
click at [135, 97] on p "8355217661" at bounding box center [103, 99] width 61 height 12
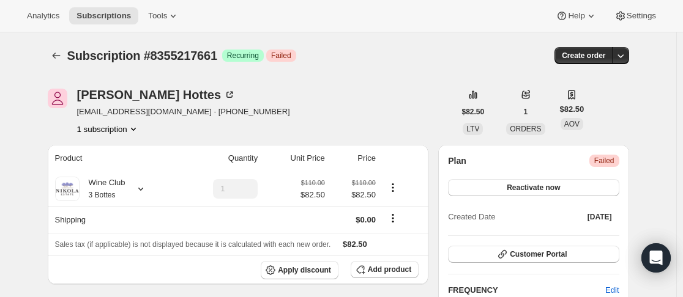
click at [555, 179] on div "Plan Critical Failed Reactivate now Created Date Dec 6, 2024" at bounding box center [533, 190] width 171 height 71
click at [555, 183] on span "Reactivate now" at bounding box center [532, 188] width 53 height 10
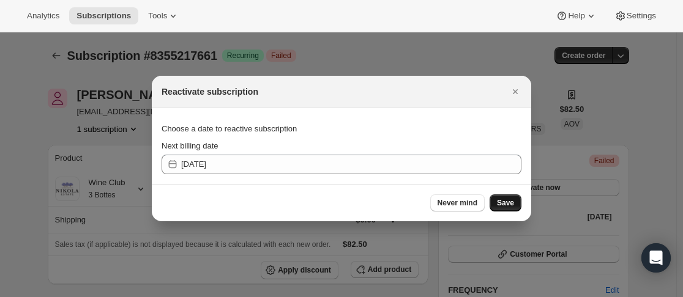
click at [502, 204] on span "Save" at bounding box center [505, 203] width 17 height 10
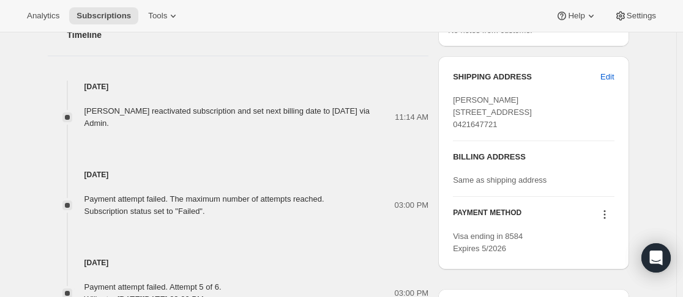
scroll to position [604, 0]
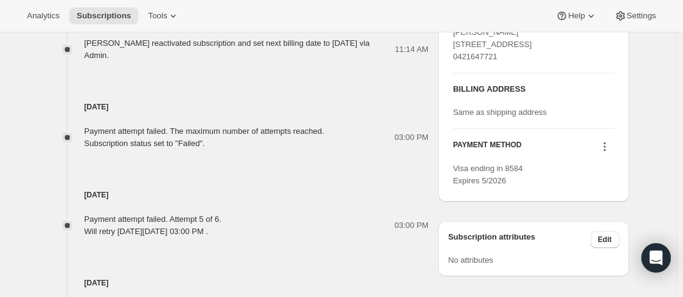
click at [602, 153] on icon at bounding box center [604, 147] width 12 height 12
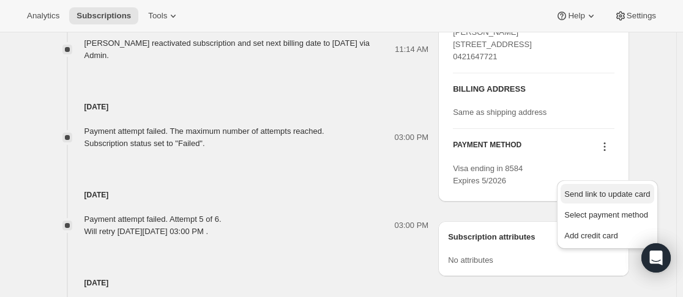
click at [604, 190] on span "Send link to update card" at bounding box center [607, 194] width 86 height 9
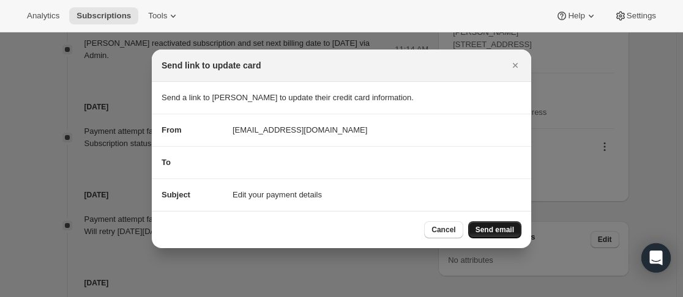
click at [500, 229] on span "Send email" at bounding box center [494, 230] width 39 height 10
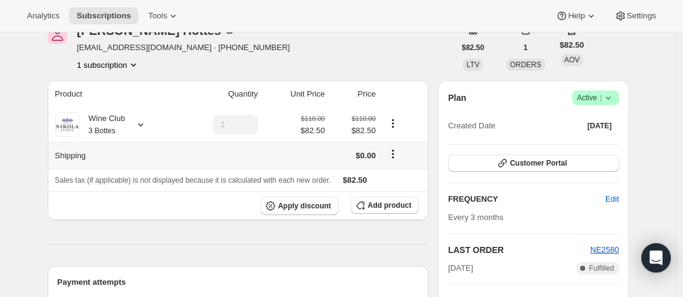
scroll to position [183, 0]
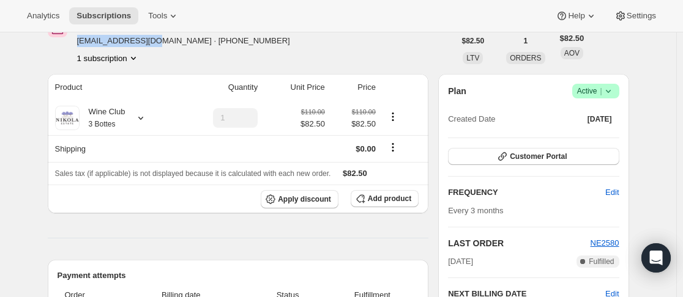
drag, startPoint x: 78, startPoint y: 43, endPoint x: 151, endPoint y: 42, distance: 72.8
click at [151, 42] on div "Estelle Hottes ehottes@icloud.com · +61421647721 1 subscription" at bounding box center [251, 41] width 407 height 46
copy span "ehottes@icloud.com"
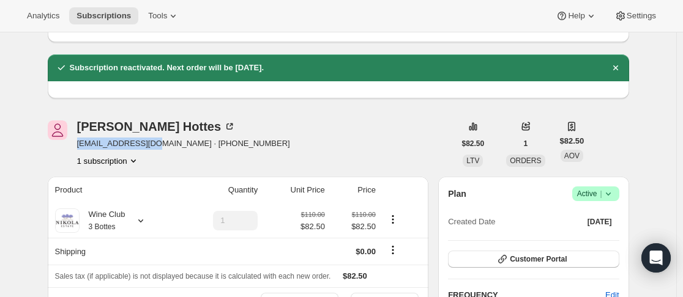
scroll to position [0, 0]
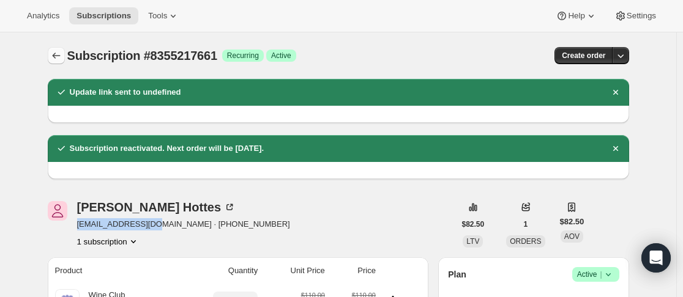
click at [56, 61] on icon "Subscriptions" at bounding box center [56, 56] width 12 height 12
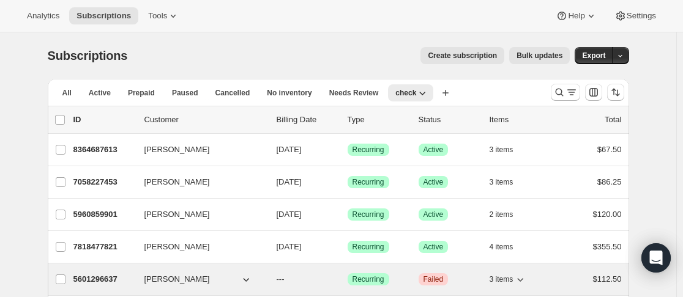
click at [120, 272] on div "5601296637 Scott Kelly --- Success Recurring Critical Failed 3 items $112.50" at bounding box center [347, 279] width 548 height 17
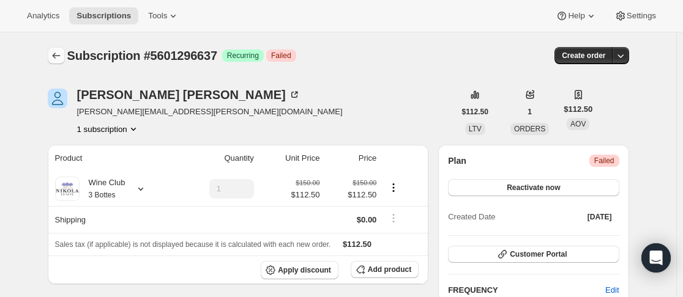
click at [62, 59] on icon "Subscriptions" at bounding box center [56, 56] width 12 height 12
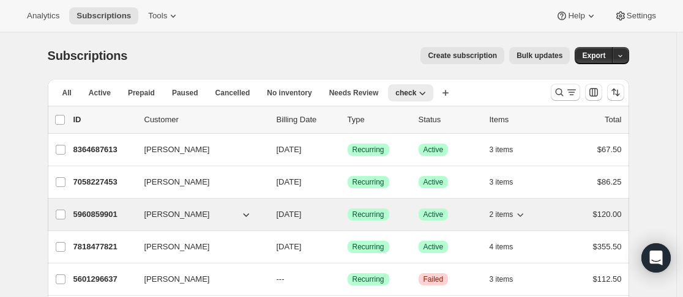
scroll to position [183, 0]
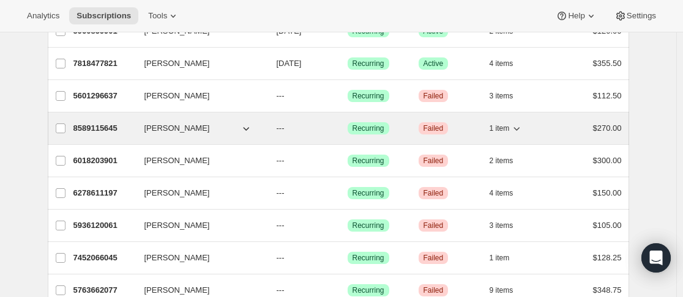
click at [118, 127] on p "8589115645" at bounding box center [103, 128] width 61 height 12
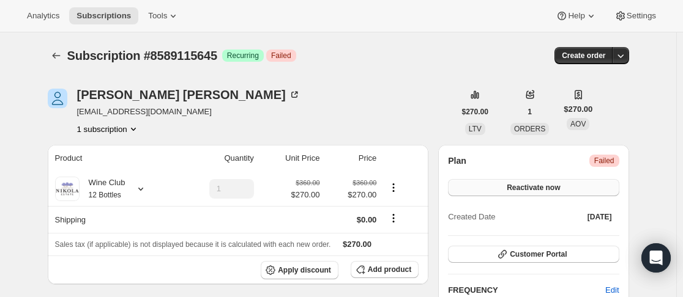
click at [558, 186] on span "Reactivate now" at bounding box center [532, 188] width 53 height 10
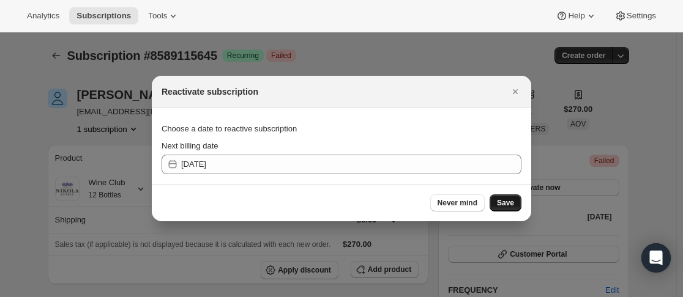
click at [501, 210] on button "Save" at bounding box center [505, 202] width 32 height 17
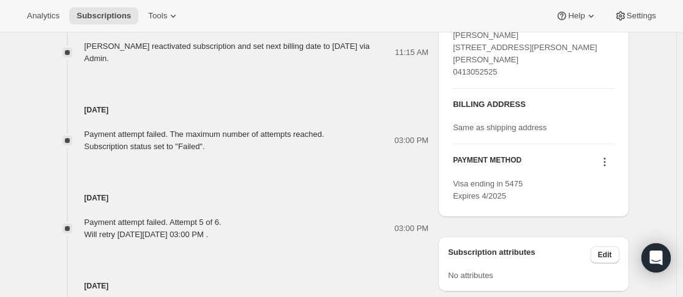
scroll to position [673, 0]
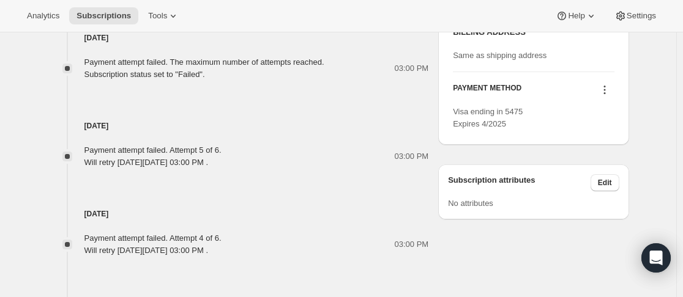
click at [610, 96] on icon at bounding box center [604, 90] width 12 height 12
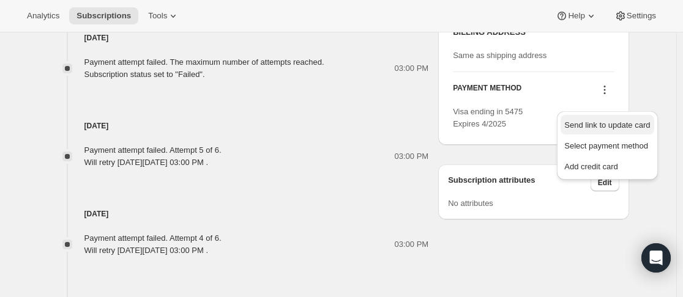
click at [600, 120] on span "Send link to update card" at bounding box center [607, 124] width 86 height 9
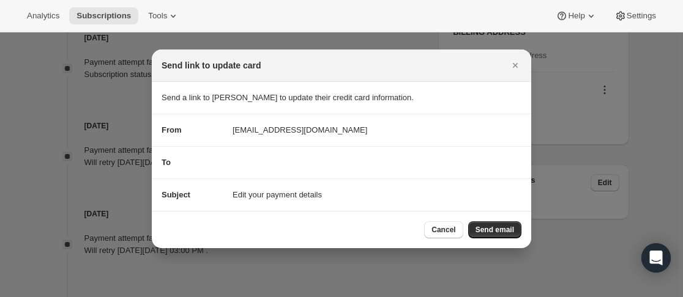
scroll to position [0, 0]
click at [508, 234] on span "Send email" at bounding box center [494, 230] width 39 height 10
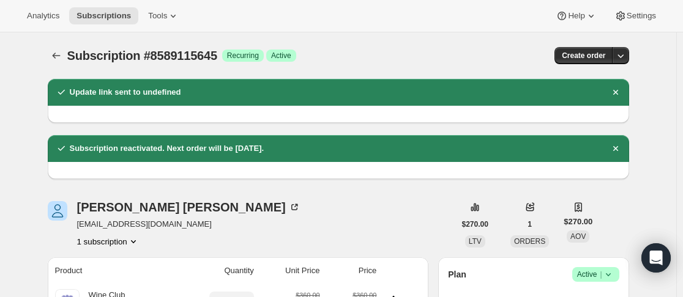
scroll to position [122, 0]
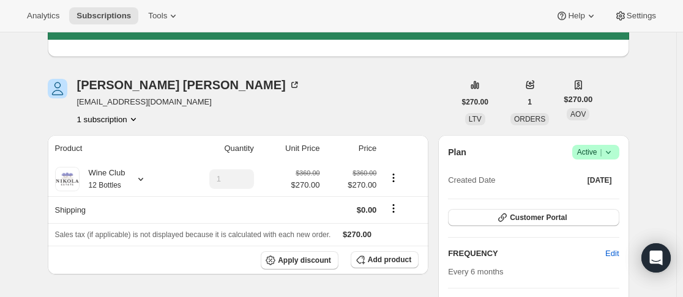
drag, startPoint x: 74, startPoint y: 106, endPoint x: 220, endPoint y: 98, distance: 145.8
click at [215, 100] on div "Dean Robson drobson@ingredientsolutions.com.au 1 subscription" at bounding box center [251, 102] width 407 height 46
click at [283, 97] on div "Dean Robson drobson@ingredientsolutions.com.au 1 subscription" at bounding box center [251, 102] width 407 height 46
drag, startPoint x: 78, startPoint y: 102, endPoint x: 205, endPoint y: 101, distance: 126.6
click at [214, 101] on div "Dean Robson drobson@ingredientsolutions.com.au 1 subscription" at bounding box center [251, 102] width 407 height 46
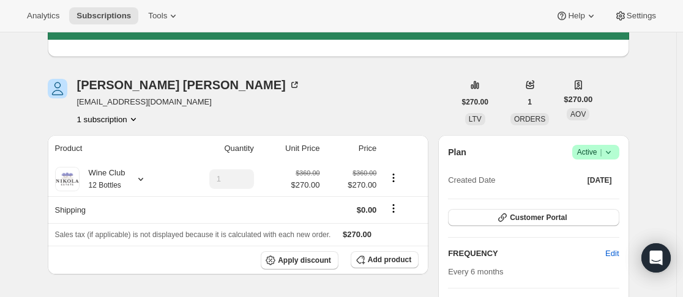
copy span "drobson@ingredientsolutions.com.au"
click at [390, 106] on div "Dean Robson drobson@ingredientsolutions.com.au 1 subscription" at bounding box center [251, 102] width 407 height 46
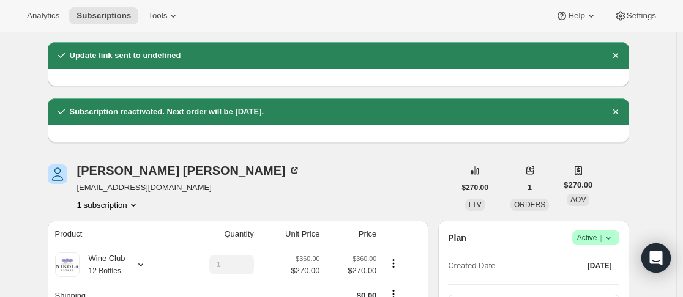
scroll to position [0, 0]
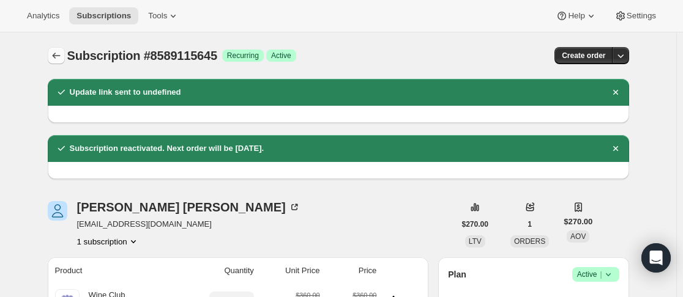
click at [54, 56] on icon "Subscriptions" at bounding box center [56, 56] width 12 height 12
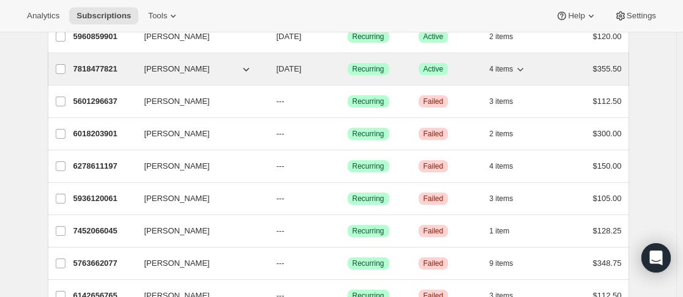
scroll to position [183, 0]
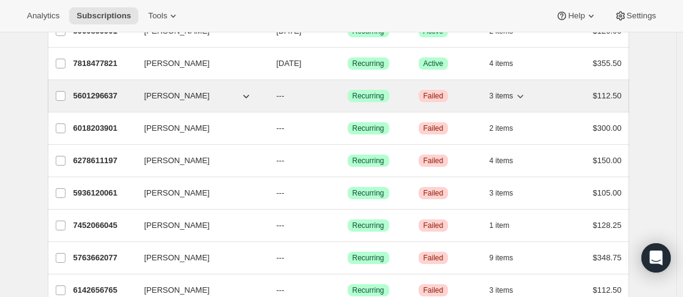
click at [143, 95] on div "5601296637 Scott Kelly --- Success Recurring Critical Failed 3 items $112.50" at bounding box center [347, 95] width 548 height 17
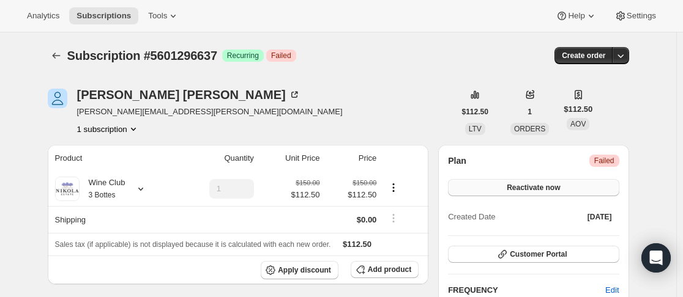
click at [533, 191] on span "Reactivate now" at bounding box center [532, 188] width 53 height 10
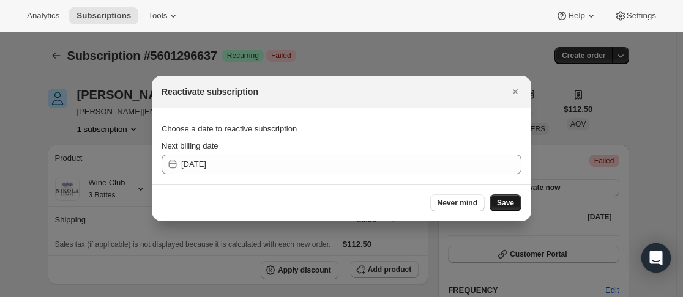
click at [505, 205] on span "Save" at bounding box center [505, 203] width 17 height 10
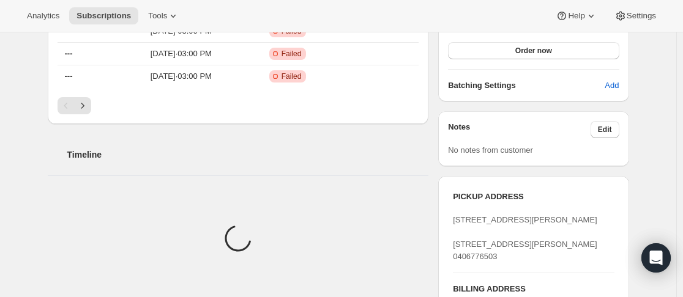
scroll to position [561, 0]
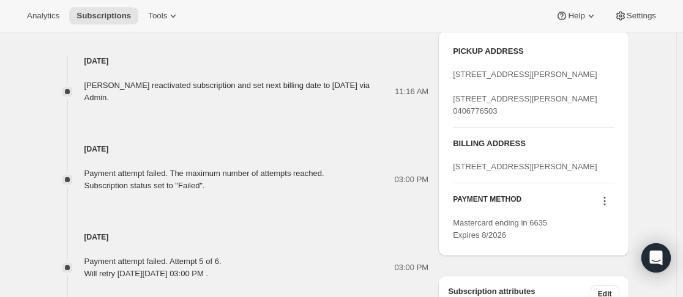
click at [599, 208] on button at bounding box center [604, 200] width 20 height 13
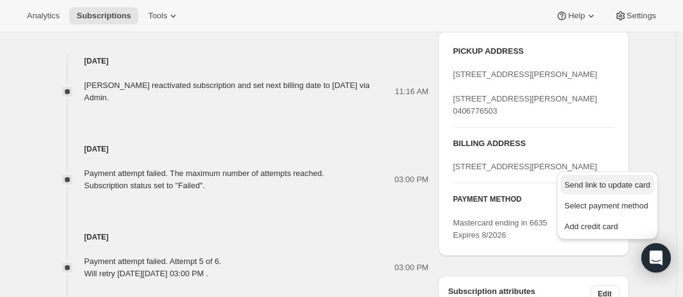
click at [608, 190] on span "Send link to update card" at bounding box center [607, 184] width 86 height 9
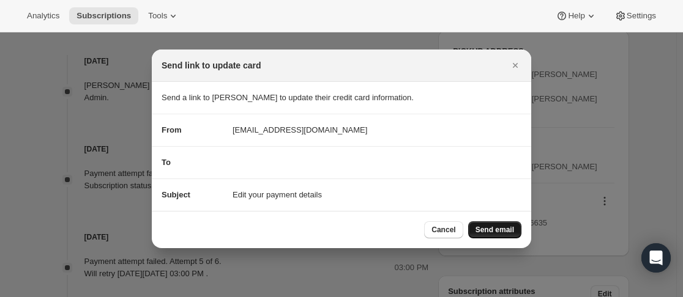
click at [511, 228] on span "Send email" at bounding box center [494, 230] width 39 height 10
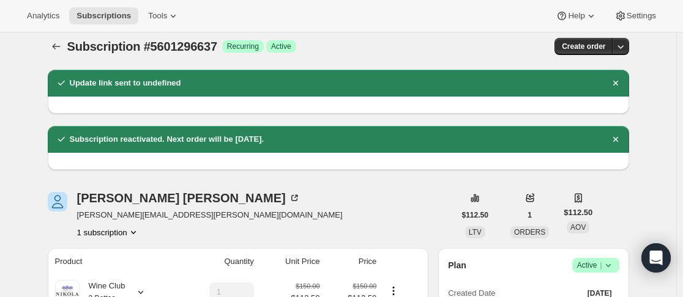
scroll to position [0, 0]
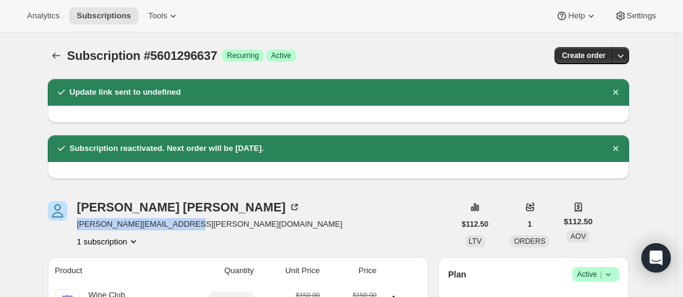
drag, startPoint x: 78, startPoint y: 228, endPoint x: 177, endPoint y: 223, distance: 98.6
click at [177, 223] on div "Scott Kelly scott.kelly.76@hotmail.com 1 subscription" at bounding box center [251, 224] width 407 height 46
click at [413, 58] on div "Subscription #5601296637 Success Recurring Success Active" at bounding box center [242, 55] width 350 height 17
click at [60, 61] on icon "Subscriptions" at bounding box center [56, 56] width 12 height 12
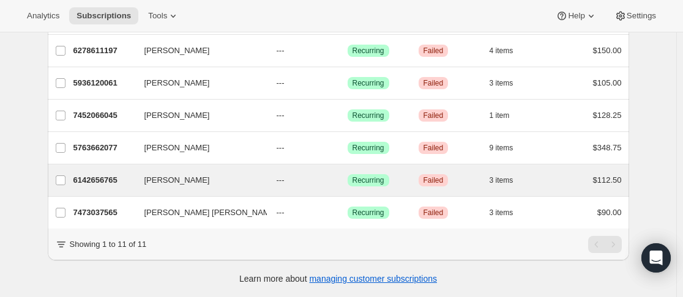
scroll to position [270, 0]
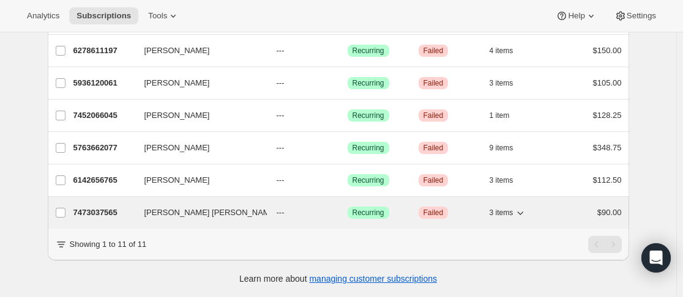
click at [133, 207] on p "7473037565" at bounding box center [103, 213] width 61 height 12
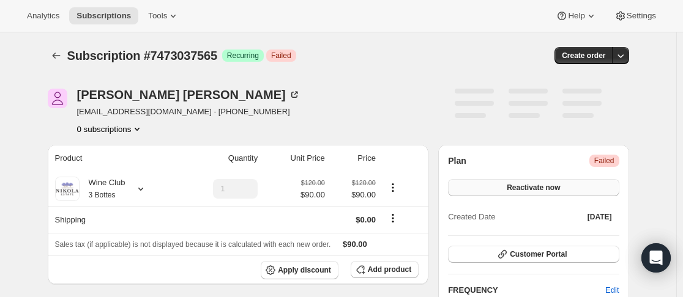
click at [533, 188] on span "Reactivate now" at bounding box center [532, 188] width 53 height 10
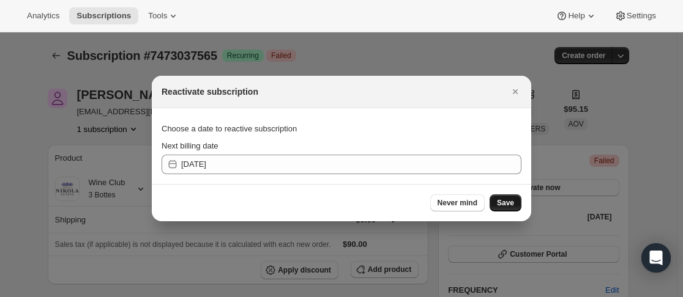
click at [500, 203] on span "Save" at bounding box center [505, 203] width 17 height 10
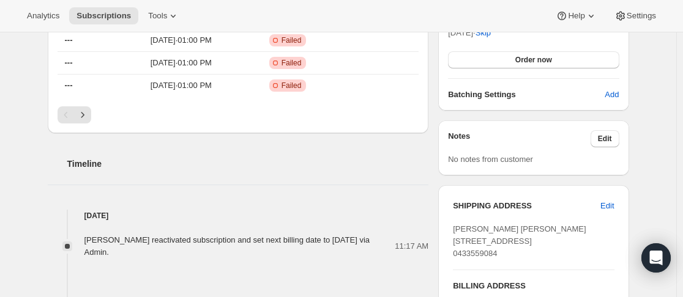
scroll to position [623, 0]
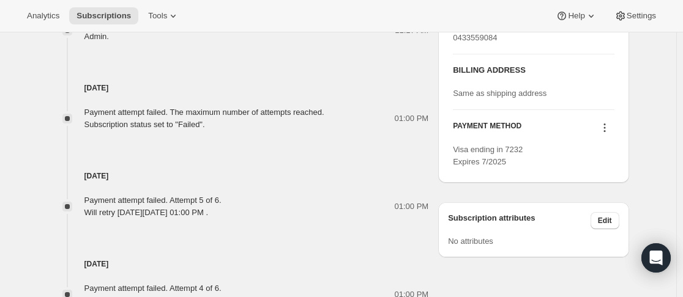
click at [605, 134] on icon at bounding box center [604, 128] width 12 height 12
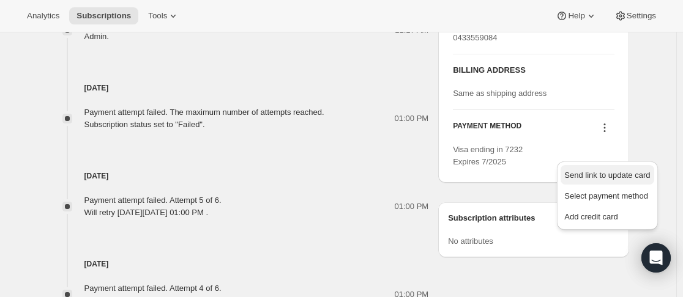
click at [597, 172] on span "Send link to update card" at bounding box center [607, 175] width 86 height 9
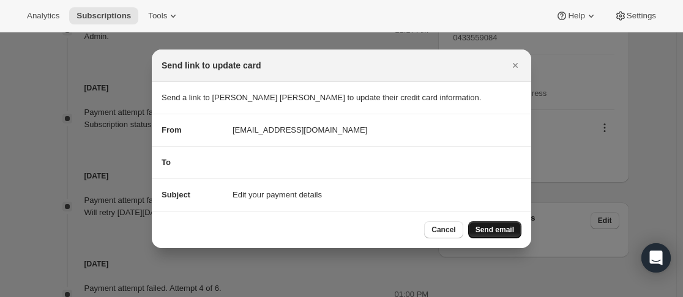
click at [500, 226] on span "Send email" at bounding box center [494, 230] width 39 height 10
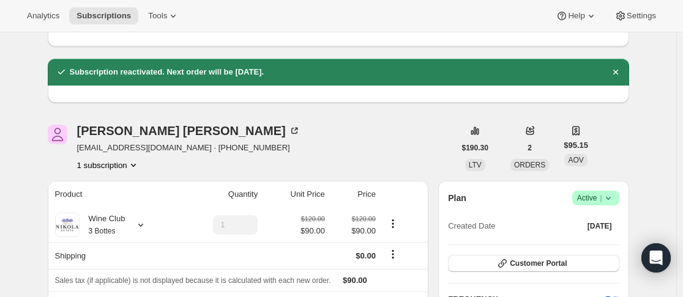
scroll to position [122, 0]
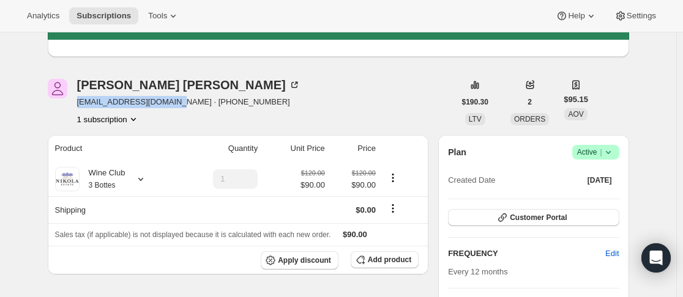
drag, startPoint x: 80, startPoint y: 102, endPoint x: 171, endPoint y: 104, distance: 91.8
click at [171, 104] on span "paulallen13@hotmail.com · +61433559084" at bounding box center [188, 102] width 223 height 12
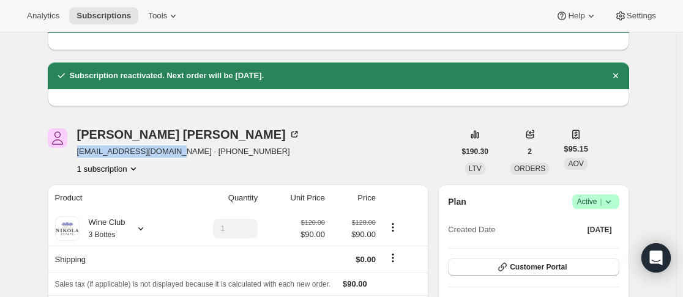
scroll to position [0, 0]
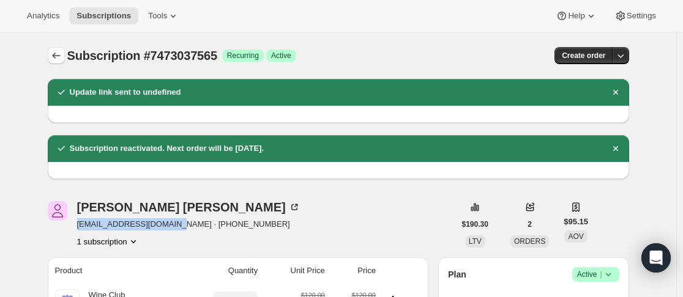
click at [53, 59] on icon "Subscriptions" at bounding box center [56, 56] width 12 height 12
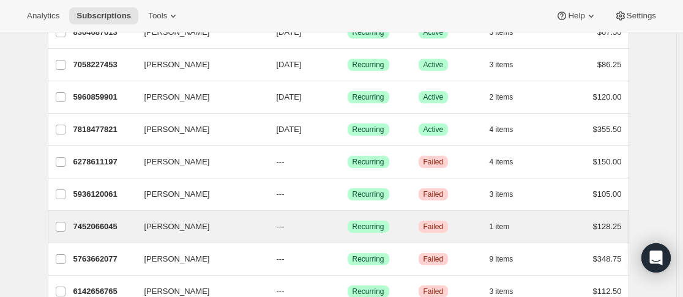
scroll to position [122, 0]
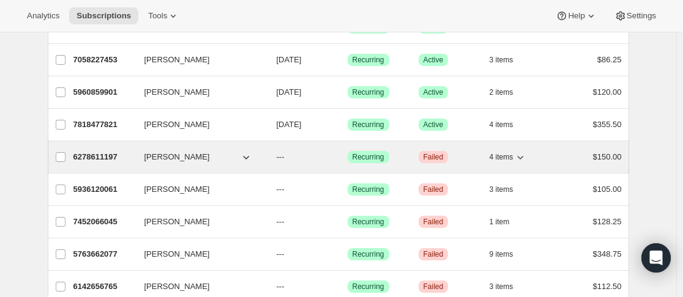
click at [133, 156] on p "6278611197" at bounding box center [103, 157] width 61 height 12
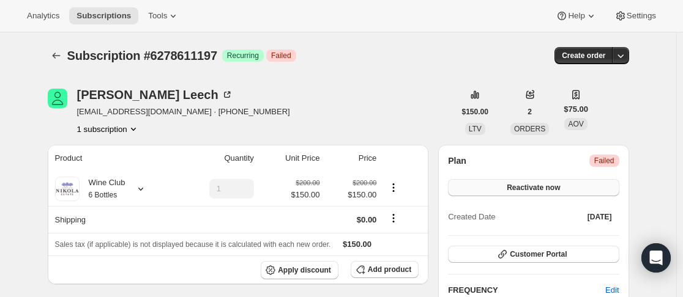
click at [509, 192] on button "Reactivate now" at bounding box center [533, 187] width 171 height 17
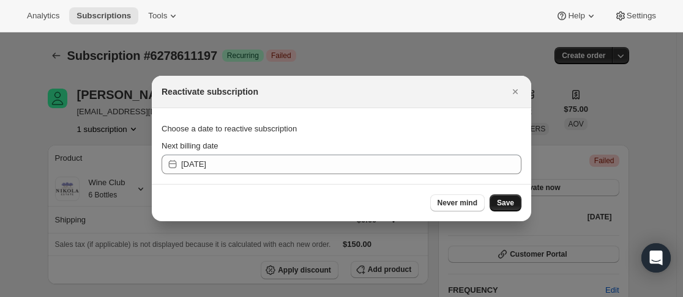
click at [507, 199] on span "Save" at bounding box center [505, 203] width 17 height 10
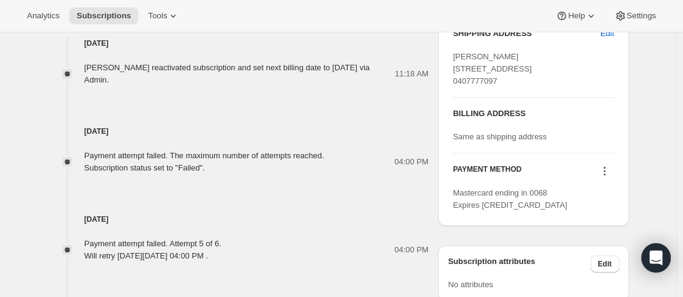
scroll to position [612, 0]
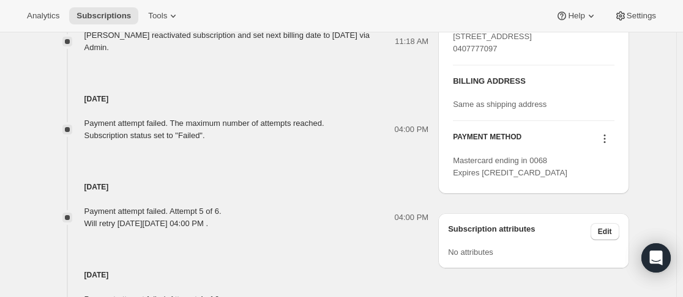
click at [601, 145] on icon at bounding box center [604, 139] width 12 height 12
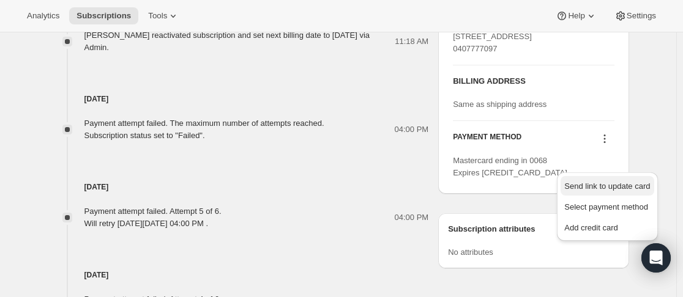
click at [598, 185] on span "Send link to update card" at bounding box center [607, 186] width 86 height 9
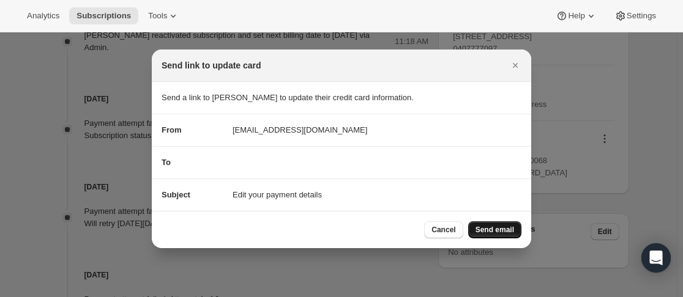
click at [495, 235] on button "Send email" at bounding box center [494, 229] width 53 height 17
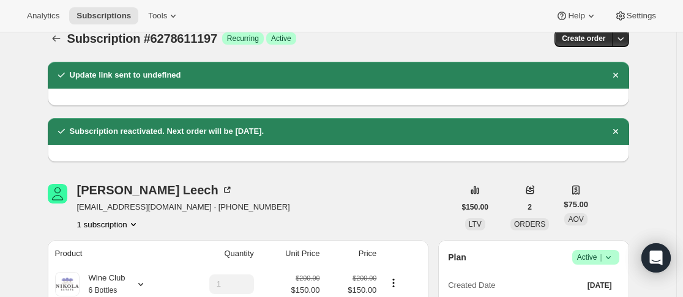
scroll to position [0, 0]
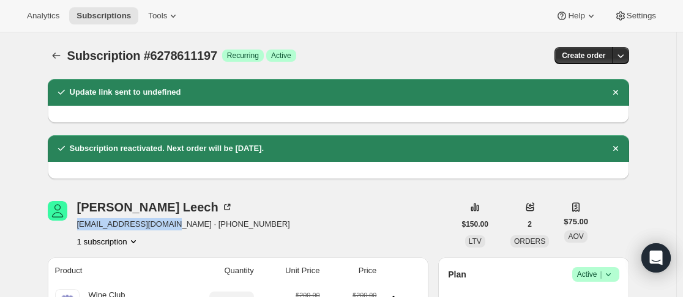
drag, startPoint x: 81, startPoint y: 229, endPoint x: 169, endPoint y: 224, distance: 88.2
click at [169, 224] on span "gavinleech70@gmail.com · +61407777097" at bounding box center [183, 224] width 213 height 12
click at [61, 62] on button "Subscriptions" at bounding box center [56, 55] width 17 height 17
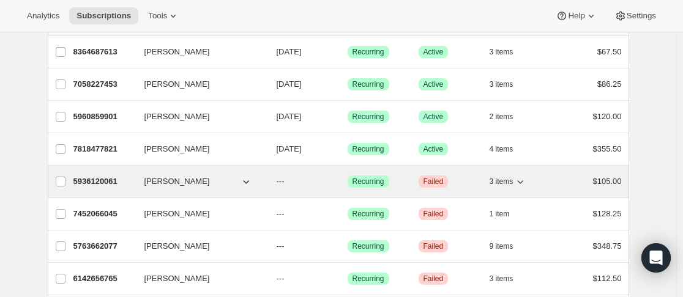
scroll to position [205, 0]
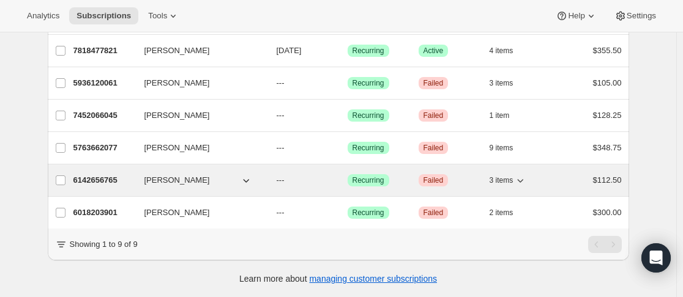
click at [142, 172] on div "6142656765 Deborah Mdorosey --- Success Recurring Critical Failed 3 items $112.…" at bounding box center [347, 180] width 548 height 17
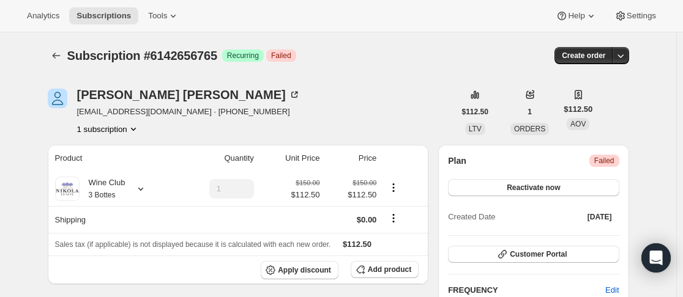
click at [549, 197] on div "Plan Critical Failed Reactivate now Created Date Nov 24, 2023" at bounding box center [533, 190] width 171 height 71
click at [552, 188] on span "Reactivate now" at bounding box center [532, 188] width 53 height 10
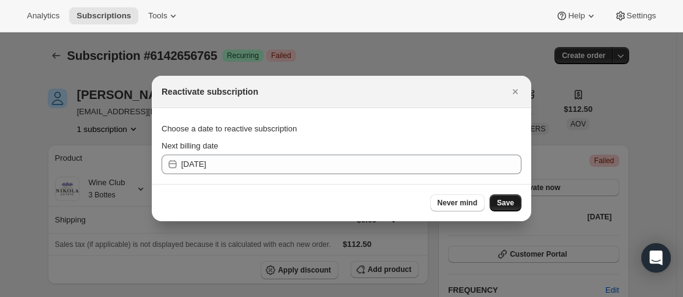
click at [516, 204] on button "Save" at bounding box center [505, 202] width 32 height 17
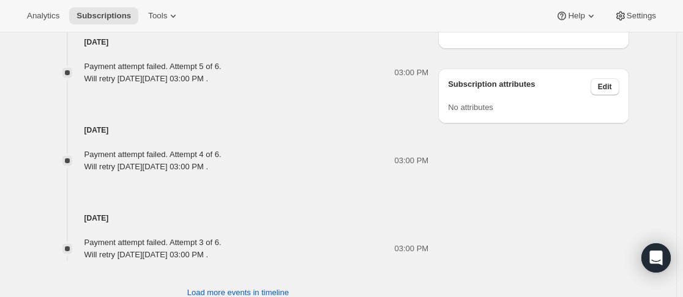
scroll to position [550, 0]
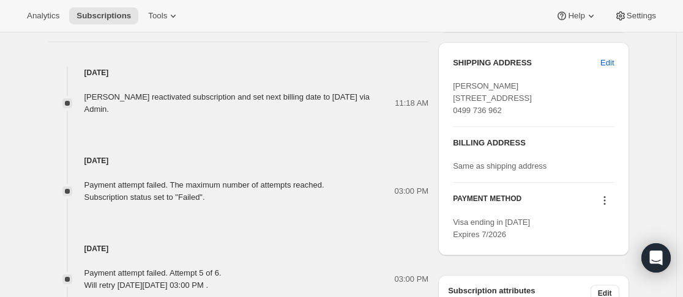
click at [609, 218] on div "PAYMENT METHOD Visa ending in 1796 Expires 7/2026" at bounding box center [533, 212] width 161 height 58
click at [599, 207] on button at bounding box center [604, 200] width 20 height 13
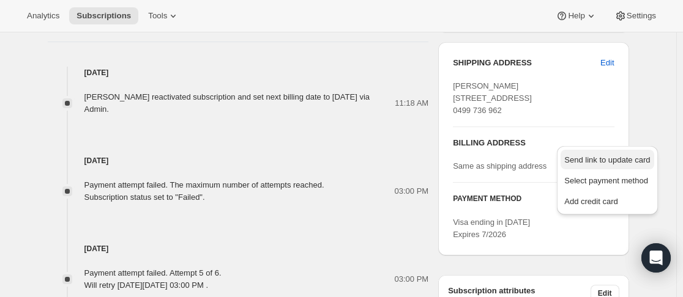
click at [609, 161] on span "Send link to update card" at bounding box center [607, 159] width 86 height 9
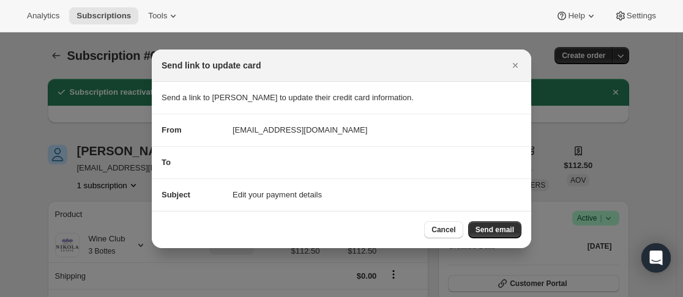
scroll to position [0, 0]
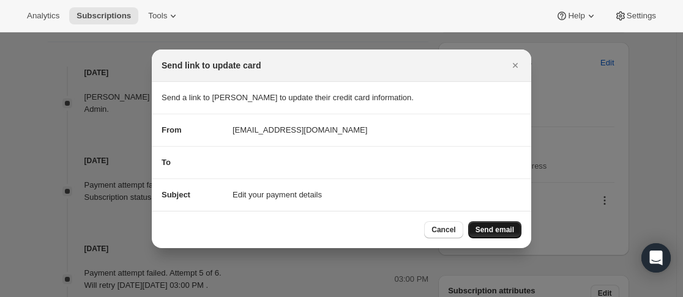
click at [496, 227] on span "Send email" at bounding box center [494, 230] width 39 height 10
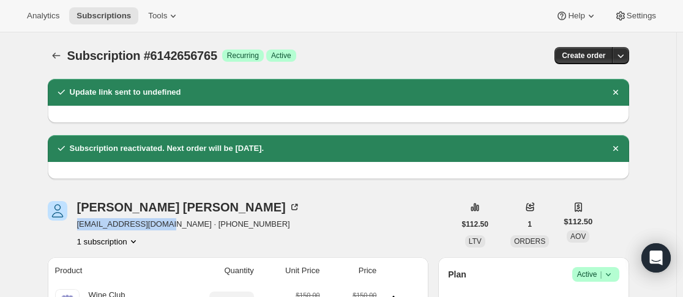
drag, startPoint x: 76, startPoint y: 223, endPoint x: 165, endPoint y: 224, distance: 89.3
click at [165, 224] on div "Deborah Mdorosey debrochelel@gmail.com · +61499736962 1 subscription" at bounding box center [251, 224] width 407 height 46
click at [58, 59] on icon "Subscriptions" at bounding box center [56, 56] width 12 height 12
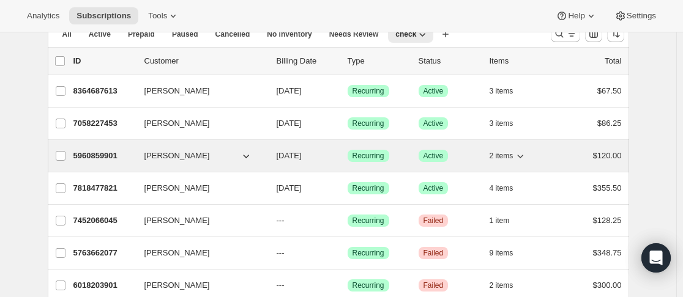
scroll to position [173, 0]
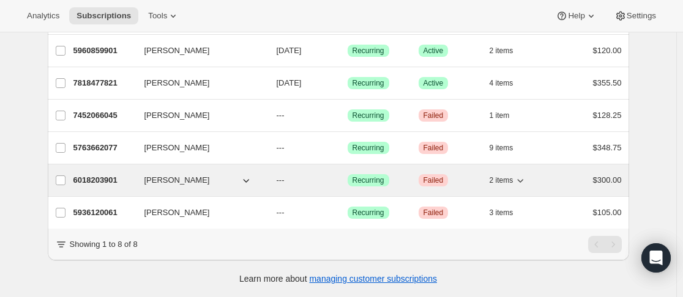
click at [141, 172] on div "6018203901 Nevil Hunter --- Success Recurring Critical Failed 2 items $300.00" at bounding box center [347, 180] width 548 height 17
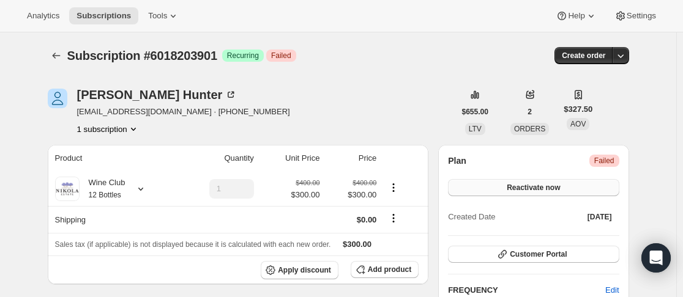
click at [575, 180] on button "Reactivate now" at bounding box center [533, 187] width 171 height 17
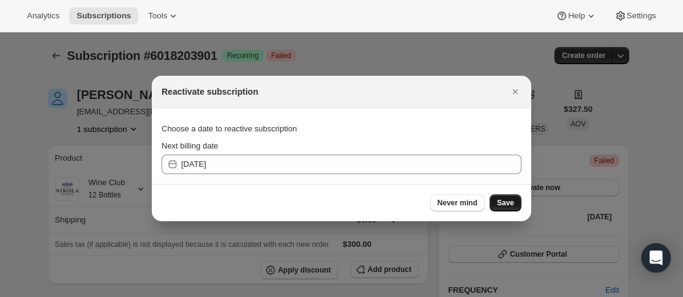
click at [517, 205] on button "Save" at bounding box center [505, 202] width 32 height 17
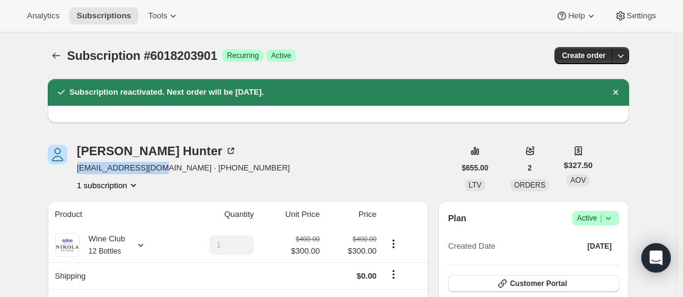
drag, startPoint x: 79, startPoint y: 171, endPoint x: 163, endPoint y: 170, distance: 83.8
click at [163, 170] on div "Nevil Hunter nmhunter71@gmail.com · +61413912320 1 subscription" at bounding box center [251, 168] width 407 height 46
drag, startPoint x: 166, startPoint y: 170, endPoint x: 81, endPoint y: 168, distance: 85.6
click at [81, 168] on span "nmhunter71@gmail.com · +61413912320" at bounding box center [183, 168] width 213 height 12
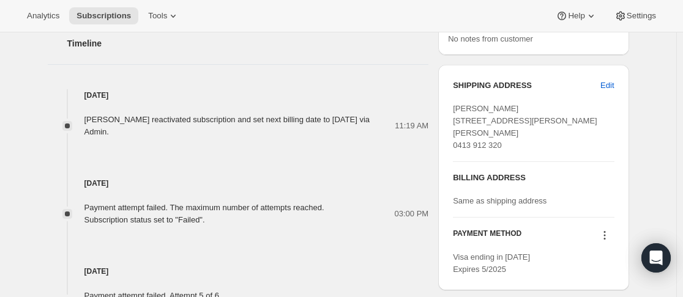
scroll to position [673, 0]
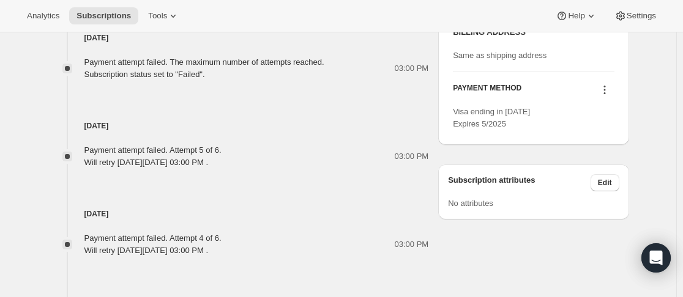
click at [602, 96] on icon at bounding box center [604, 90] width 12 height 12
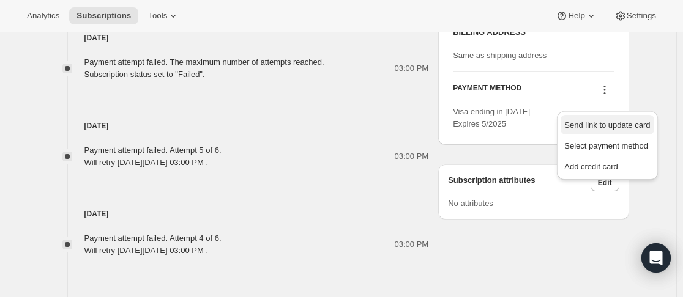
click at [605, 123] on span "Send link to update card" at bounding box center [607, 124] width 86 height 9
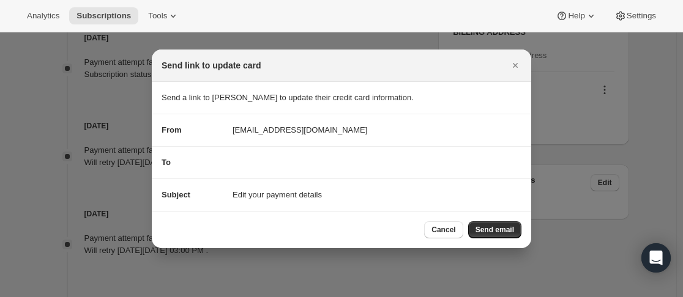
scroll to position [0, 0]
click at [503, 228] on span "Send email" at bounding box center [494, 230] width 39 height 10
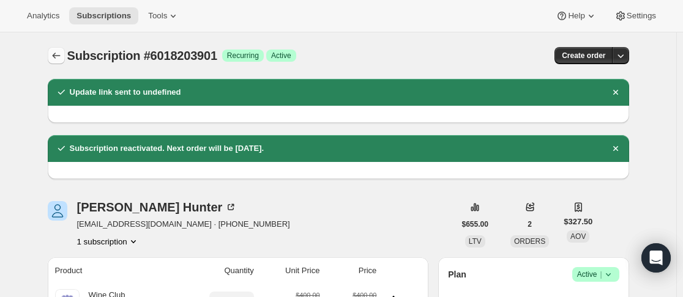
click at [58, 59] on icon "Subscriptions" at bounding box center [56, 56] width 12 height 12
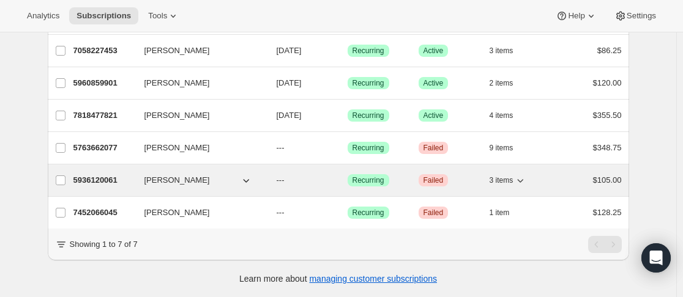
scroll to position [141, 0]
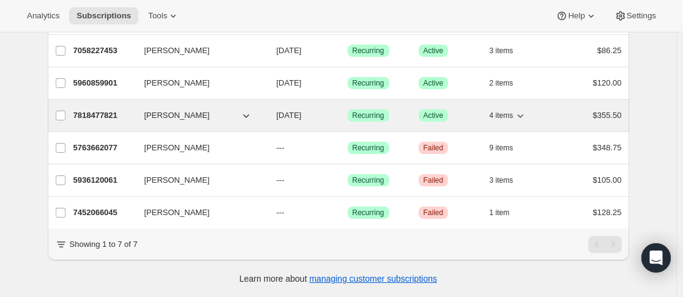
click at [135, 109] on p "7818477821" at bounding box center [103, 115] width 61 height 12
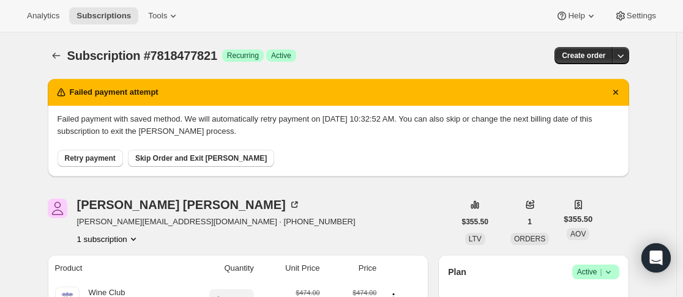
click at [86, 159] on span "Retry payment" at bounding box center [90, 159] width 51 height 10
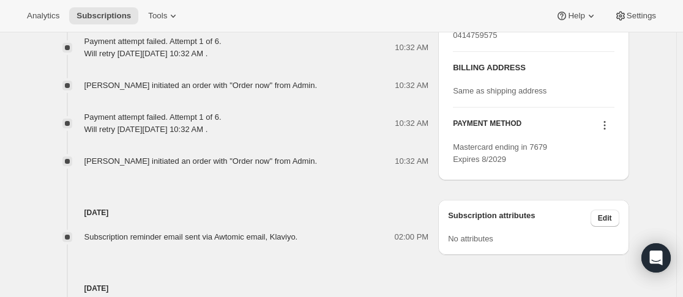
scroll to position [612, 0]
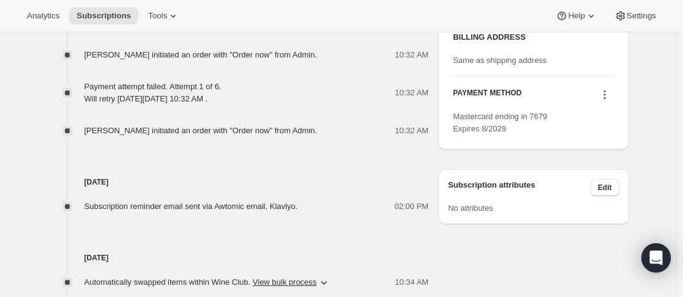
click at [605, 101] on icon at bounding box center [604, 95] width 12 height 12
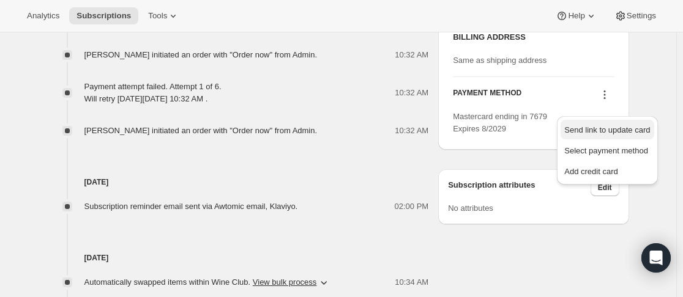
click at [608, 124] on span "Send link to update card" at bounding box center [607, 130] width 86 height 12
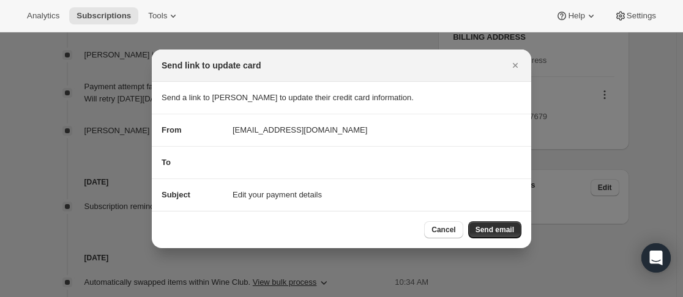
scroll to position [0, 0]
click at [504, 230] on span "Send email" at bounding box center [494, 230] width 39 height 10
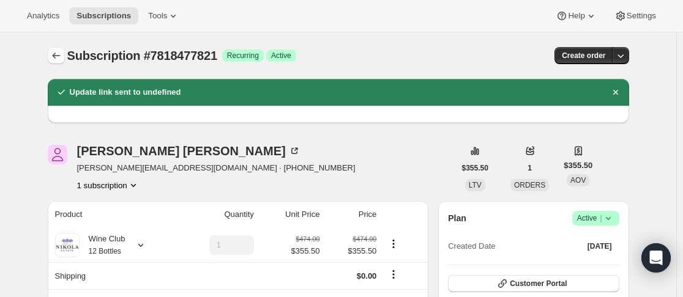
click at [61, 59] on icon "Subscriptions" at bounding box center [56, 56] width 12 height 12
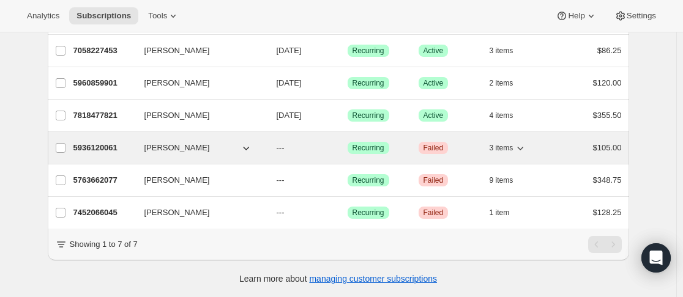
scroll to position [141, 0]
click at [143, 139] on div "5936120061 Kari Allen --- Success Recurring Critical Failed 3 items $105.00" at bounding box center [347, 147] width 548 height 17
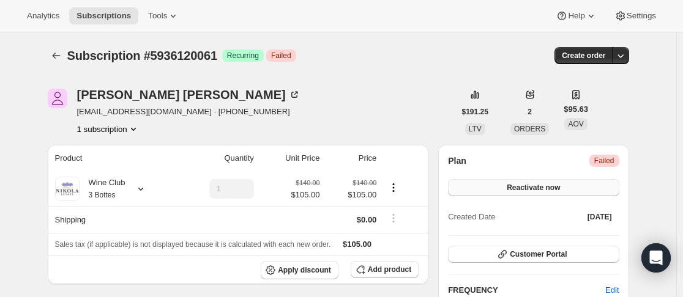
click at [485, 185] on button "Reactivate now" at bounding box center [533, 187] width 171 height 17
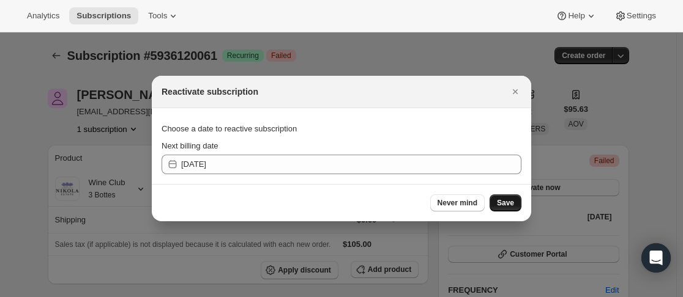
click at [500, 201] on span "Save" at bounding box center [505, 203] width 17 height 10
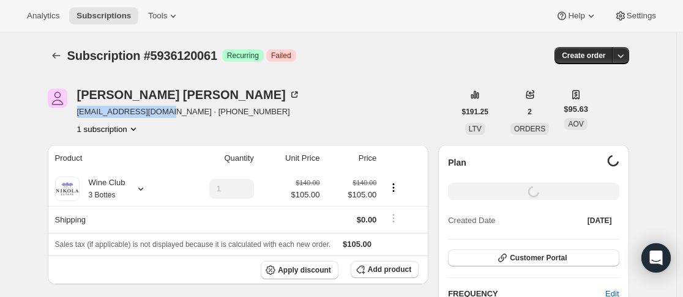
drag, startPoint x: 78, startPoint y: 111, endPoint x: 161, endPoint y: 106, distance: 83.9
click at [161, 106] on div "Kari Allen kariallen18@gmail.com · +61477638528 1 subscription" at bounding box center [251, 112] width 407 height 46
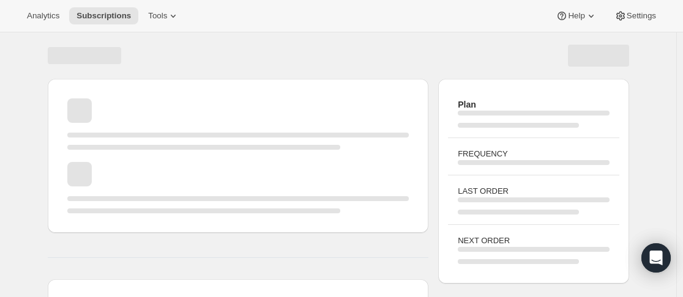
copy span "kariallen18@gmail.com"
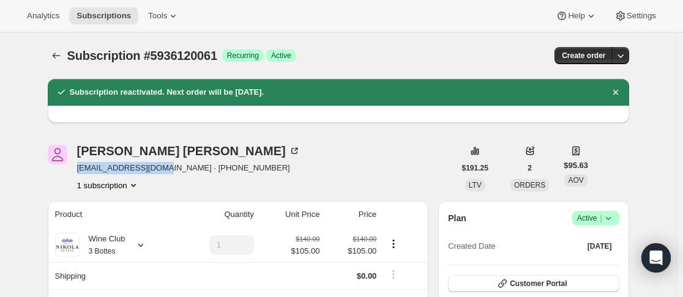
drag, startPoint x: 81, startPoint y: 173, endPoint x: 157, endPoint y: 164, distance: 76.4
click at [157, 164] on span "kariallen18@gmail.com · +61477638528" at bounding box center [188, 168] width 223 height 12
drag, startPoint x: 161, startPoint y: 166, endPoint x: 77, endPoint y: 166, distance: 84.4
click at [77, 166] on div "Kari Allen kariallen18@gmail.com · +61477638528 1 subscription" at bounding box center [251, 168] width 407 height 46
copy span "kariallen18@gmail.com"
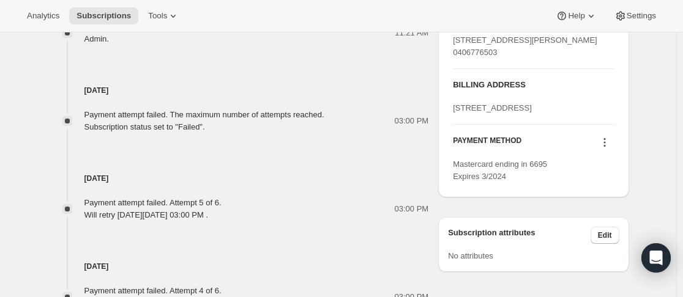
scroll to position [734, 0]
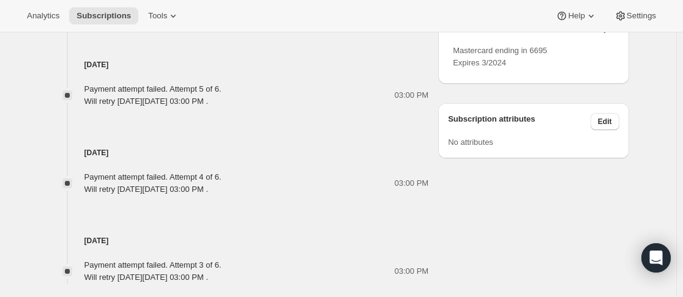
click at [604, 35] on icon at bounding box center [604, 29] width 12 height 12
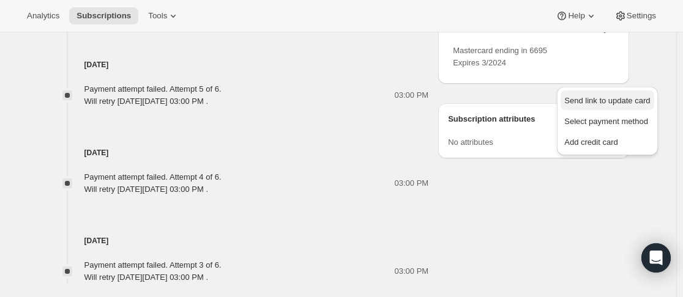
click at [602, 97] on span "Send link to update card" at bounding box center [607, 100] width 86 height 9
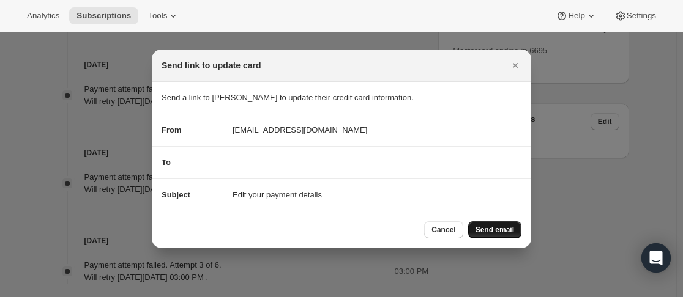
drag, startPoint x: 500, startPoint y: 246, endPoint x: 501, endPoint y: 231, distance: 15.4
click at [500, 234] on div "Cancel Send email" at bounding box center [341, 229] width 379 height 37
click at [501, 231] on span "Send email" at bounding box center [494, 230] width 39 height 10
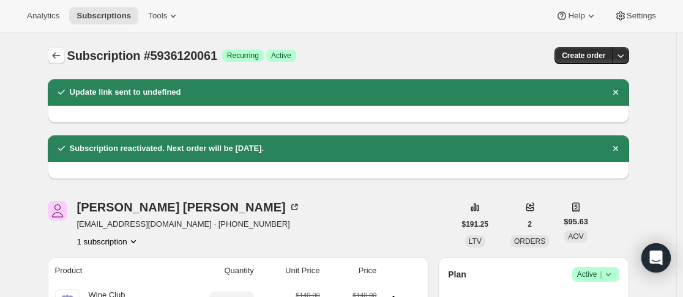
click at [56, 56] on icon "Subscriptions" at bounding box center [56, 56] width 8 height 6
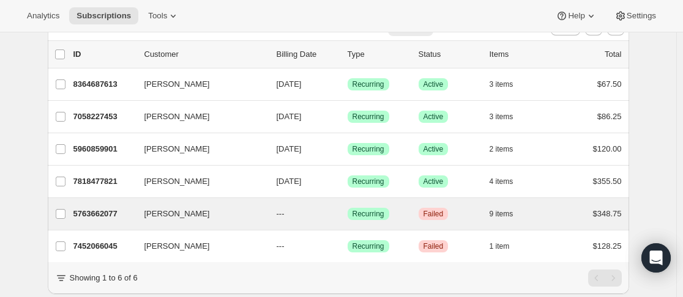
scroll to position [108, 0]
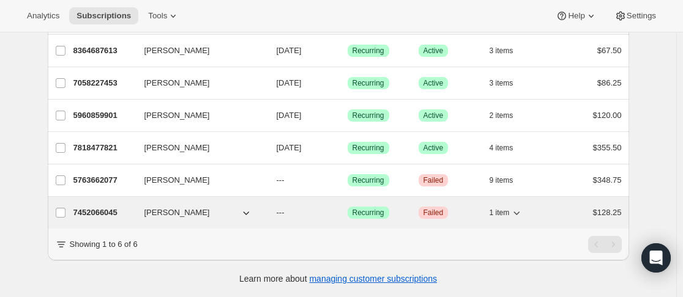
click at [128, 207] on p "7452066045" at bounding box center [103, 213] width 61 height 12
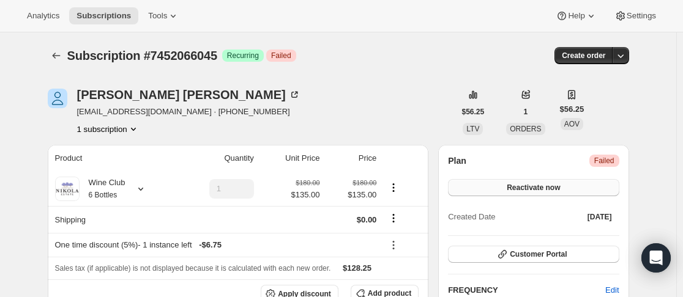
click at [489, 194] on button "Reactivate now" at bounding box center [533, 187] width 171 height 17
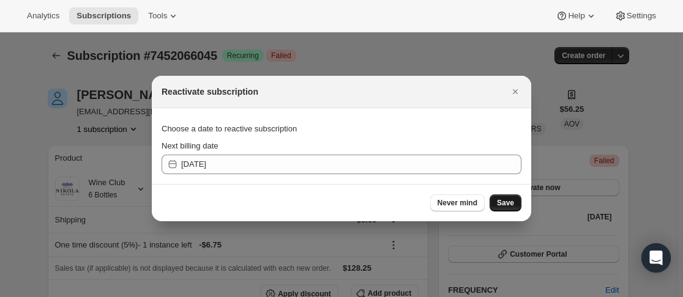
click at [510, 207] on span "Save" at bounding box center [505, 203] width 17 height 10
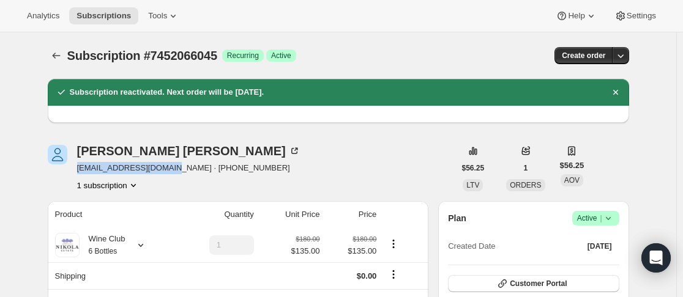
drag, startPoint x: 80, startPoint y: 169, endPoint x: 164, endPoint y: 166, distance: 84.5
click at [164, 166] on span "gillston71@hotmail.com · +61417940490" at bounding box center [188, 168] width 223 height 12
copy span "gillston71@hotmail.com"
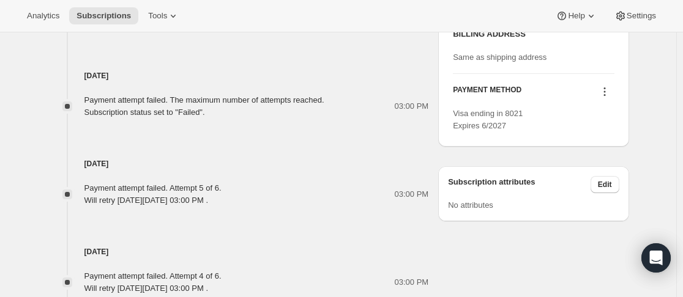
scroll to position [673, 0]
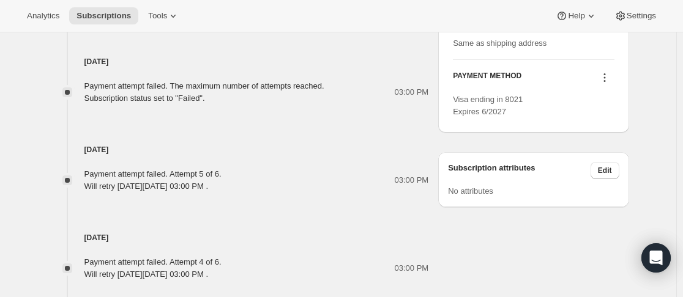
click at [606, 84] on button at bounding box center [604, 77] width 20 height 13
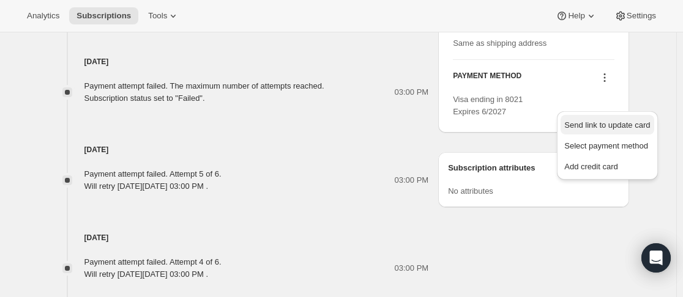
click at [602, 120] on span "Send link to update card" at bounding box center [607, 124] width 86 height 9
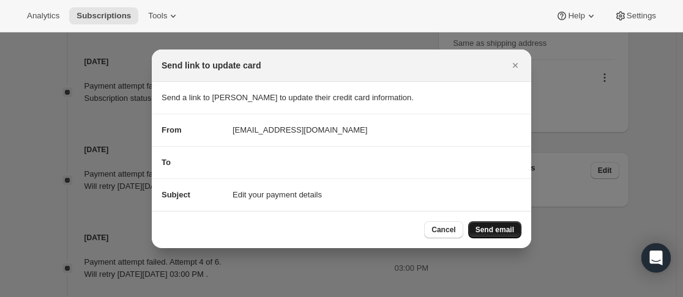
click at [487, 237] on button "Send email" at bounding box center [494, 229] width 53 height 17
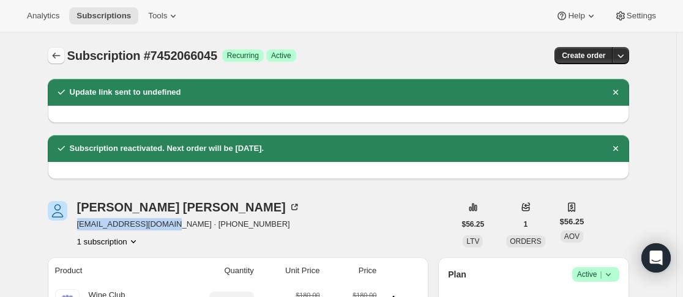
click at [61, 56] on icon "Subscriptions" at bounding box center [56, 56] width 12 height 12
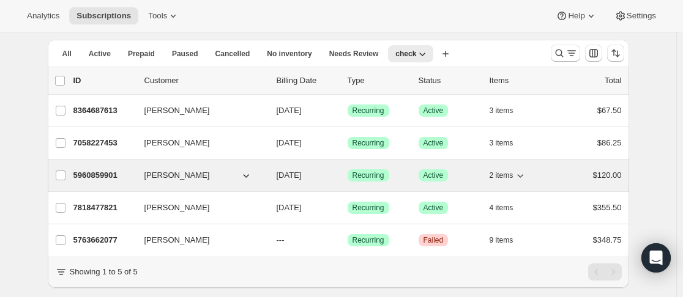
scroll to position [76, 0]
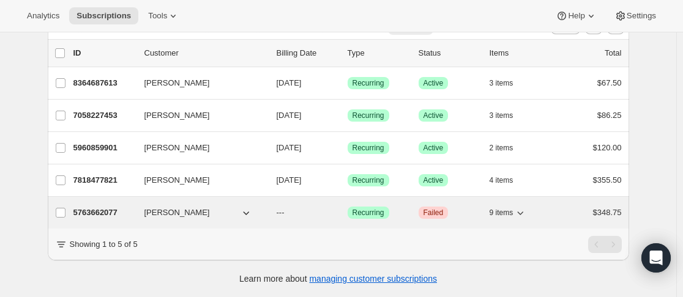
click at [138, 205] on div "5763662077 Bill Onicas --- Success Recurring Critical Failed 9 items $348.75" at bounding box center [347, 212] width 548 height 17
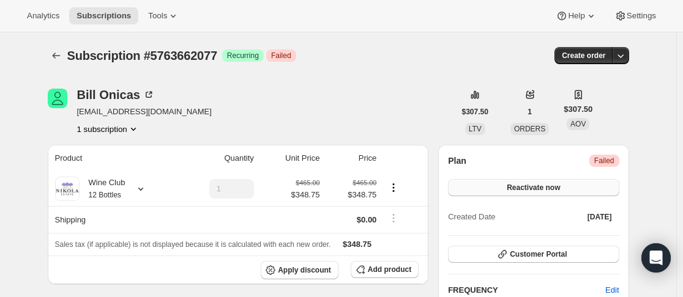
click at [531, 182] on button "Reactivate now" at bounding box center [533, 187] width 171 height 17
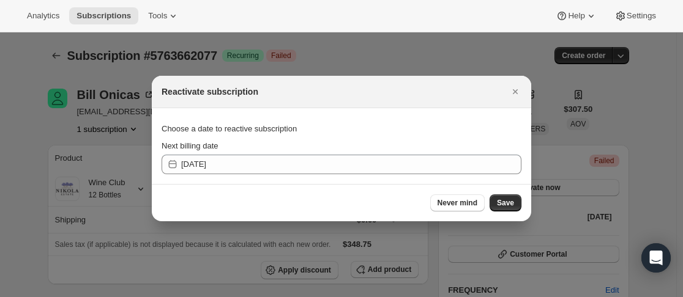
click at [516, 190] on div "Never mind Save" at bounding box center [341, 202] width 379 height 37
click at [512, 196] on button "Save" at bounding box center [505, 202] width 32 height 17
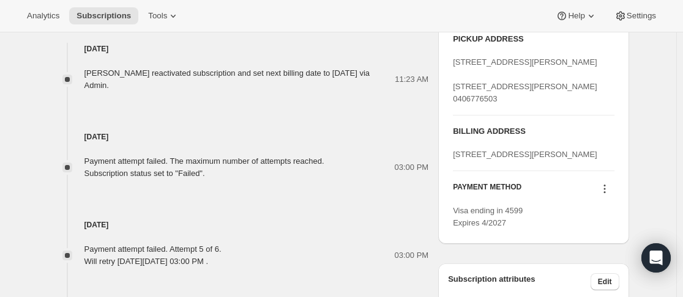
scroll to position [677, 0]
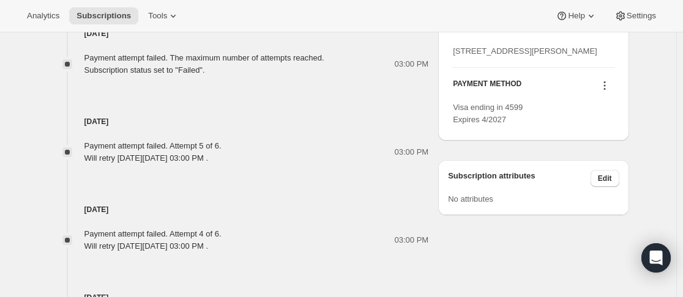
click at [605, 90] on icon at bounding box center [604, 89] width 2 height 2
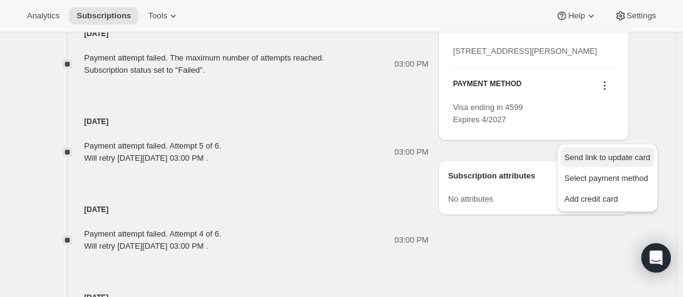
click at [605, 153] on span "Send link to update card" at bounding box center [607, 157] width 86 height 9
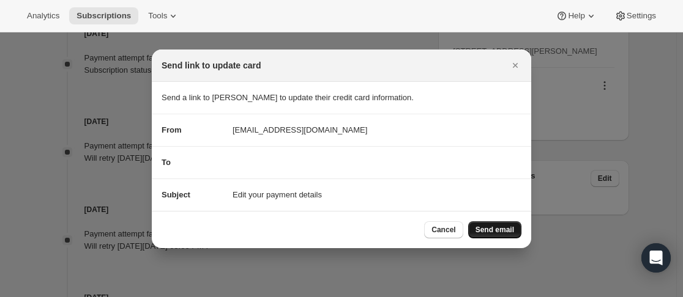
click at [487, 226] on span "Send email" at bounding box center [494, 230] width 39 height 10
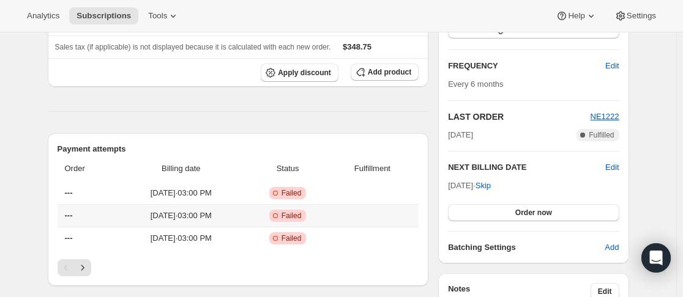
scroll to position [0, 0]
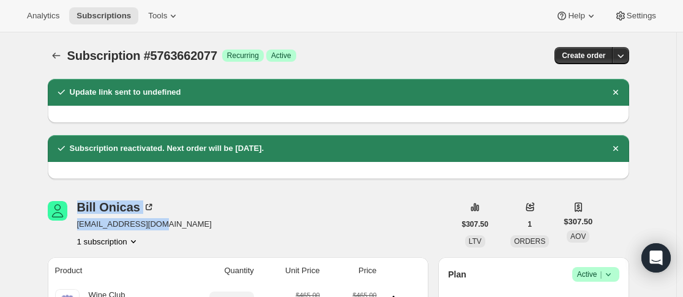
drag, startPoint x: 73, startPoint y: 225, endPoint x: 157, endPoint y: 226, distance: 83.8
click at [157, 226] on div "Bill Onicas bill111@bigpond.com 1 subscription" at bounding box center [251, 224] width 407 height 46
click at [172, 223] on div "Bill Onicas bill111@bigpond.com 1 subscription" at bounding box center [251, 224] width 407 height 46
drag, startPoint x: 131, startPoint y: 224, endPoint x: 81, endPoint y: 225, distance: 50.2
click at [81, 225] on div "Bill Onicas bill111@bigpond.com 1 subscription" at bounding box center [251, 224] width 407 height 46
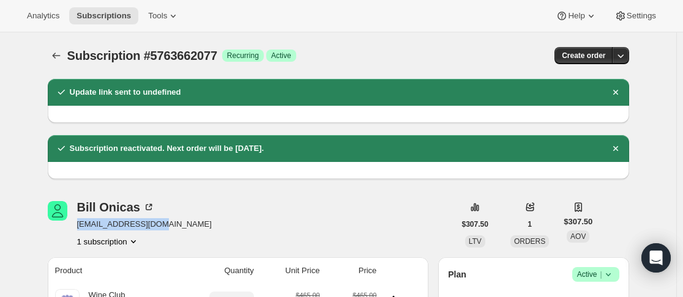
copy span "bill111@bigpond.com"
click at [54, 48] on button "Subscriptions" at bounding box center [56, 55] width 17 height 17
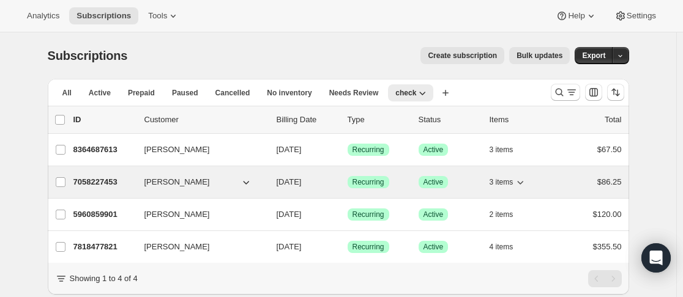
click at [133, 185] on p "7058227453" at bounding box center [103, 182] width 61 height 12
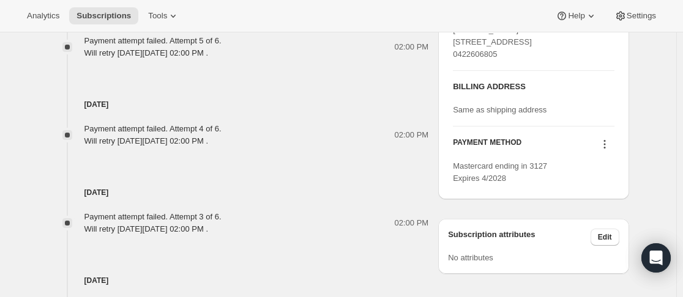
scroll to position [673, 0]
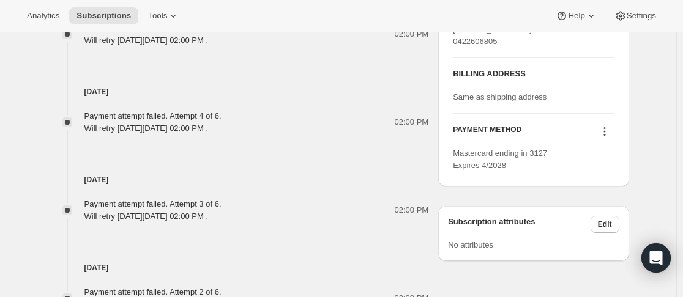
click at [610, 138] on icon at bounding box center [604, 131] width 12 height 12
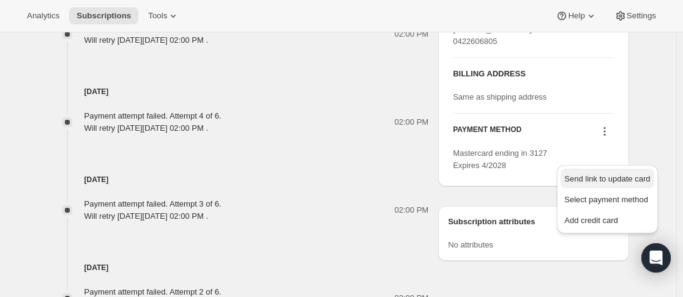
click at [600, 174] on span "Send link to update card" at bounding box center [607, 178] width 86 height 9
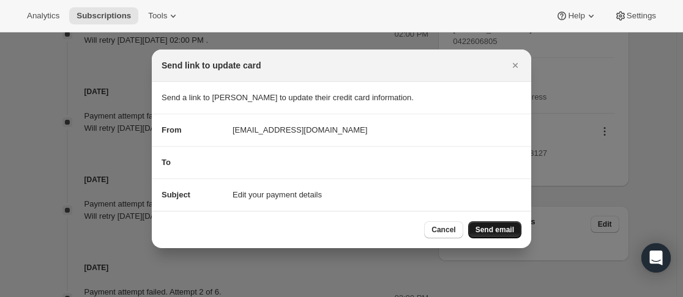
click at [504, 231] on span "Send email" at bounding box center [494, 230] width 39 height 10
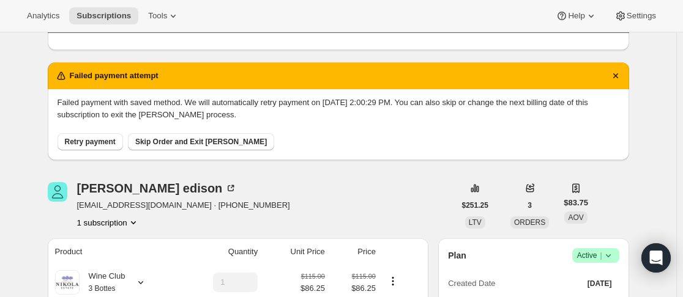
scroll to position [183, 0]
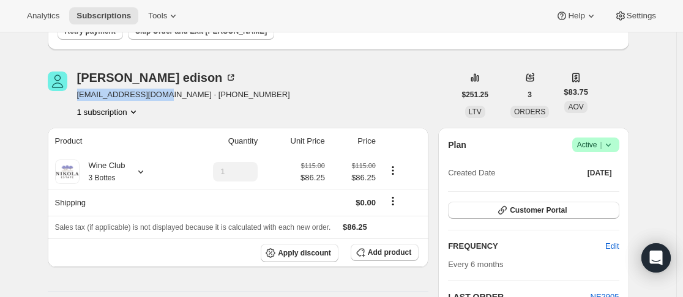
drag, startPoint x: 79, startPoint y: 95, endPoint x: 161, endPoint y: 98, distance: 82.6
click at [161, 98] on div "William edison wgekingsly@gmail.com · +61422606805 1 subscription" at bounding box center [251, 95] width 407 height 46
copy span "wgekingsly@gmail.com"
click at [346, 84] on div "William edison wgekingsly@gmail.com · +61422606805 1 subscription" at bounding box center [251, 95] width 407 height 46
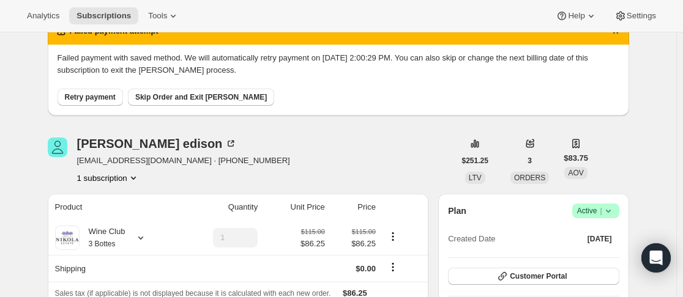
scroll to position [122, 0]
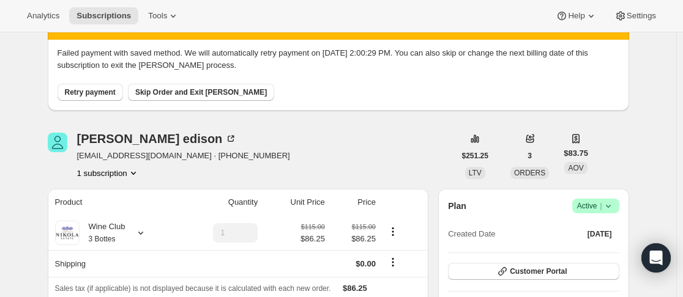
drag, startPoint x: 631, startPoint y: 142, endPoint x: 672, endPoint y: 133, distance: 42.6
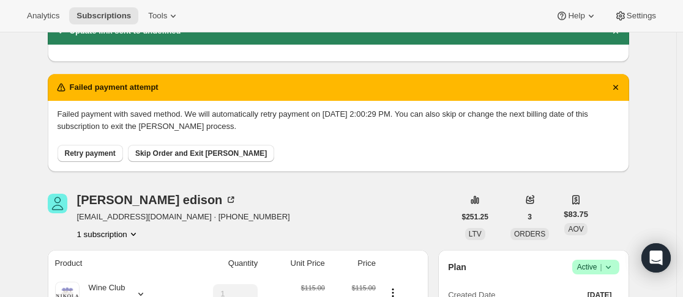
scroll to position [0, 0]
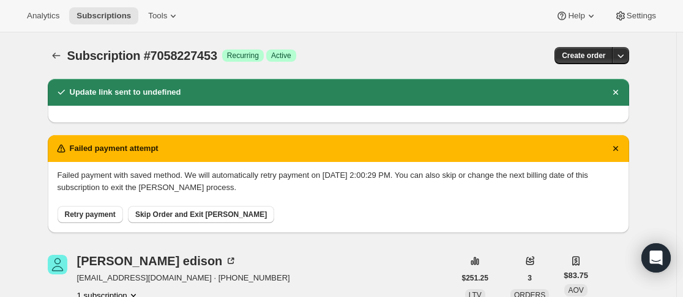
click at [84, 214] on span "Retry payment" at bounding box center [90, 215] width 51 height 10
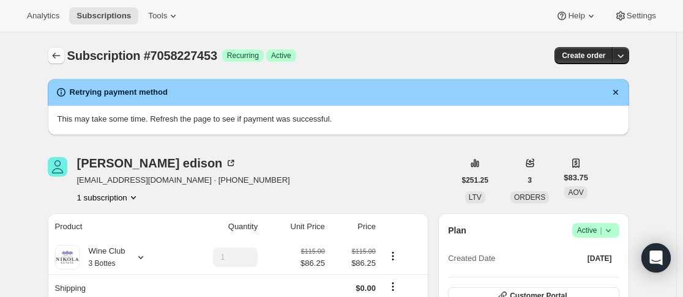
click at [56, 53] on icon "Subscriptions" at bounding box center [56, 56] width 12 height 12
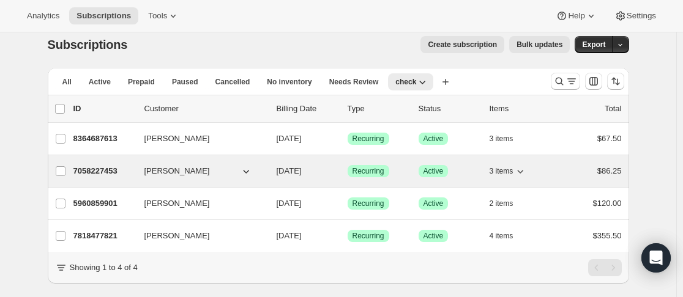
scroll to position [43, 0]
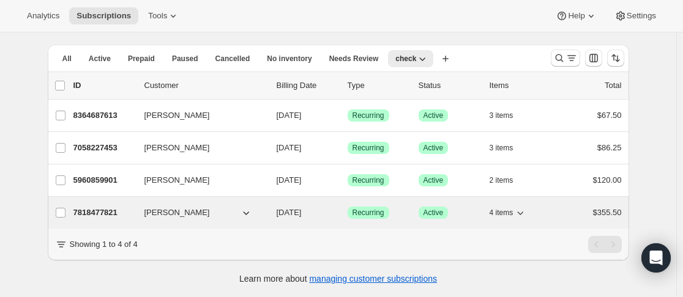
click at [142, 204] on div "7818477821 Karen Nash 09/29/2026 Success Recurring Success Active 4 items $355.…" at bounding box center [347, 212] width 548 height 17
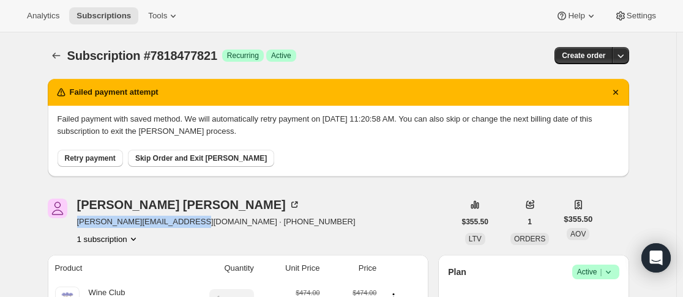
drag, startPoint x: 80, startPoint y: 224, endPoint x: 189, endPoint y: 219, distance: 109.6
click at [189, 219] on span "karen-welshglen@hotmail.com · +61414759575" at bounding box center [216, 222] width 278 height 12
copy span "karen-welshglen@hotmail.com"
click at [335, 200] on div "Karen Nash karen-welshglen@hotmail.com · +61414759575 1 subscription" at bounding box center [251, 222] width 407 height 46
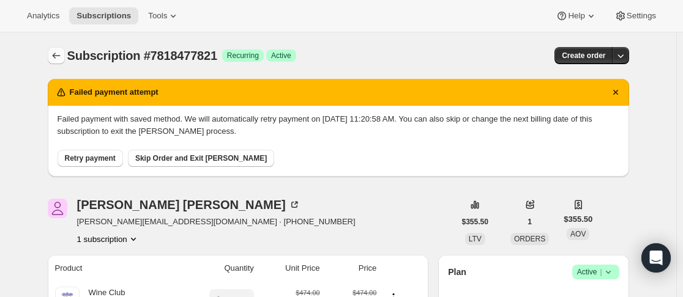
click at [59, 53] on icon "Subscriptions" at bounding box center [56, 56] width 12 height 12
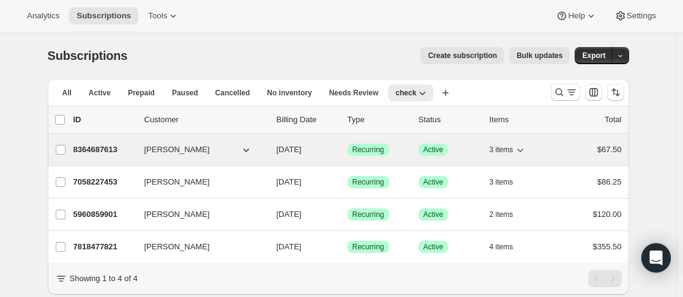
click at [136, 156] on div "8364687613 Courtney Howarth 12/29/2025 Success Recurring Success Active 3 items…" at bounding box center [347, 149] width 548 height 17
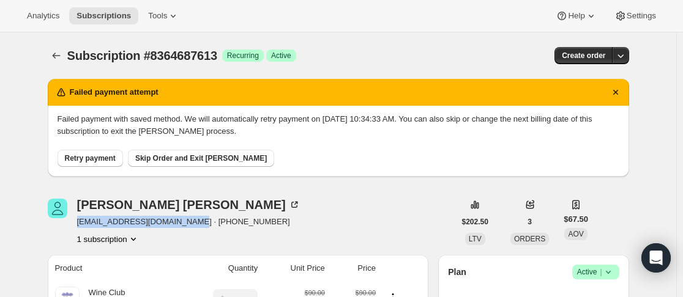
drag, startPoint x: 81, startPoint y: 225, endPoint x: 191, endPoint y: 218, distance: 110.3
click at [191, 218] on span "courtneyhowarth88@gmail.com · +61423009932" at bounding box center [188, 222] width 223 height 12
copy span "courtneyhowarth88@gmail.com"
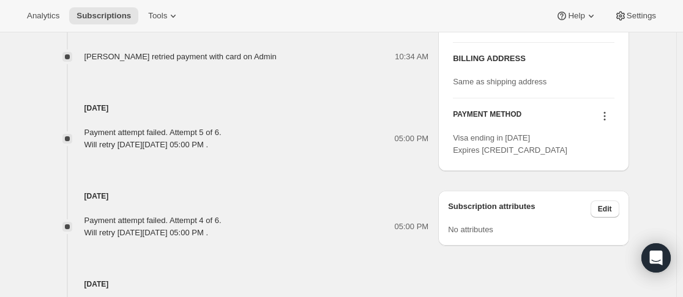
scroll to position [673, 0]
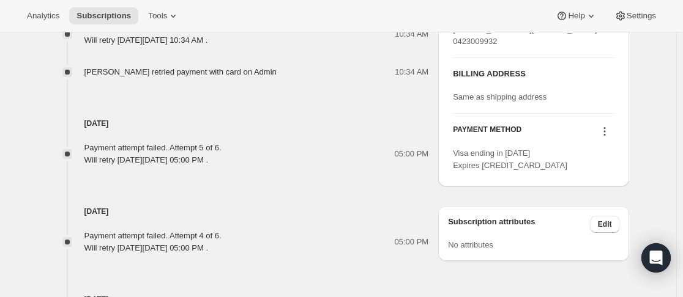
click at [604, 138] on icon at bounding box center [604, 131] width 12 height 12
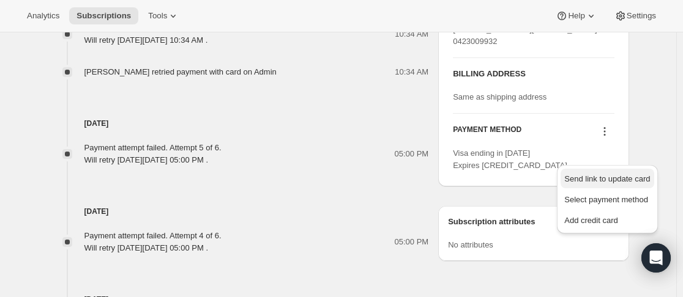
click at [588, 176] on span "Send link to update card" at bounding box center [607, 178] width 86 height 9
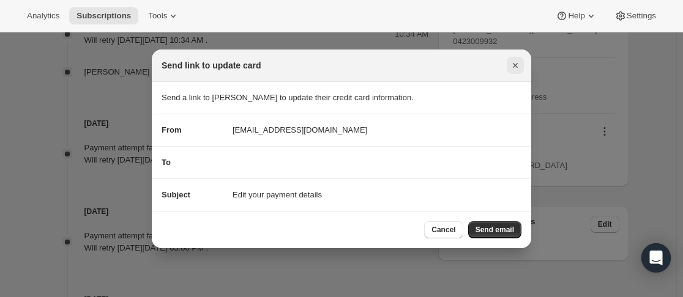
click at [516, 65] on icon "Close" at bounding box center [515, 65] width 12 height 12
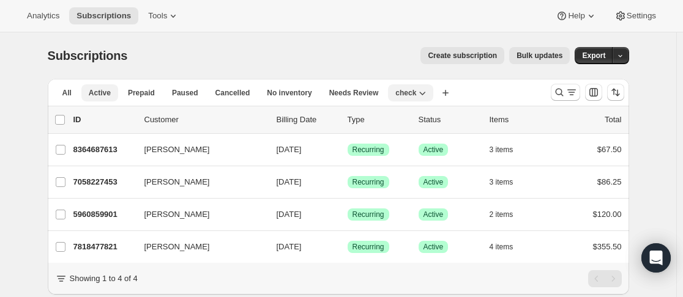
click at [103, 94] on span "Active" at bounding box center [100, 93] width 22 height 10
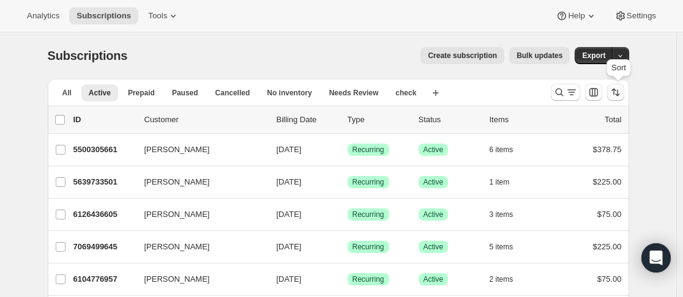
click at [614, 94] on icon "Sort the results" at bounding box center [615, 92] width 12 height 12
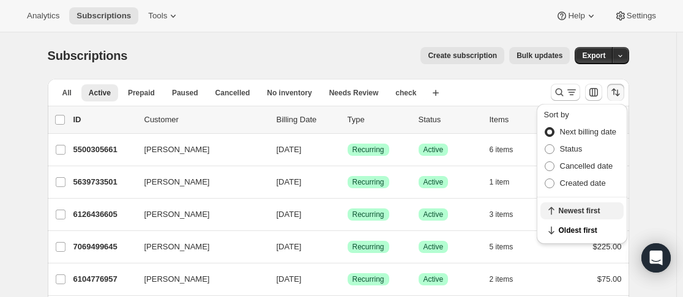
click at [583, 216] on button "Newest first" at bounding box center [581, 210] width 83 height 17
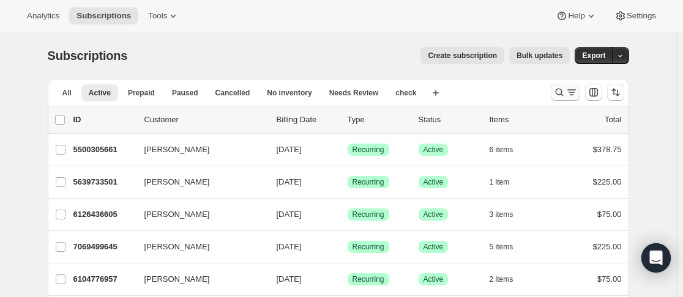
click at [555, 95] on button "Search and filter results" at bounding box center [564, 92] width 29 height 17
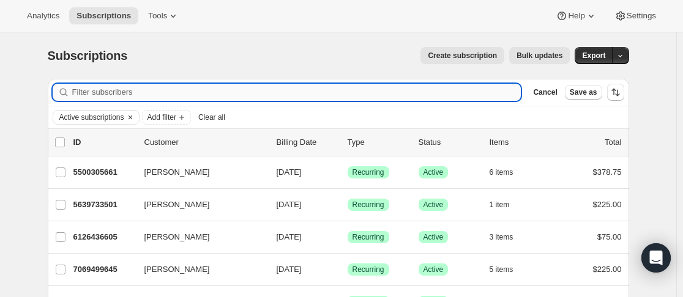
click at [102, 96] on input "Filter subscribers" at bounding box center [296, 92] width 449 height 17
type input "E"
type input "A"
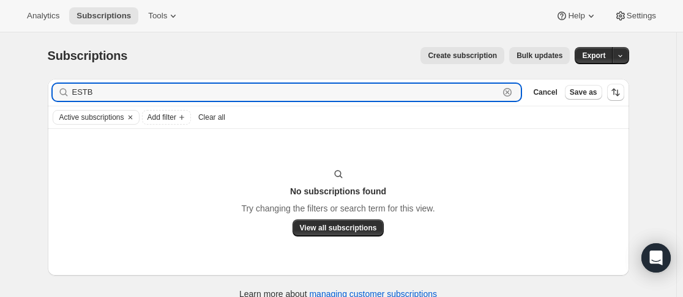
type input "EST"
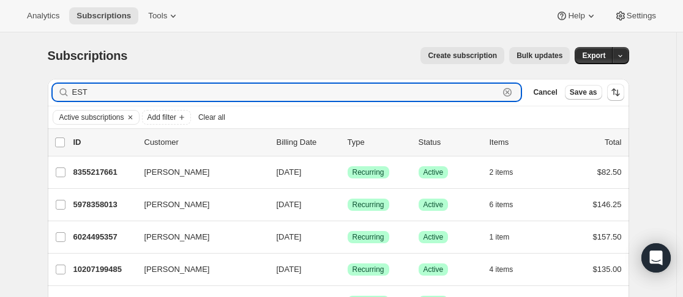
drag, startPoint x: 101, startPoint y: 97, endPoint x: 72, endPoint y: 88, distance: 30.6
click at [67, 92] on div "EST Clear" at bounding box center [287, 92] width 468 height 17
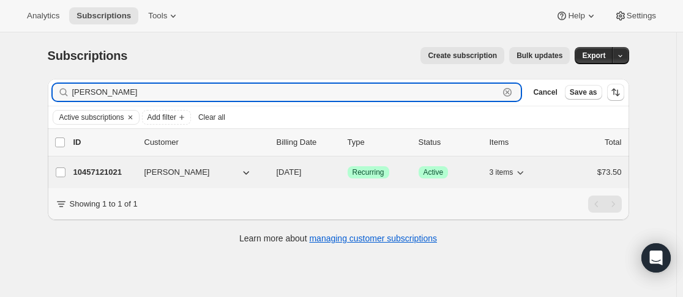
type input "[PERSON_NAME]"
click at [147, 178] on span "[PERSON_NAME]" at bounding box center [176, 172] width 65 height 12
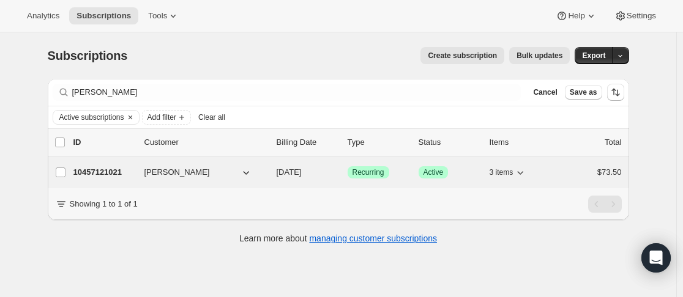
click at [142, 165] on div "10457121021 [PERSON_NAME] [DATE] Success Recurring Success Active 3 items $73.50" at bounding box center [347, 172] width 548 height 17
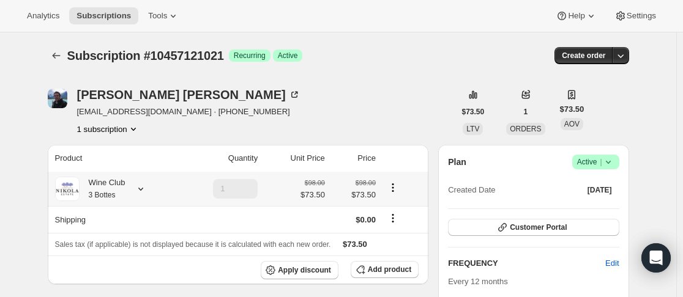
click at [142, 193] on icon at bounding box center [141, 189] width 12 height 12
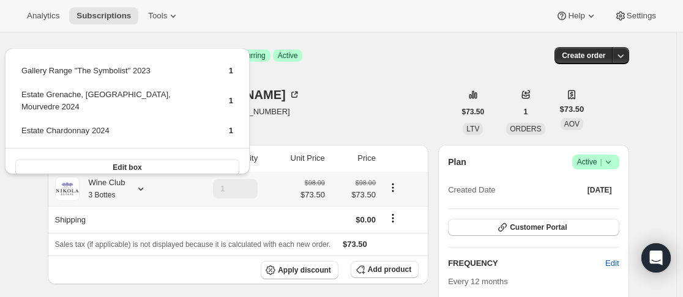
click at [142, 193] on icon at bounding box center [141, 189] width 12 height 12
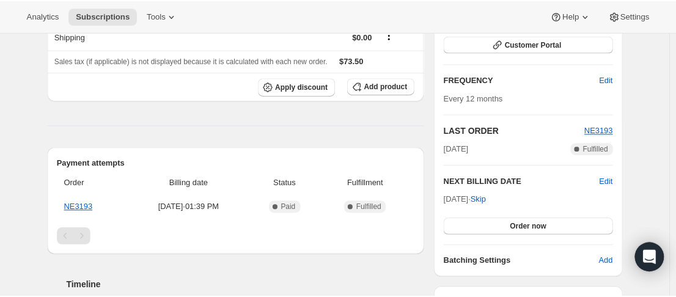
scroll to position [443, 0]
